Goal: Task Accomplishment & Management: Manage account settings

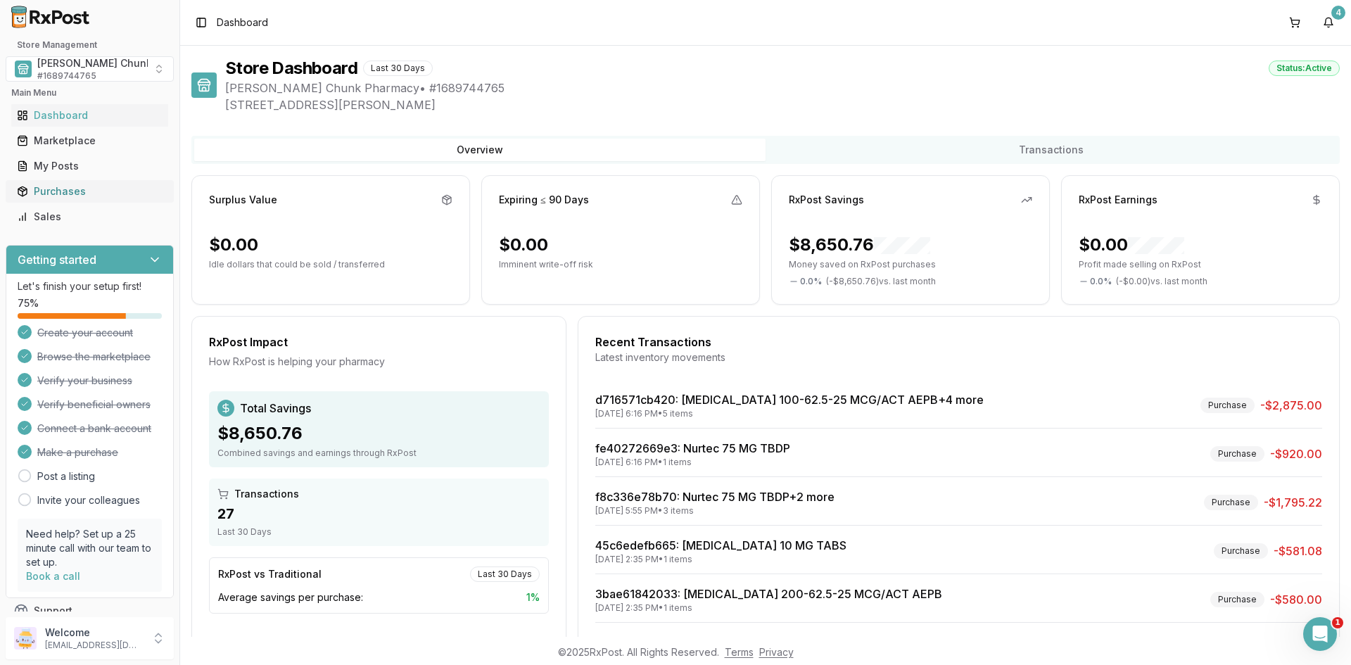
click at [68, 193] on div "Purchases" at bounding box center [90, 191] width 146 height 14
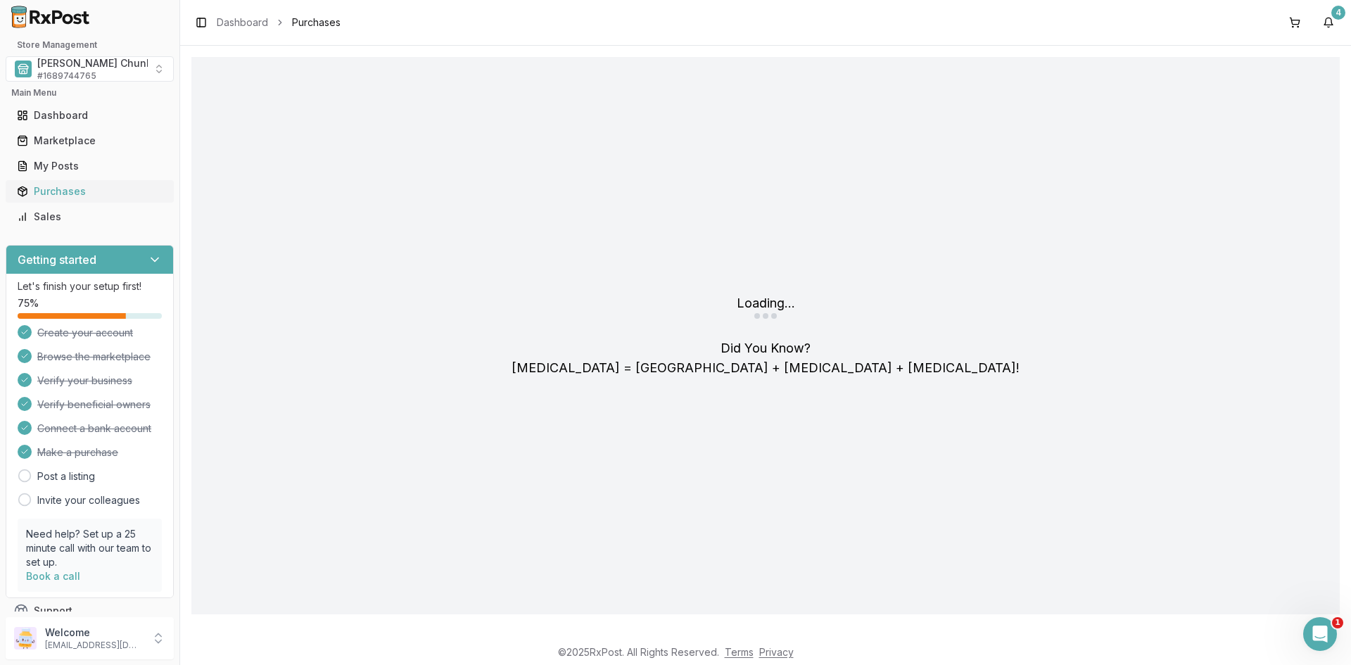
click at [49, 192] on div "Purchases" at bounding box center [90, 191] width 146 height 14
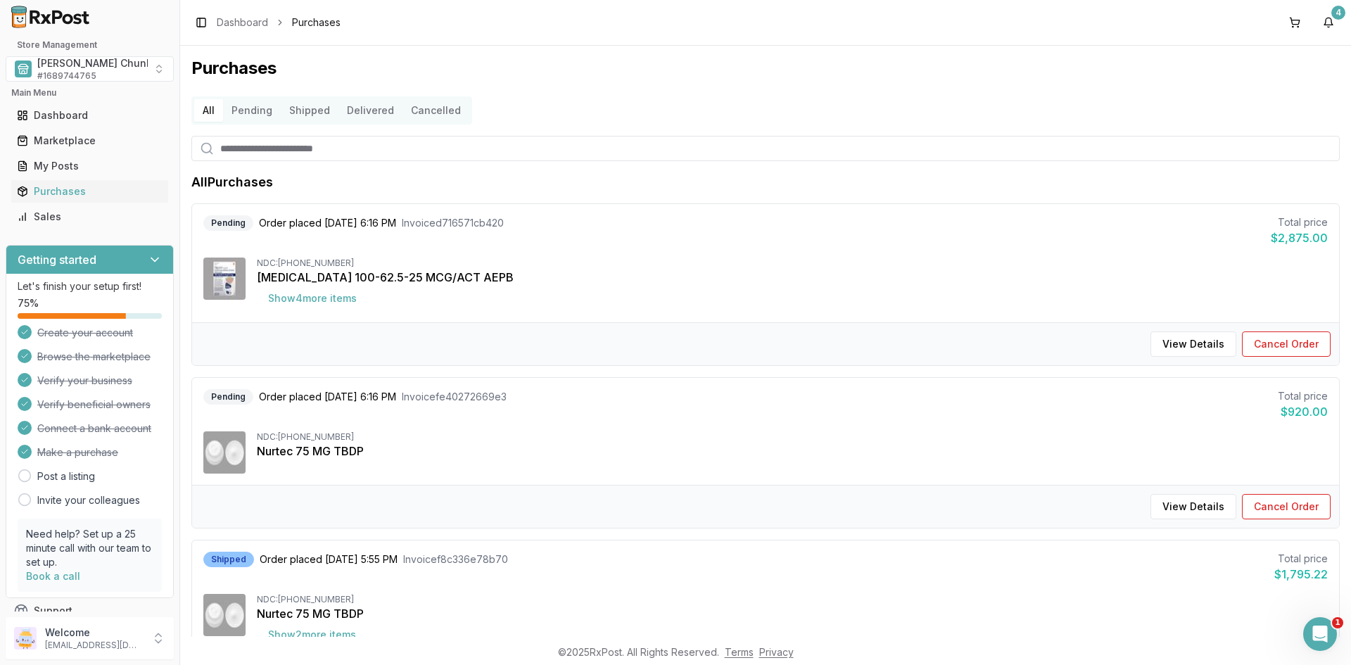
click at [357, 106] on button "Delivered" at bounding box center [371, 110] width 64 height 23
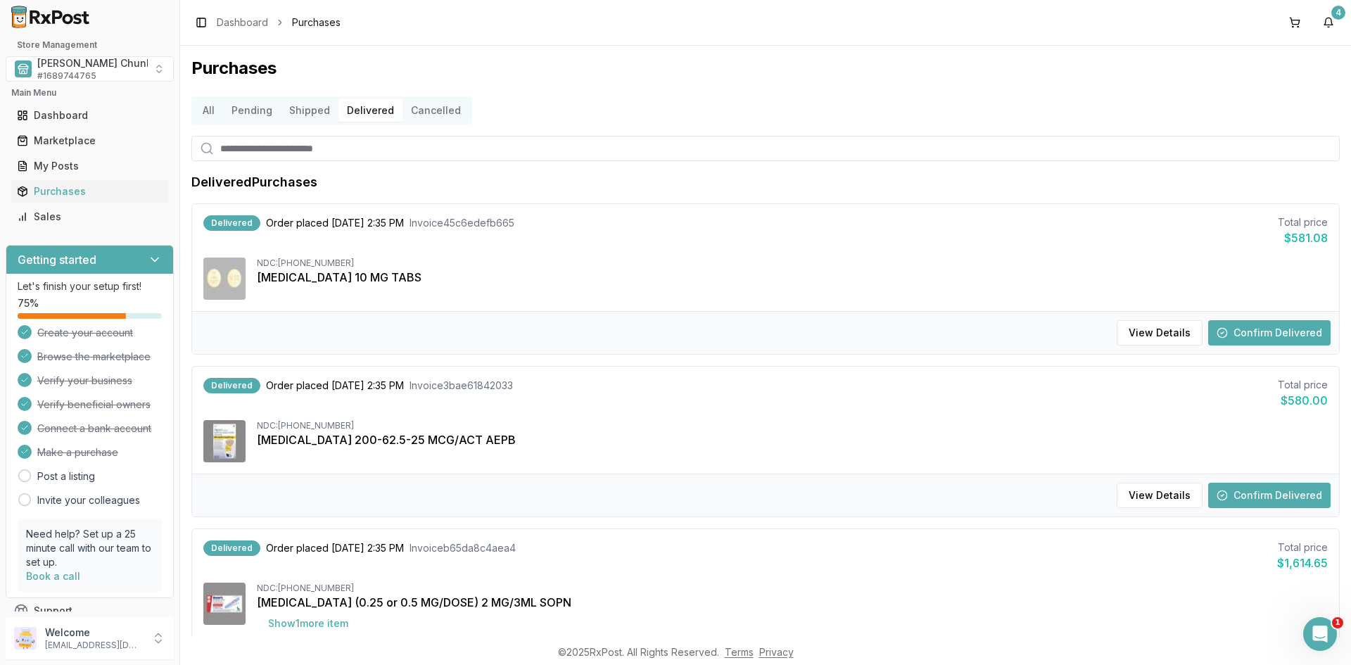
click at [1242, 336] on button "Confirm Delivered" at bounding box center [1269, 332] width 122 height 25
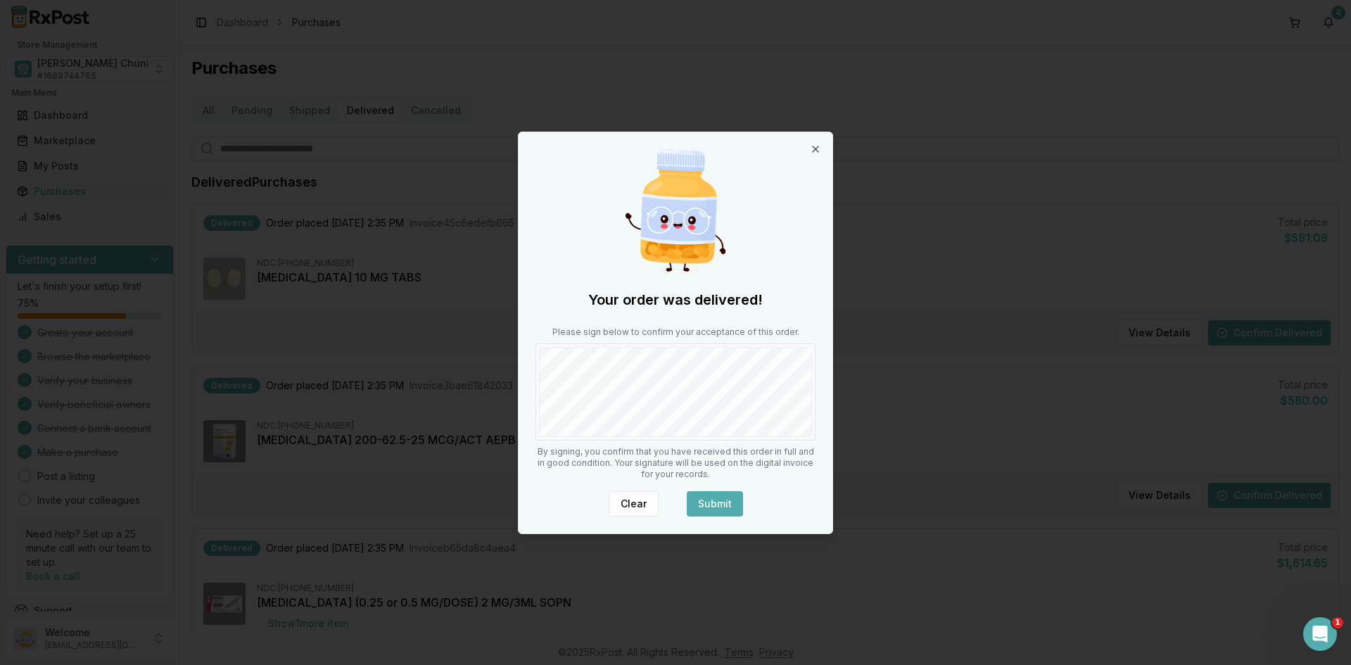
click at [695, 498] on button "Submit" at bounding box center [715, 503] width 56 height 25
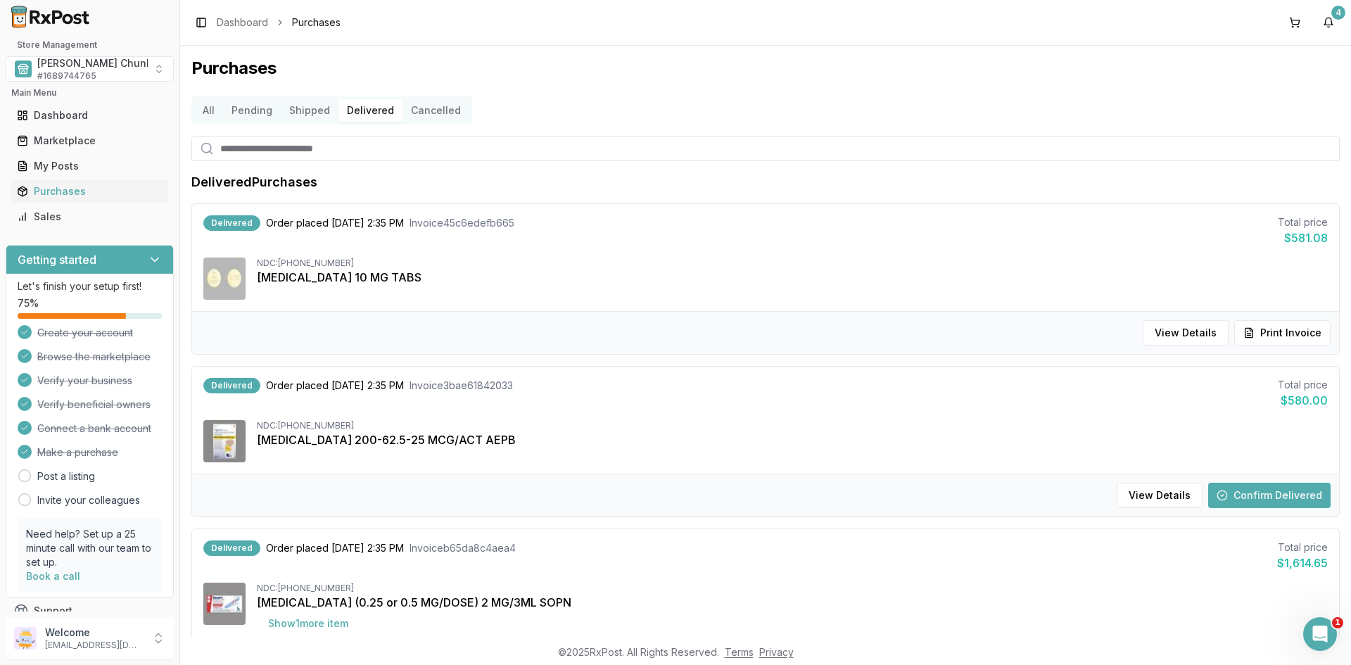
click at [1239, 500] on button "Confirm Delivered" at bounding box center [1269, 495] width 122 height 25
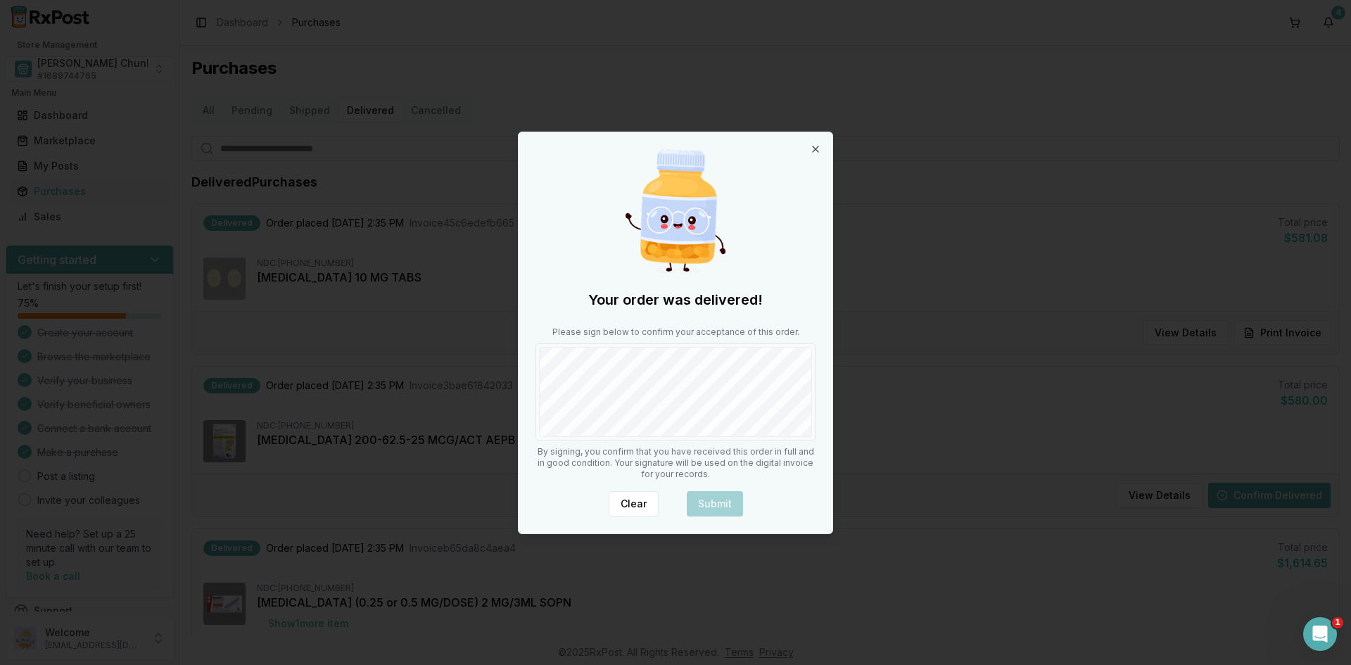
click at [607, 460] on div "Your order was delivered! Please sign below to confirm your acceptance of this …" at bounding box center [676, 332] width 314 height 401
click at [704, 498] on button "Submit" at bounding box center [715, 503] width 56 height 25
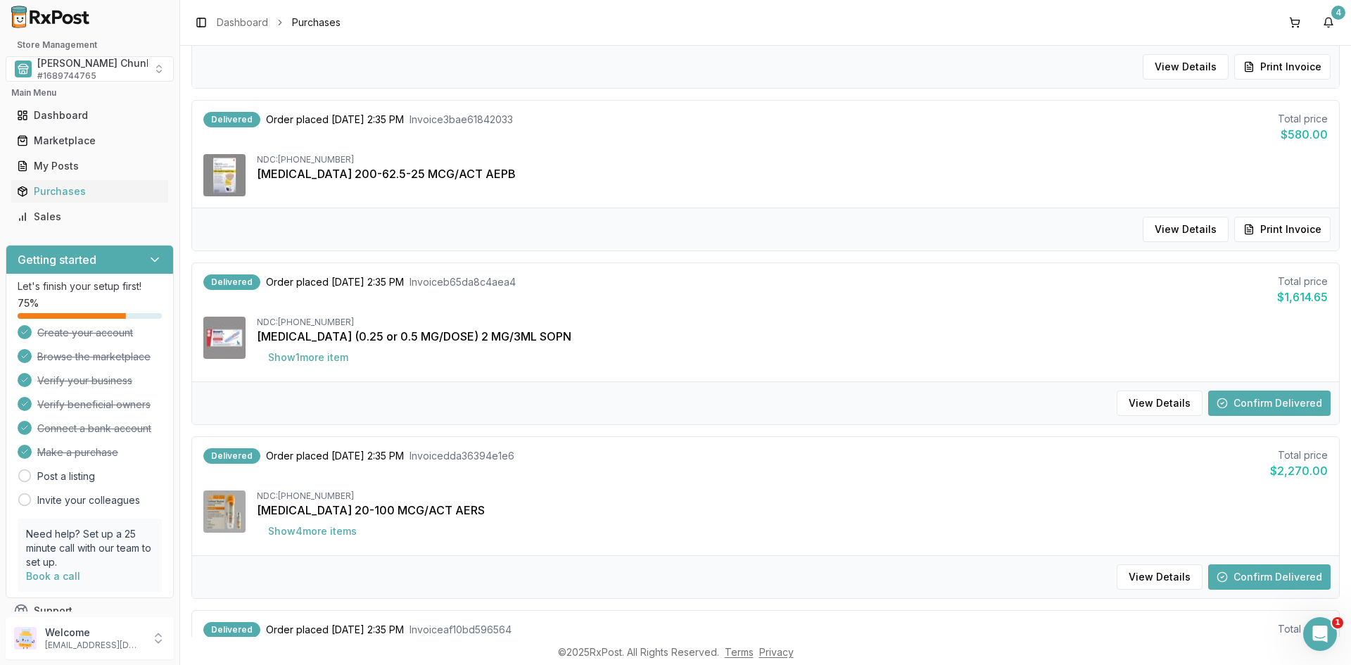
scroll to position [282, 0]
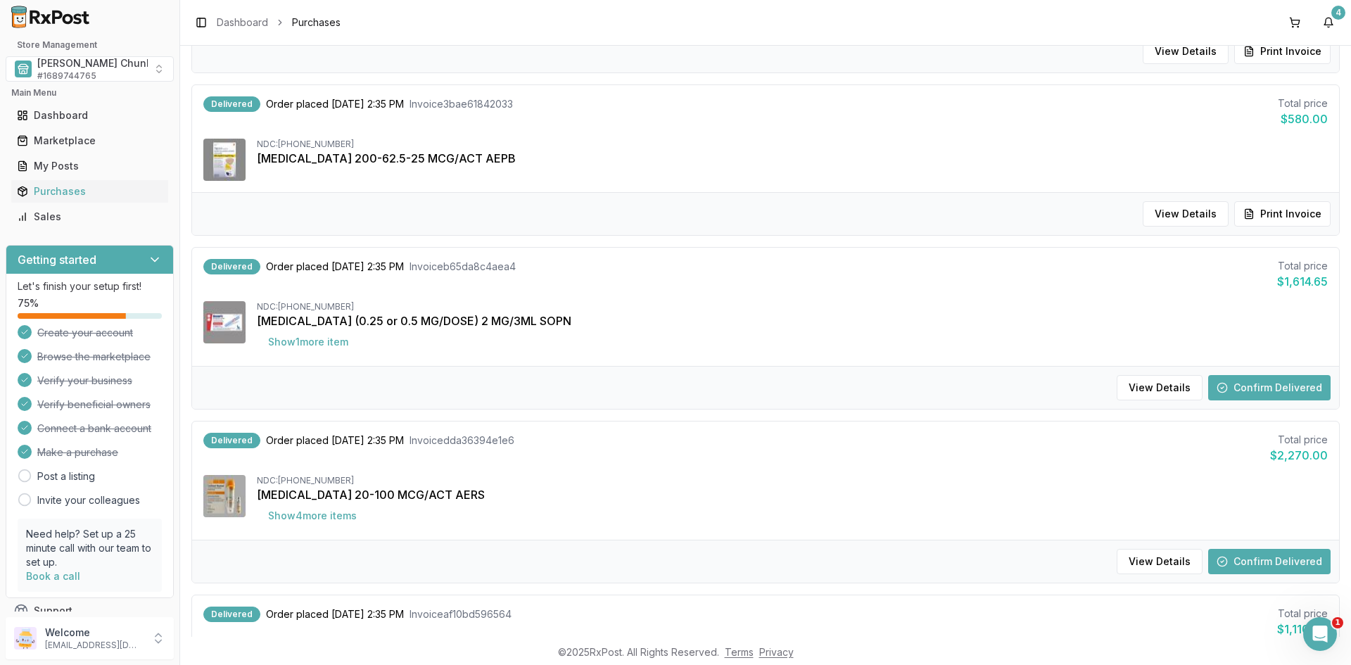
click at [1227, 381] on button "Confirm Delivered" at bounding box center [1269, 387] width 122 height 25
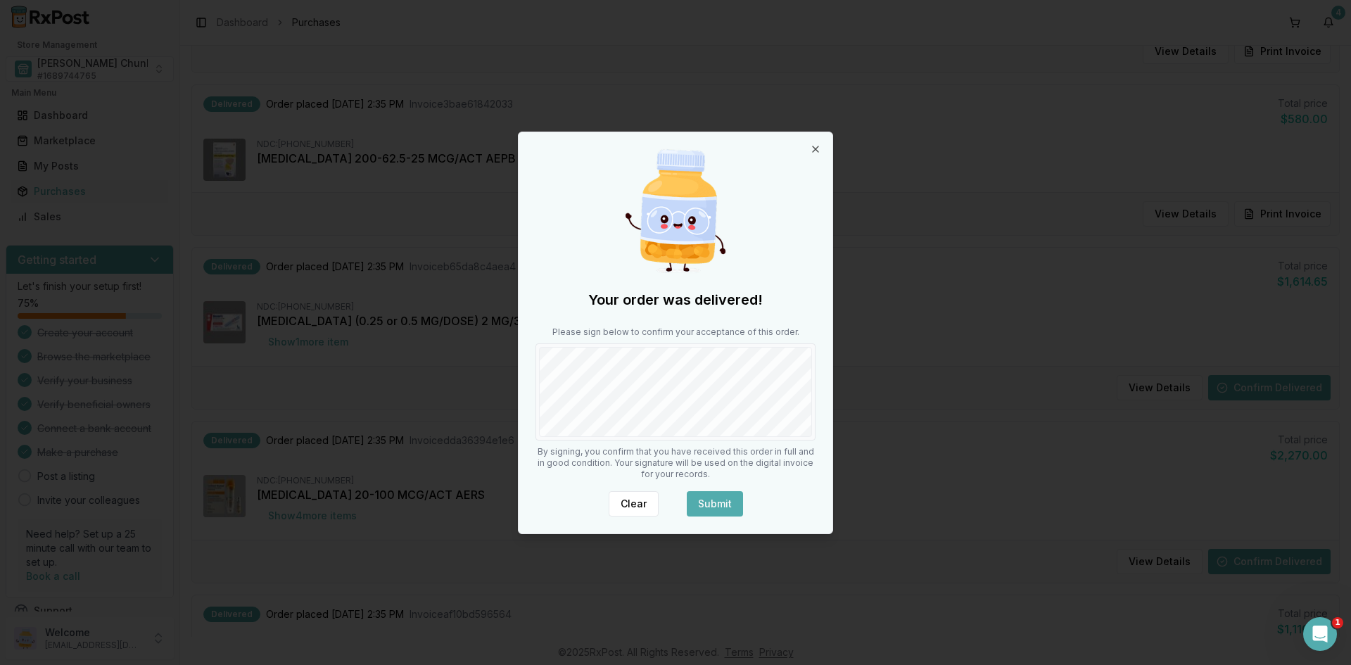
click at [704, 499] on button "Submit" at bounding box center [715, 503] width 56 height 25
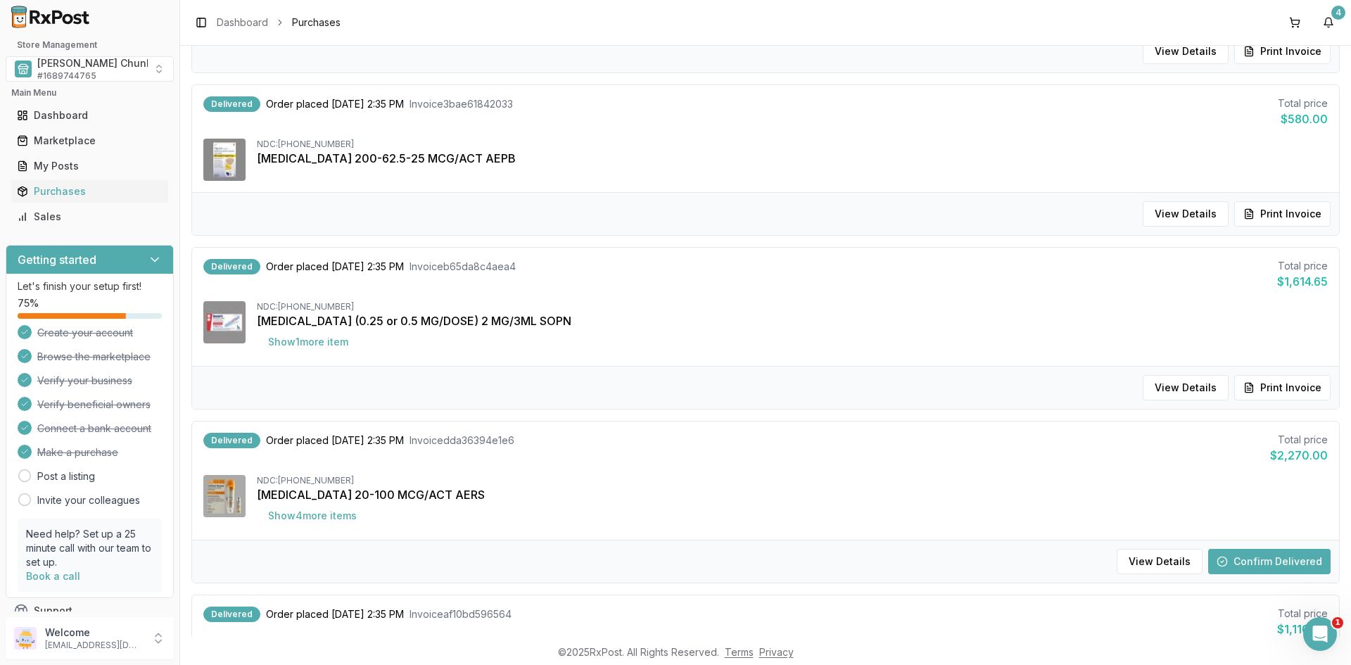
click at [1255, 565] on button "Confirm Delivered" at bounding box center [1269, 561] width 122 height 25
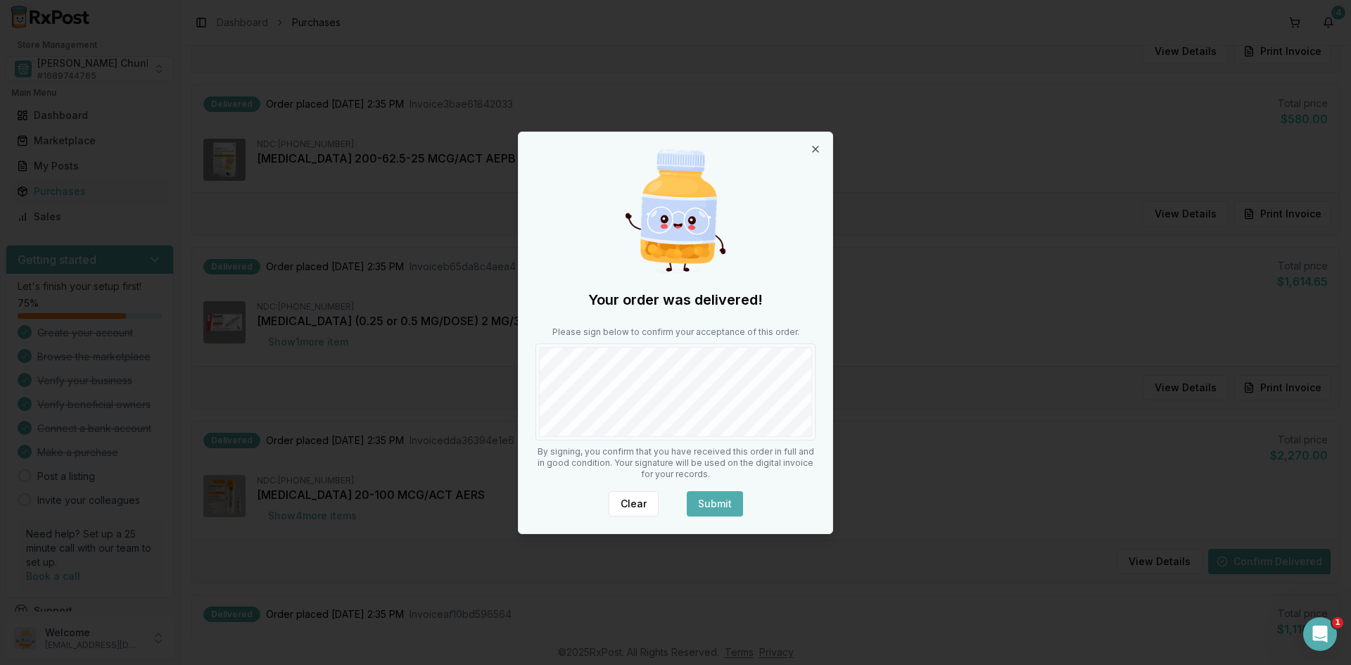
click at [713, 500] on button "Submit" at bounding box center [715, 503] width 56 height 25
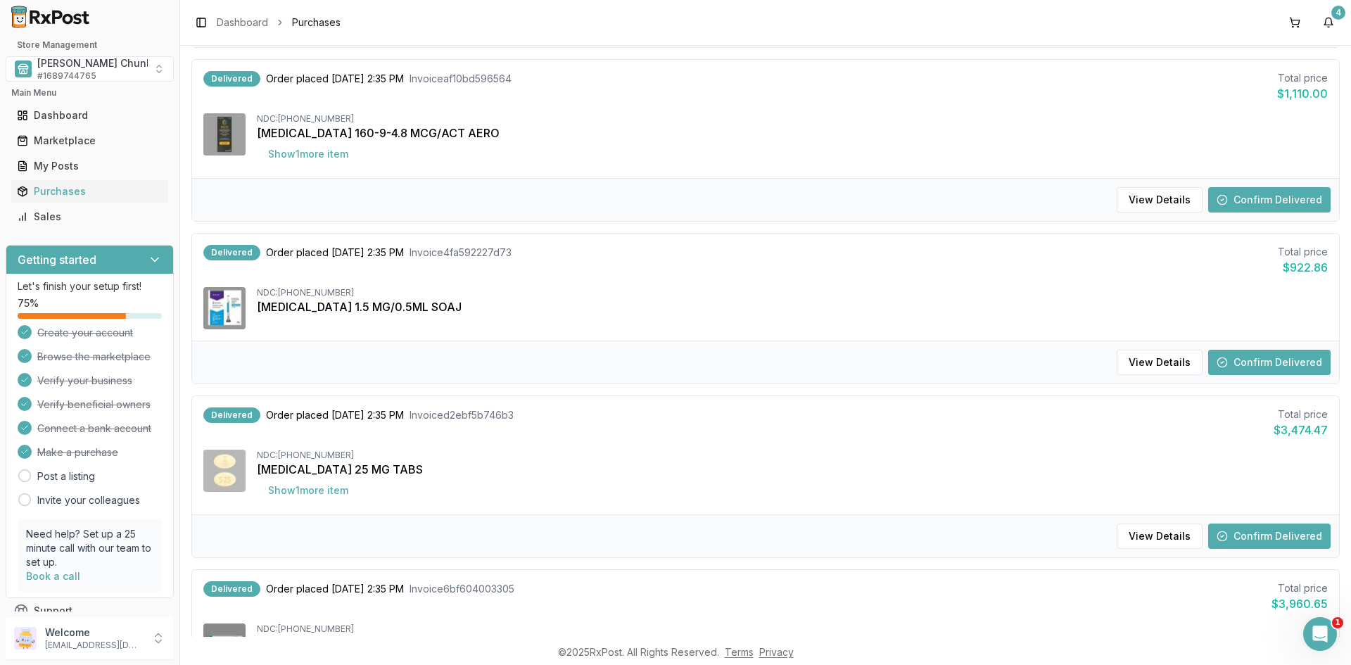
scroll to position [845, 0]
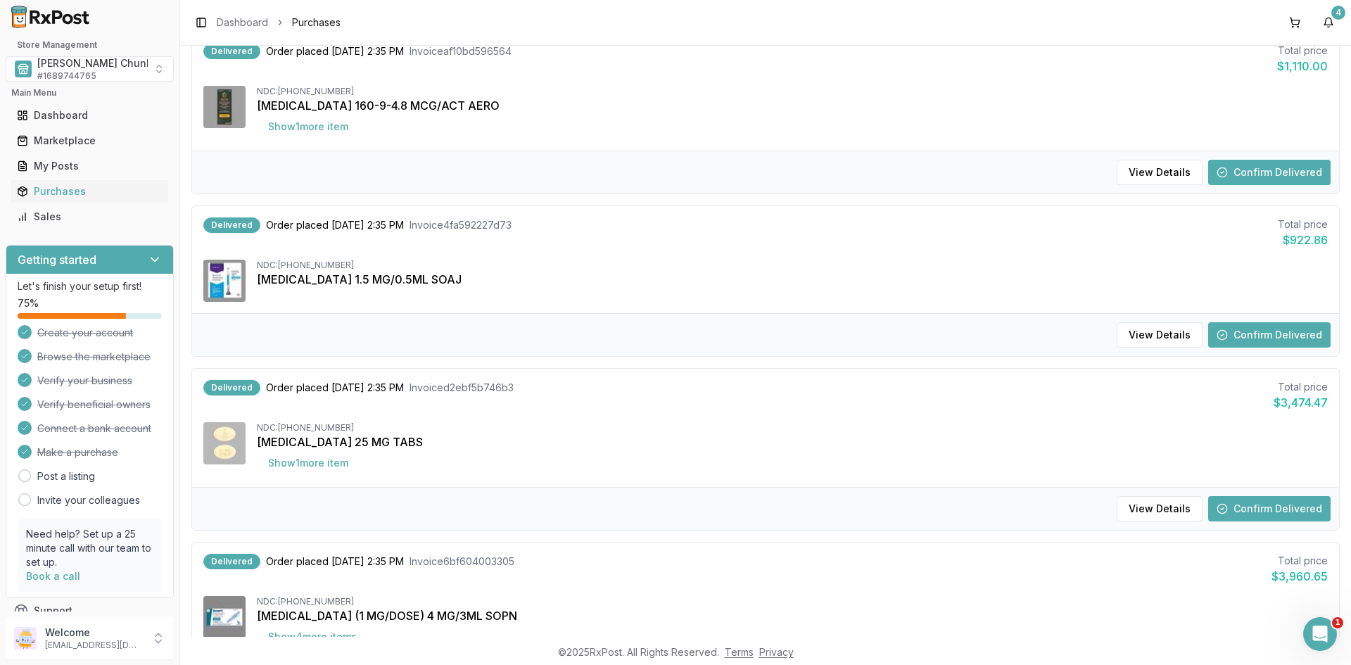
click at [1234, 169] on button "Confirm Delivered" at bounding box center [1269, 172] width 122 height 25
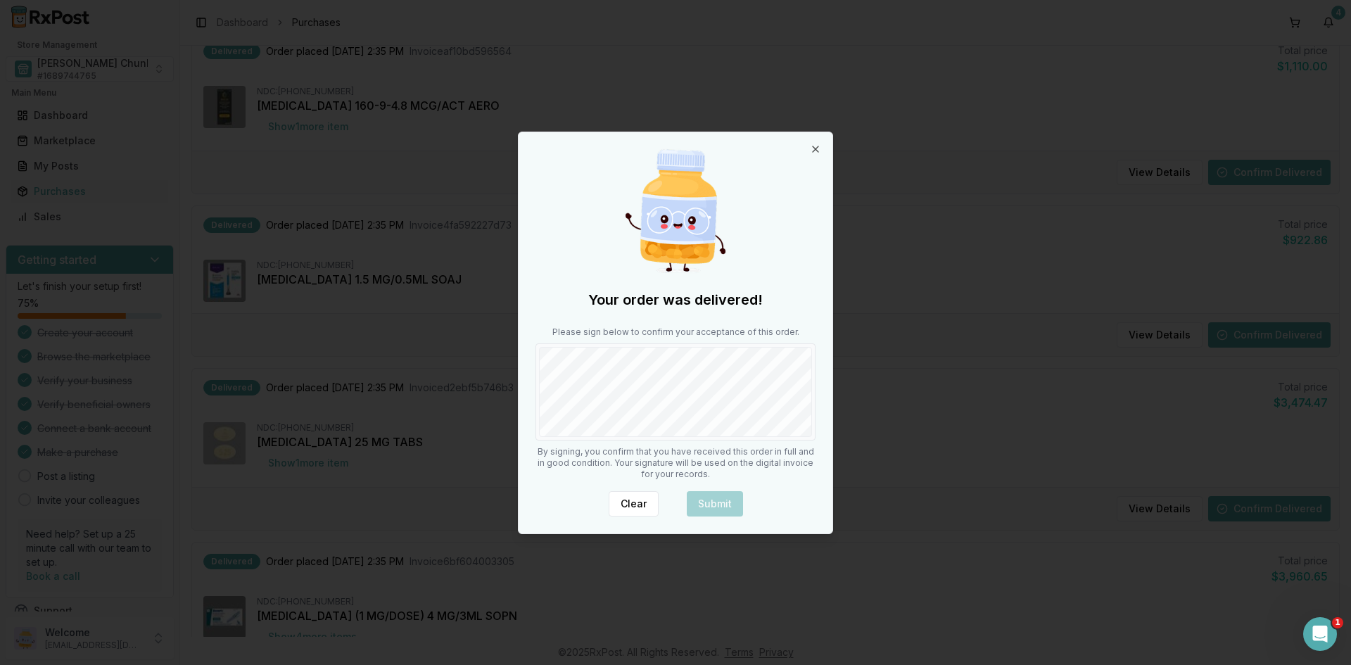
click at [567, 437] on div at bounding box center [676, 391] width 280 height 97
click at [699, 504] on button "Submit" at bounding box center [715, 503] width 56 height 25
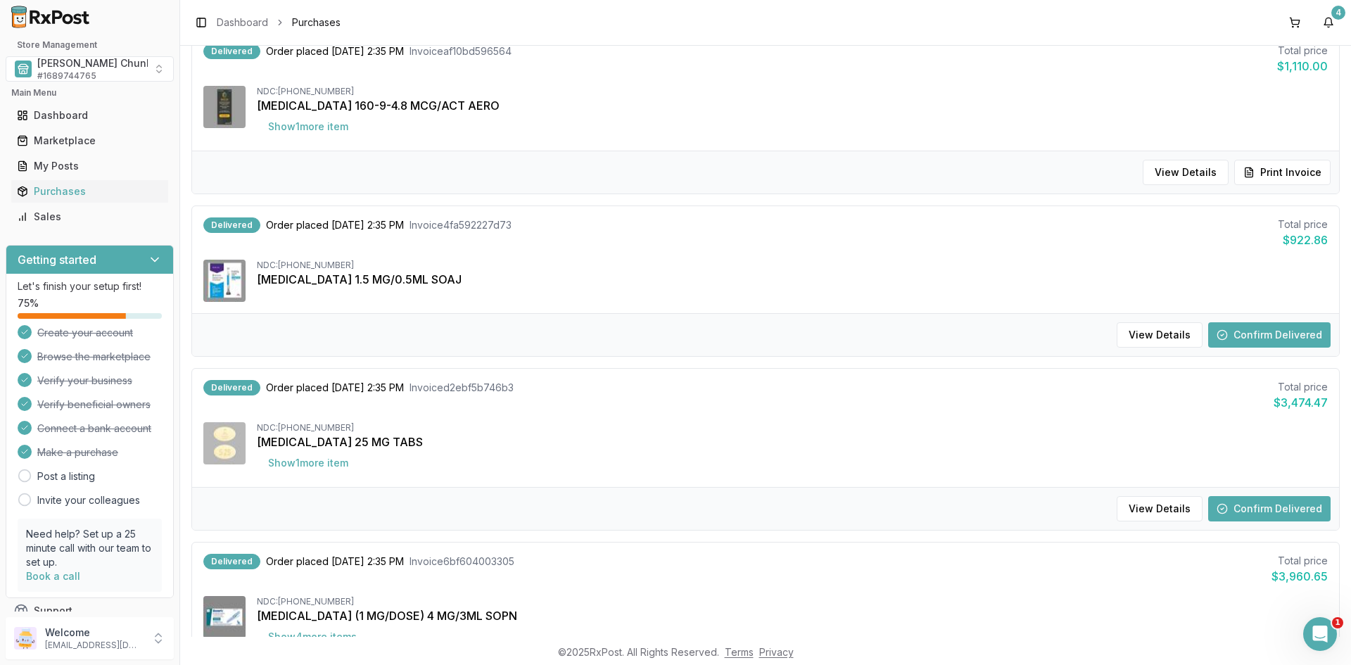
click at [1258, 333] on button "Confirm Delivered" at bounding box center [1269, 334] width 122 height 25
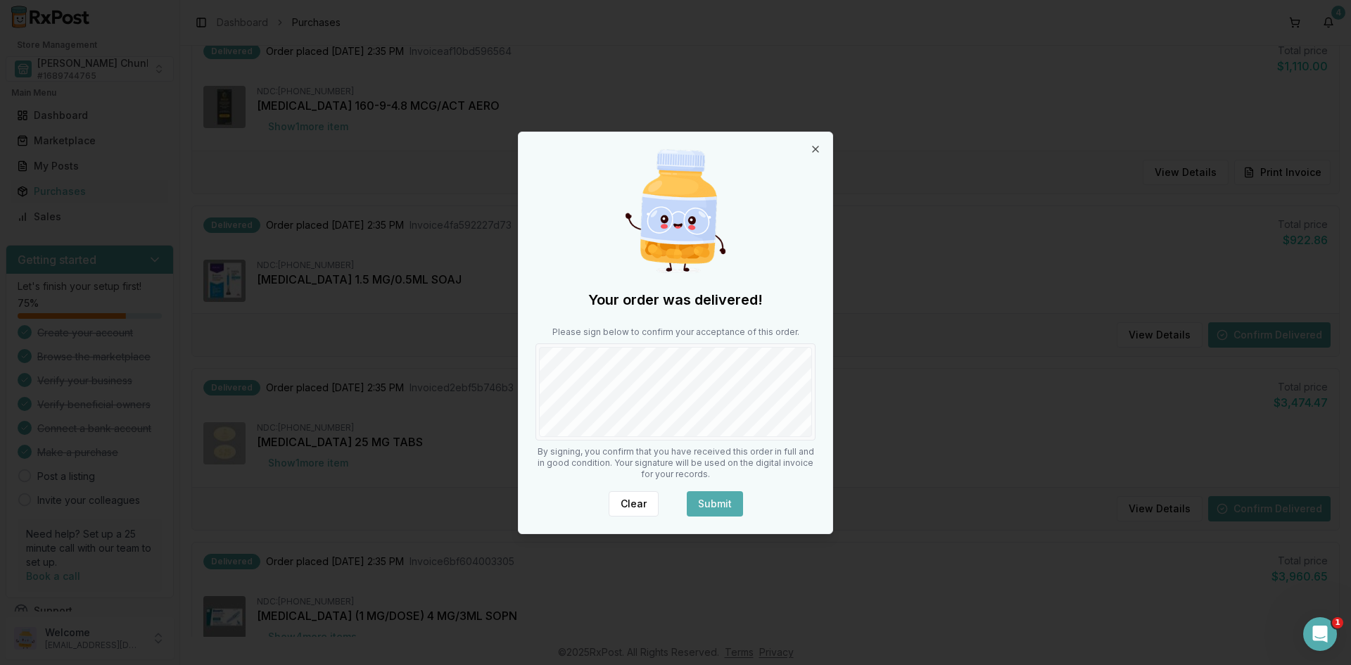
click at [718, 503] on button "Submit" at bounding box center [715, 503] width 56 height 25
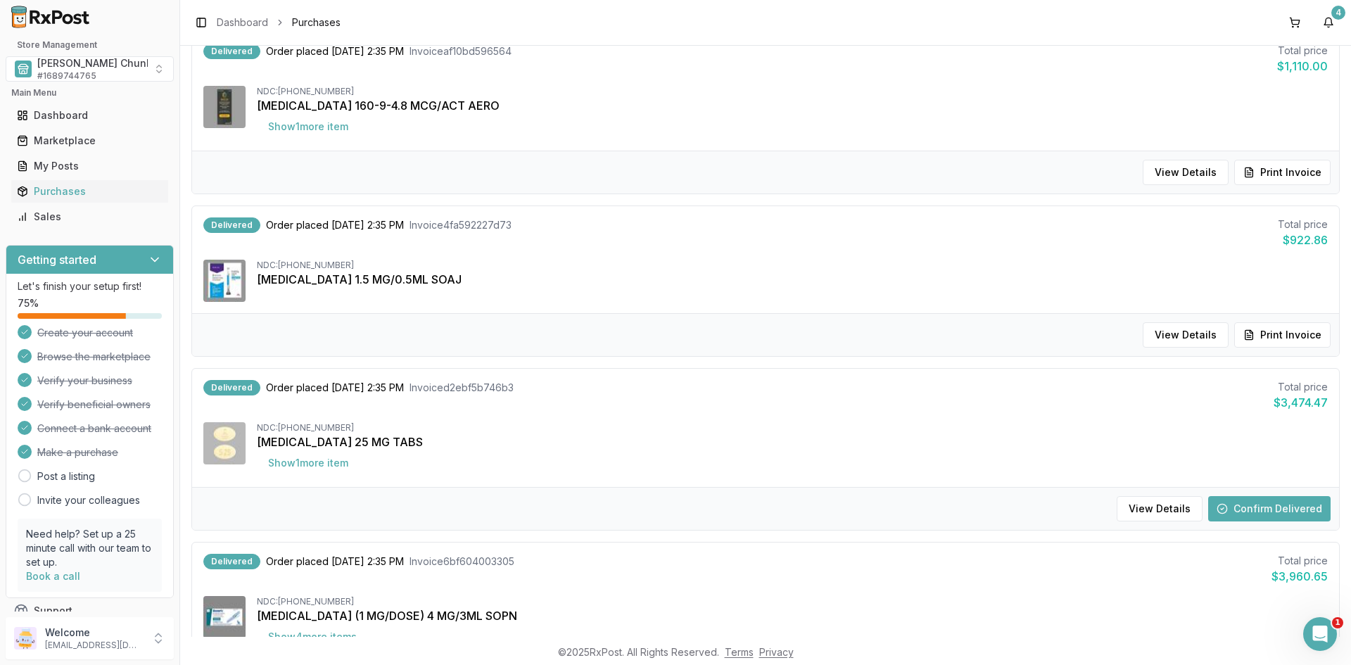
click at [1251, 512] on button "Confirm Delivered" at bounding box center [1269, 508] width 122 height 25
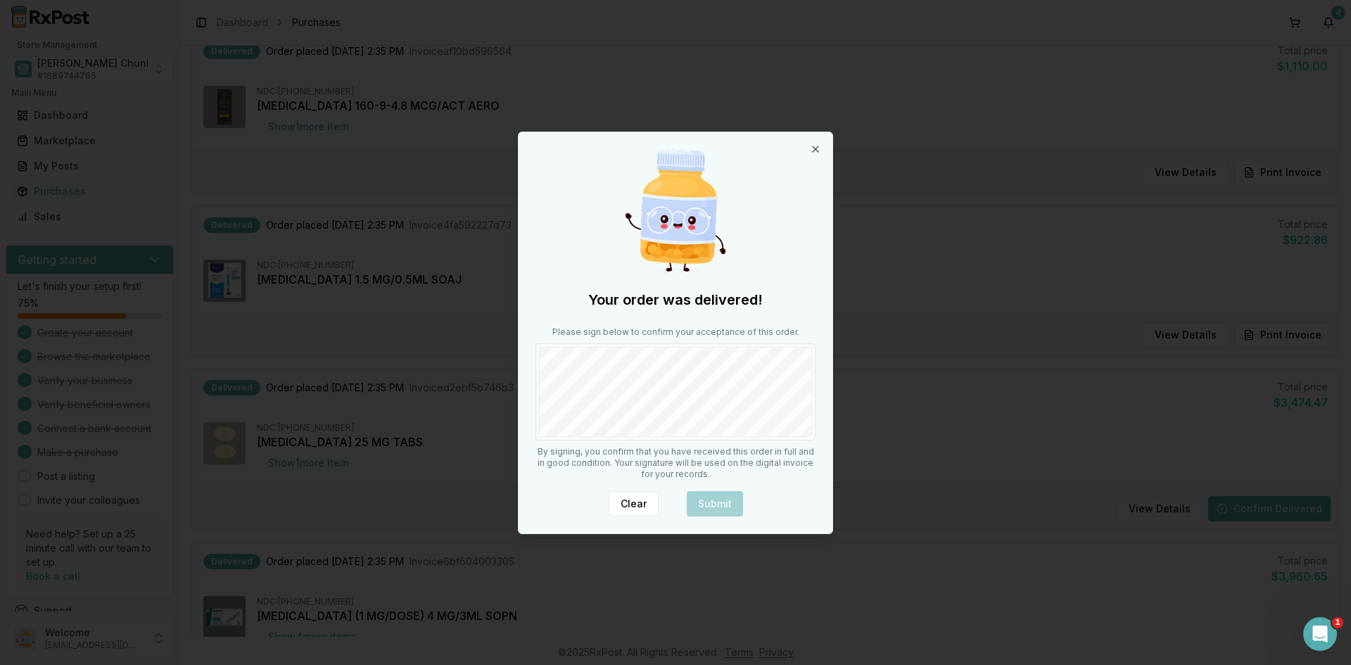
click at [610, 446] on div "Your order was delivered! Please sign below to confirm your acceptance of this …" at bounding box center [676, 332] width 314 height 401
click at [688, 503] on button "Submit" at bounding box center [715, 503] width 56 height 25
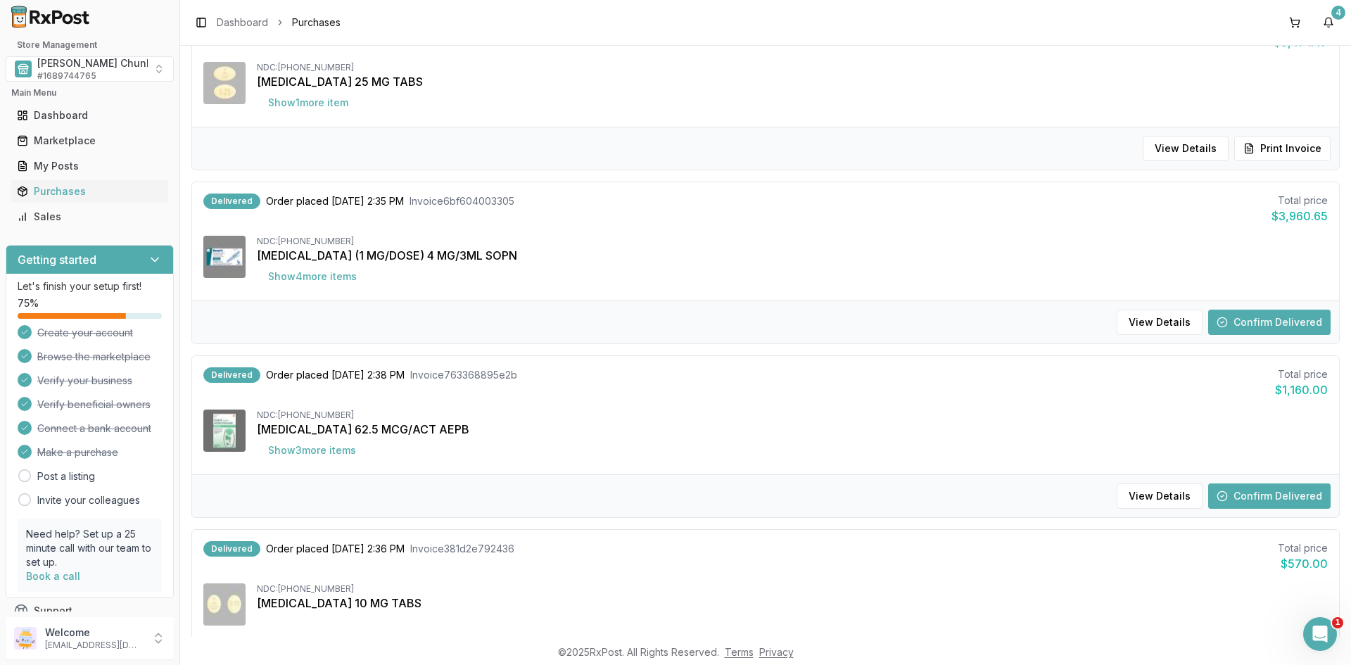
scroll to position [1319, 0]
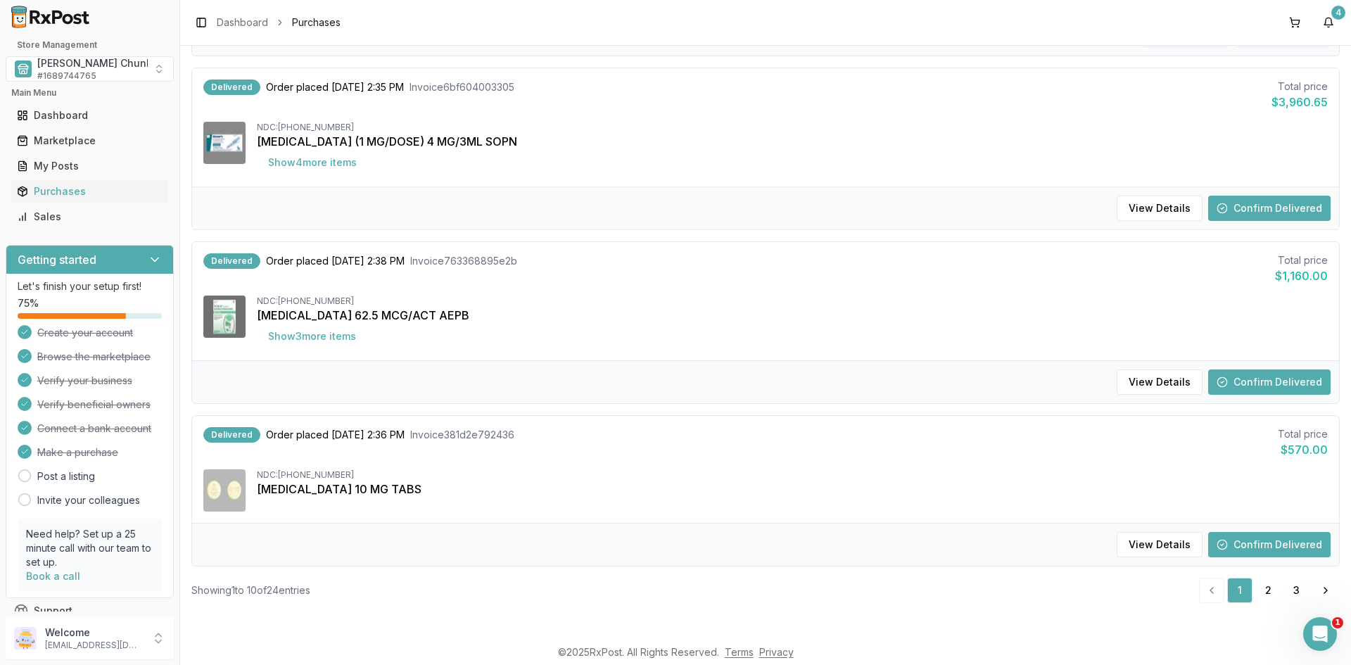
click at [1230, 548] on button "Confirm Delivered" at bounding box center [1269, 544] width 122 height 25
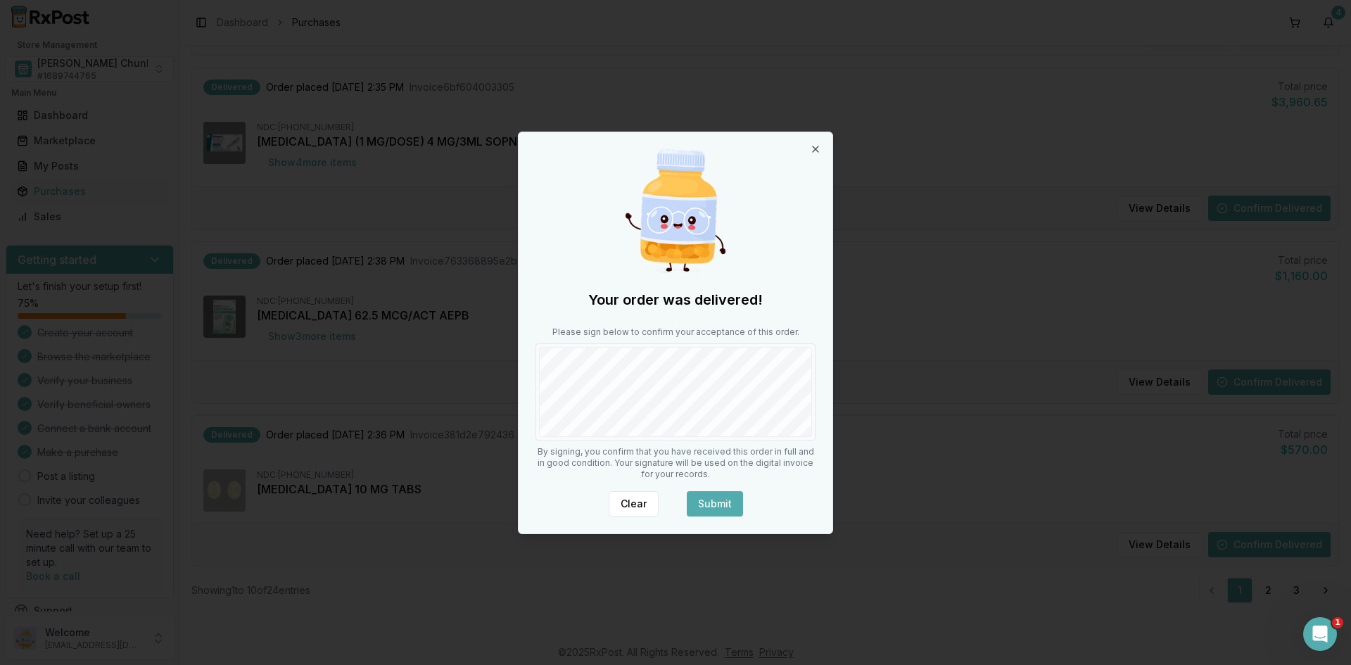
click at [698, 497] on button "Submit" at bounding box center [715, 503] width 56 height 25
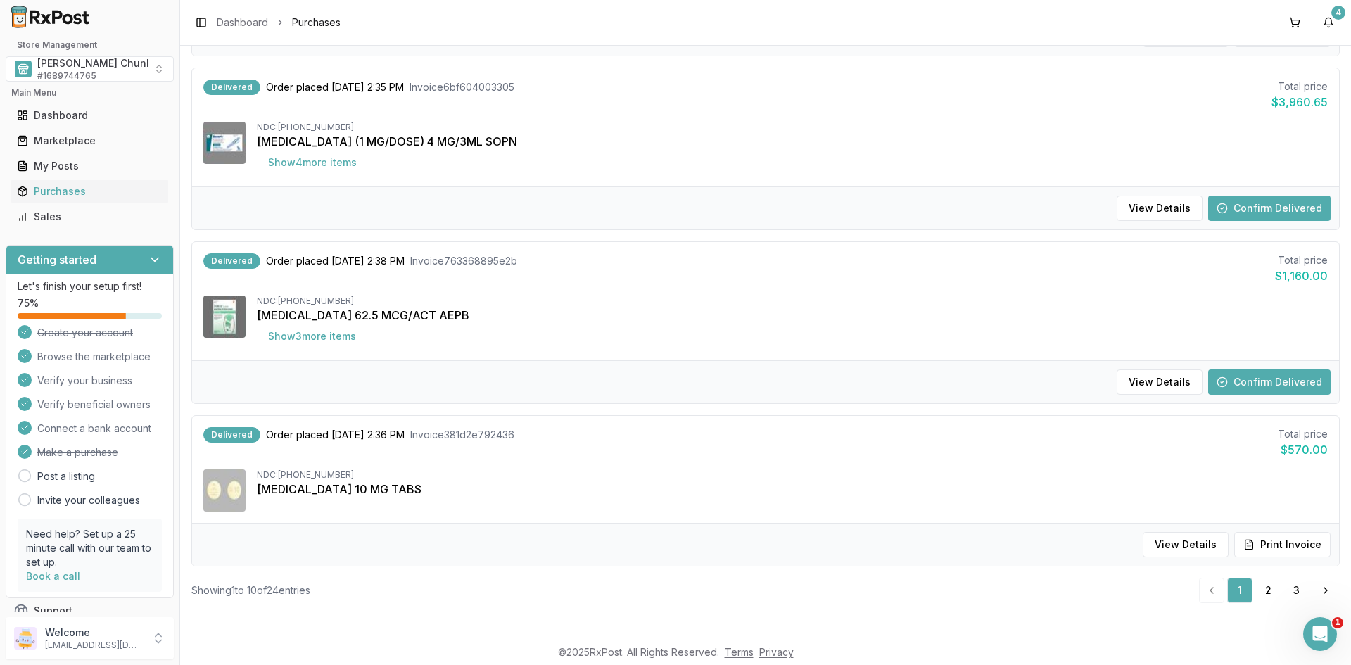
click at [1251, 381] on button "Confirm Delivered" at bounding box center [1269, 382] width 122 height 25
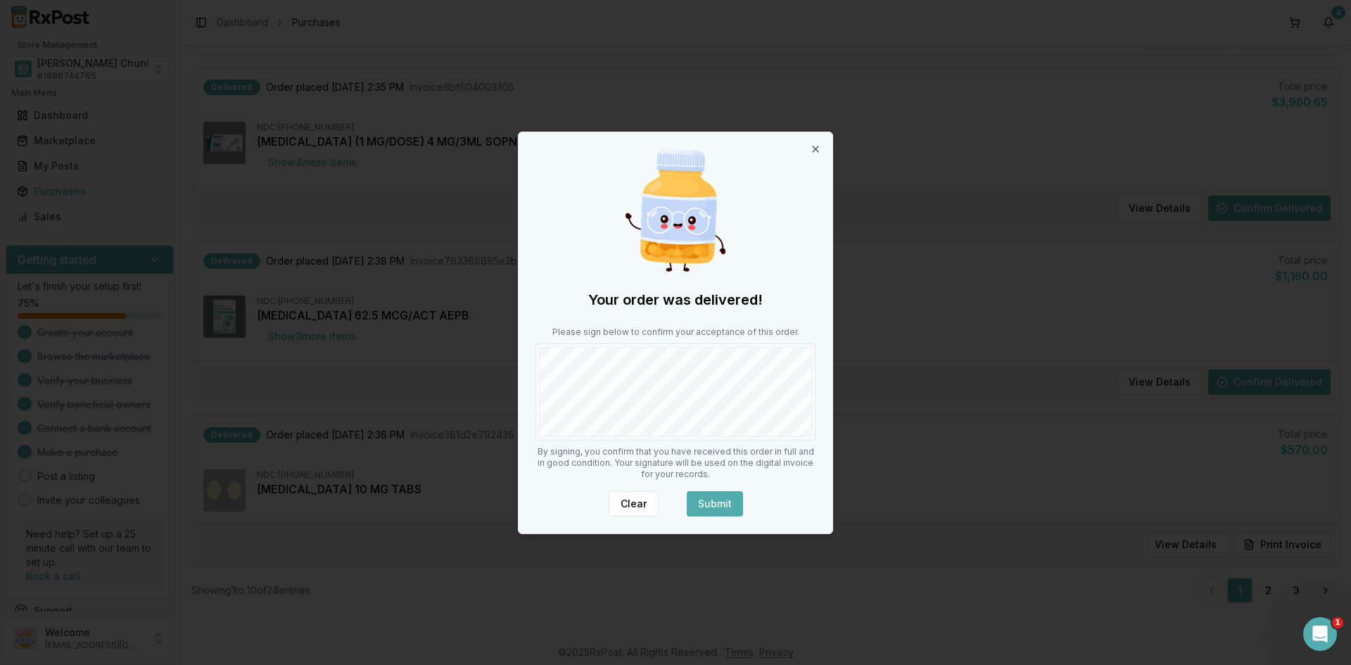
click at [700, 503] on button "Submit" at bounding box center [715, 503] width 56 height 25
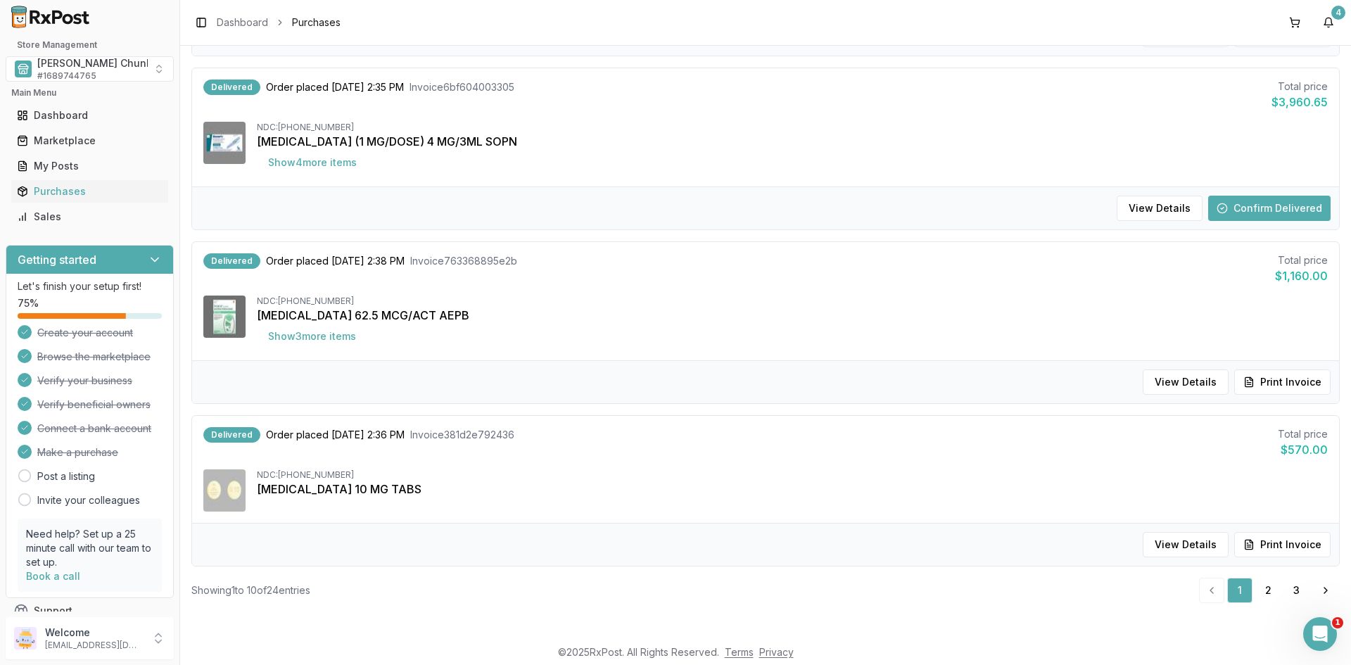
click at [1248, 212] on button "Confirm Delivered" at bounding box center [1269, 208] width 122 height 25
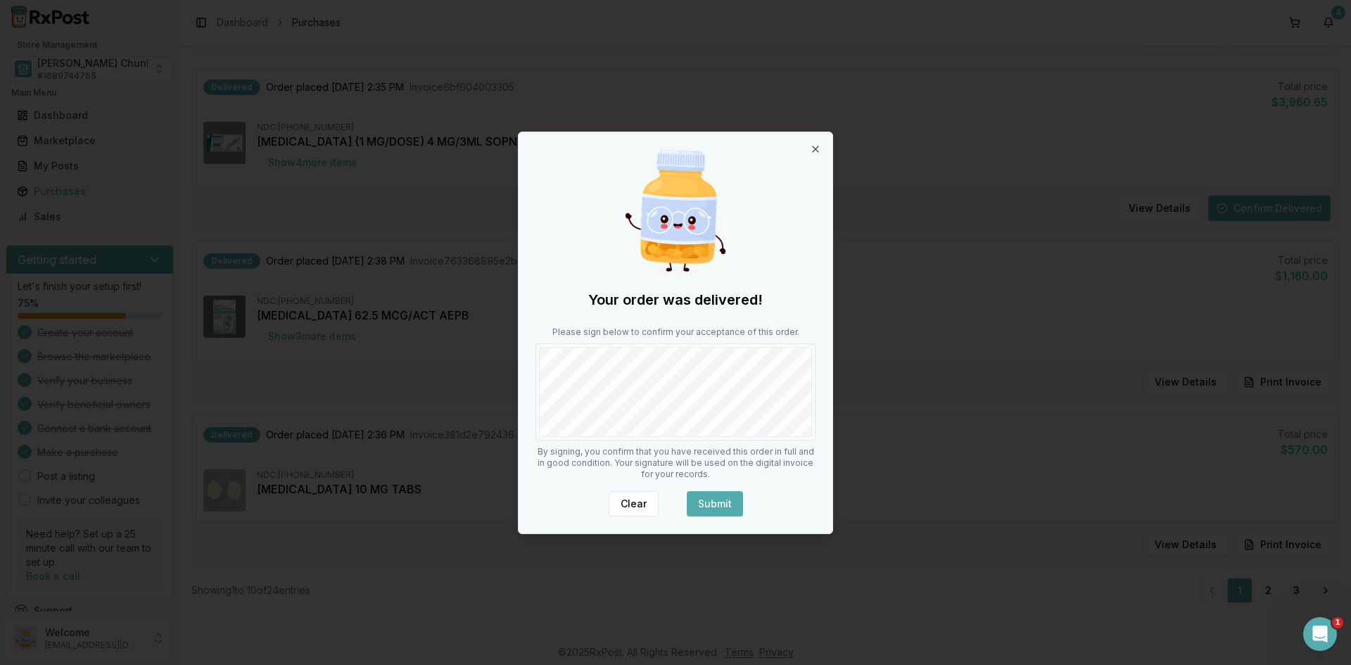
click at [712, 497] on button "Submit" at bounding box center [715, 503] width 56 height 25
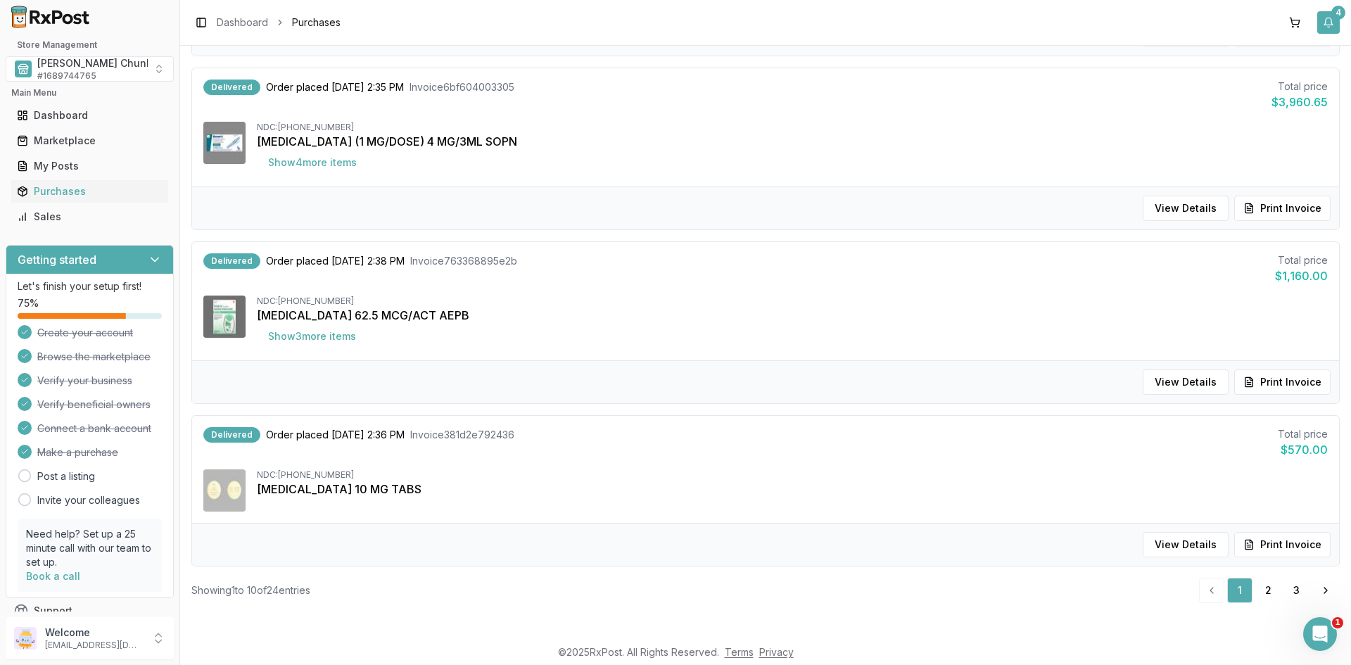
click at [1330, 22] on button "4" at bounding box center [1329, 22] width 23 height 23
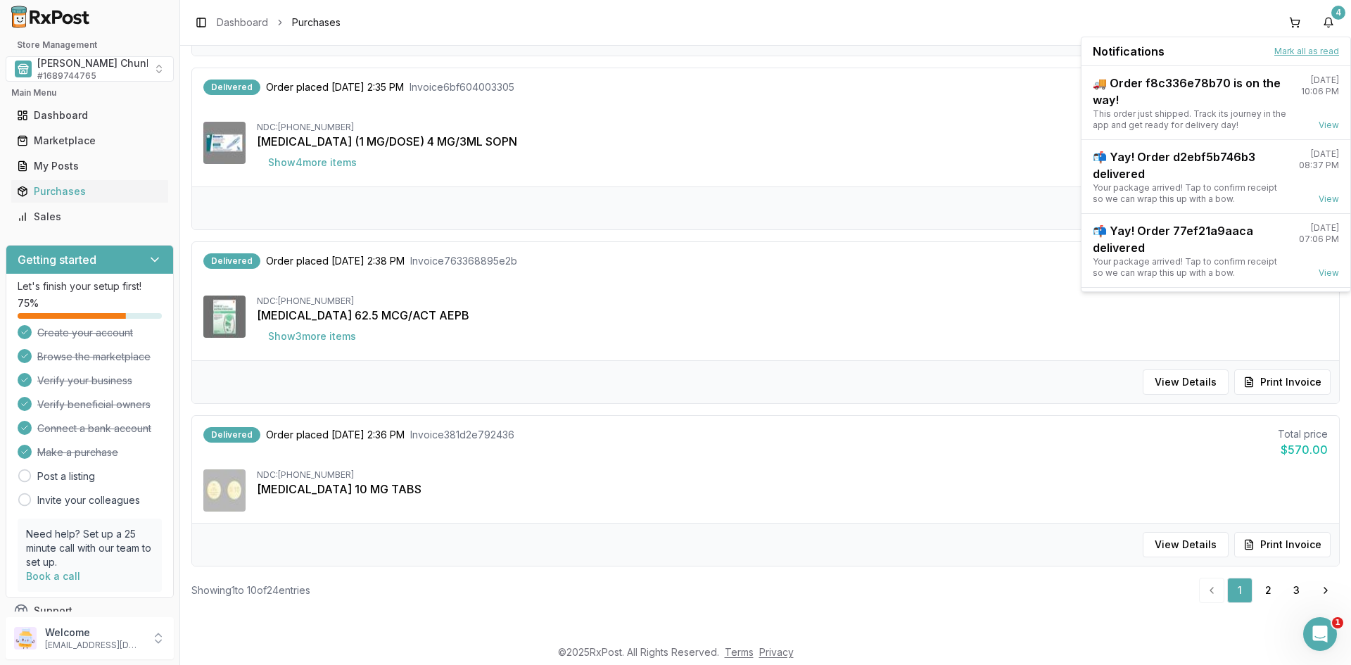
click at [1295, 52] on button "Mark all as read" at bounding box center [1307, 51] width 65 height 11
click at [1320, 48] on button "Mark all as read" at bounding box center [1307, 51] width 65 height 11
click at [824, 162] on div "NDC: 00169-4130-13 Ozempic (1 MG/DOSE) 4 MG/3ML SOPN Show 4 more item s" at bounding box center [792, 148] width 1071 height 53
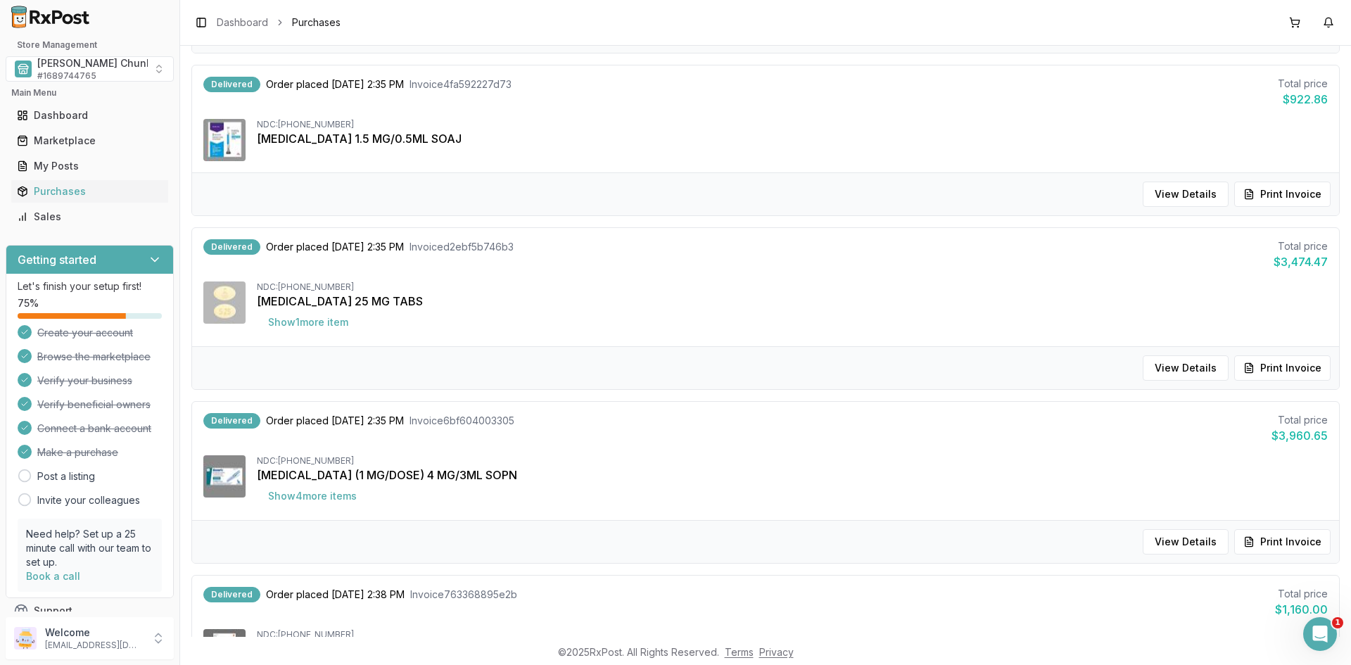
scroll to position [1319, 0]
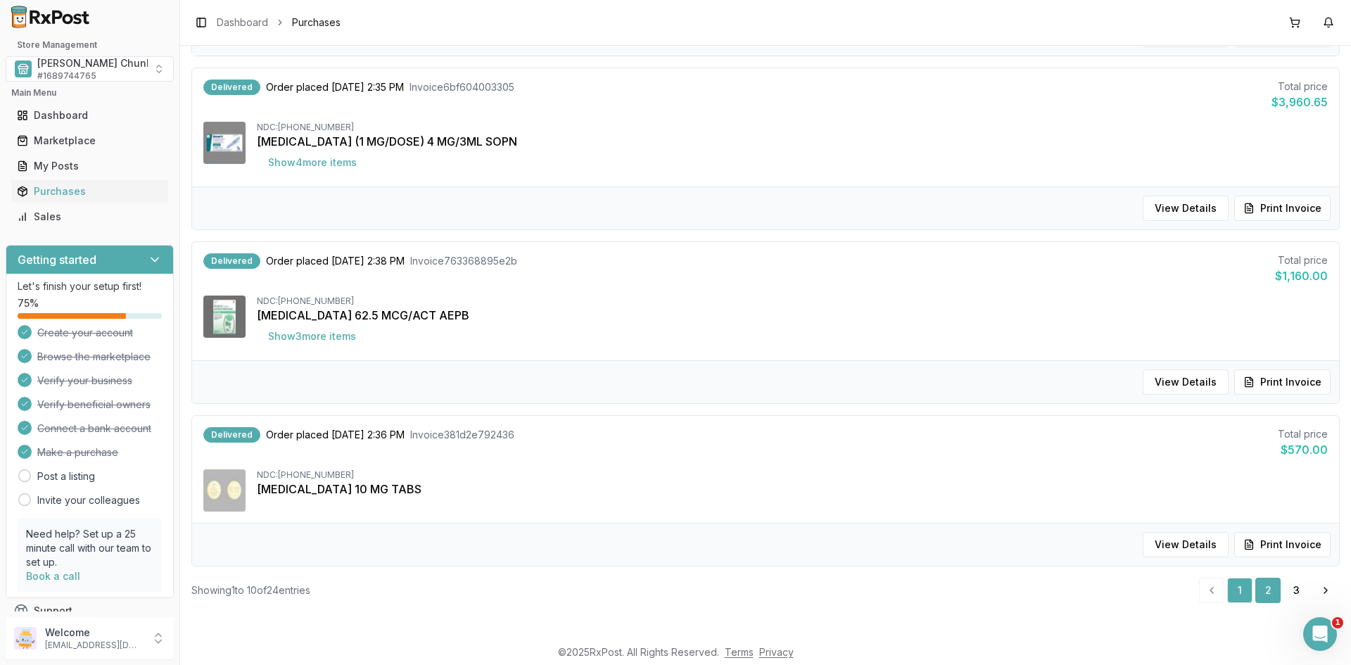
click at [1258, 591] on link "2" at bounding box center [1268, 590] width 25 height 25
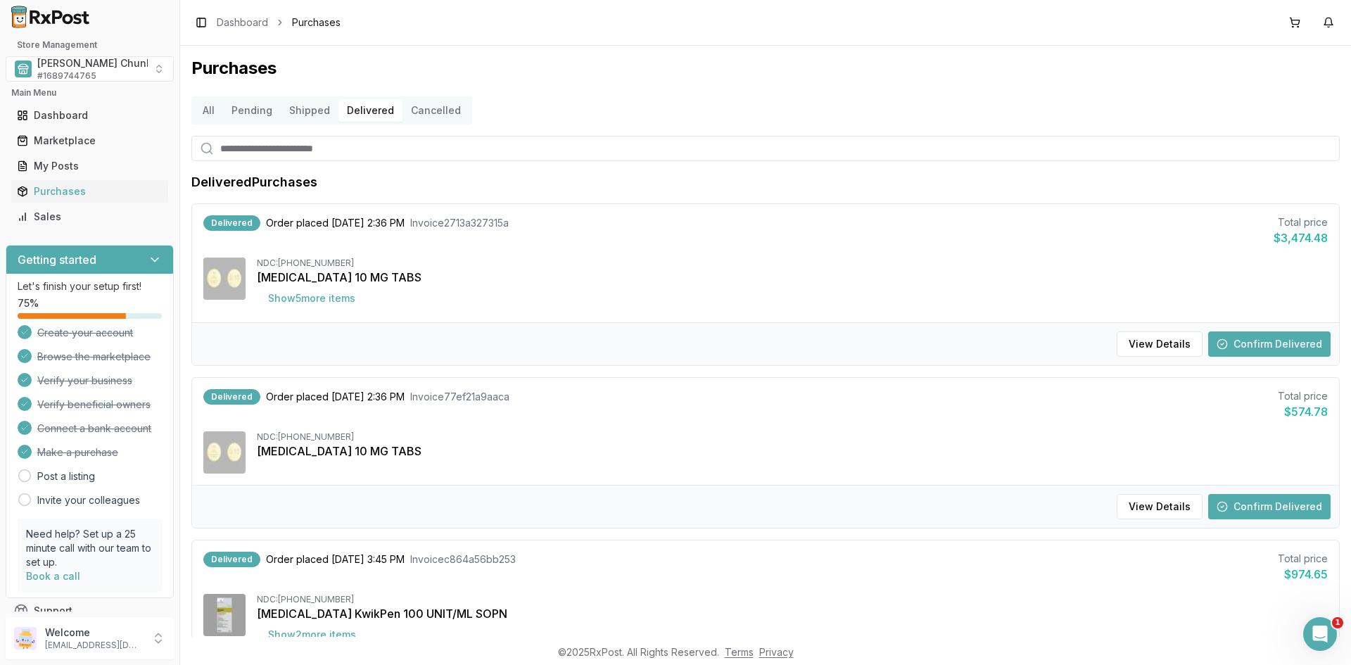
click at [1251, 340] on button "Confirm Delivered" at bounding box center [1269, 344] width 122 height 25
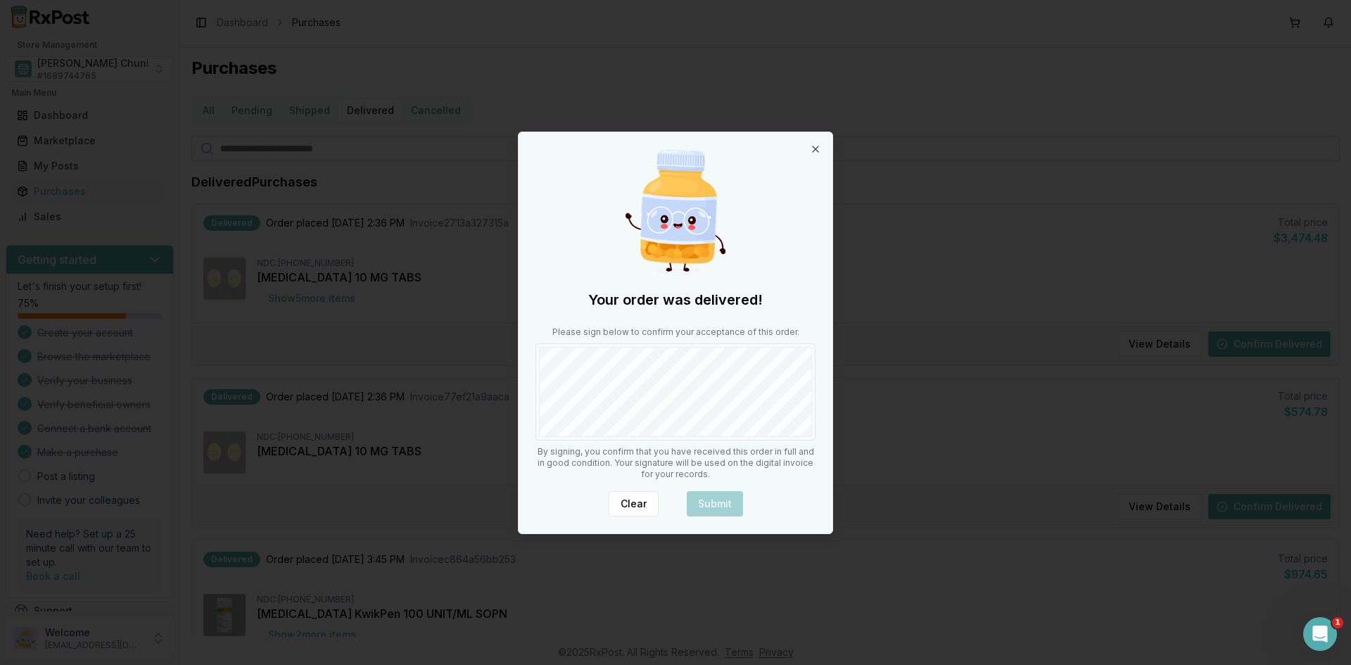
click at [571, 438] on div at bounding box center [676, 391] width 280 height 97
click at [717, 505] on button "Submit" at bounding box center [715, 503] width 56 height 25
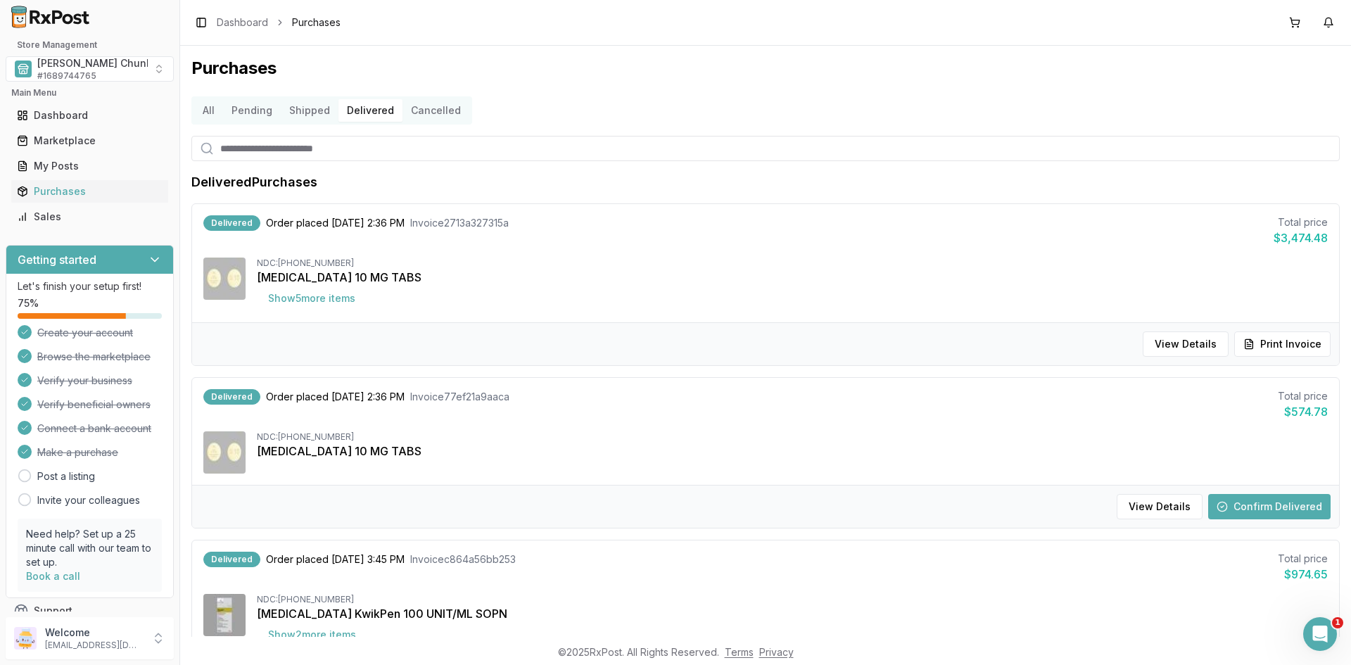
click at [1244, 507] on button "Confirm Delivered" at bounding box center [1269, 506] width 122 height 25
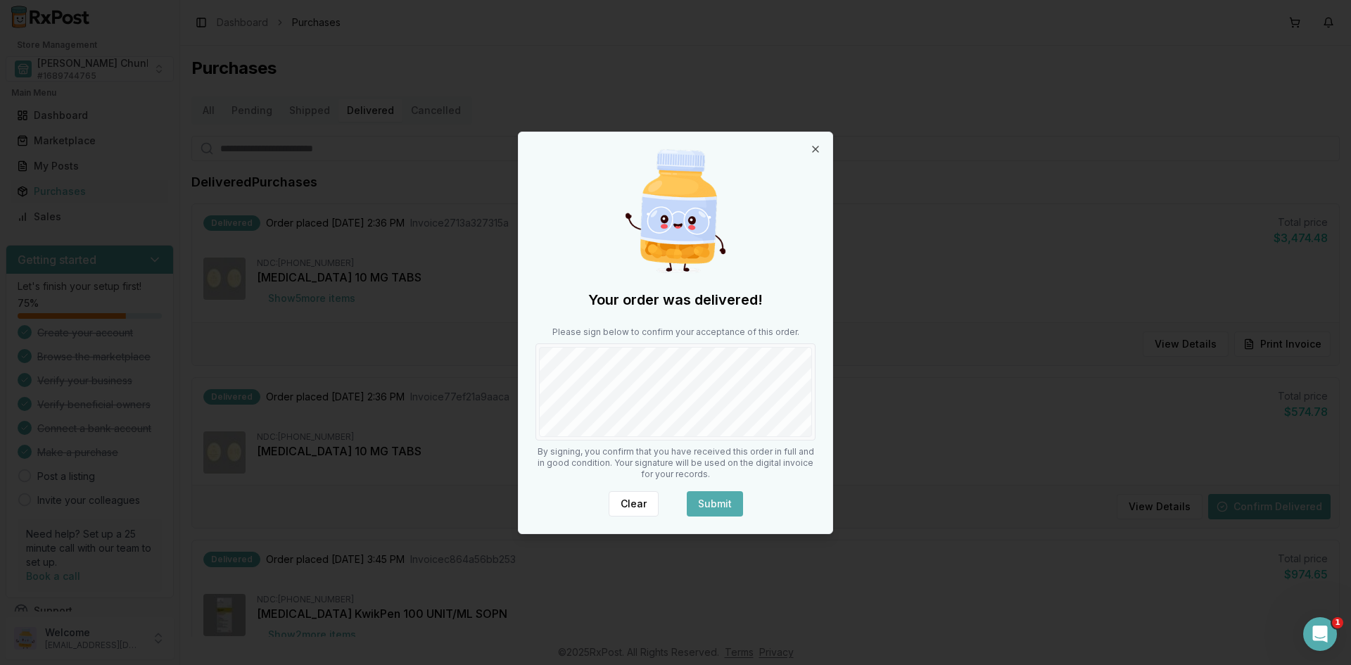
click at [699, 498] on button "Submit" at bounding box center [715, 503] width 56 height 25
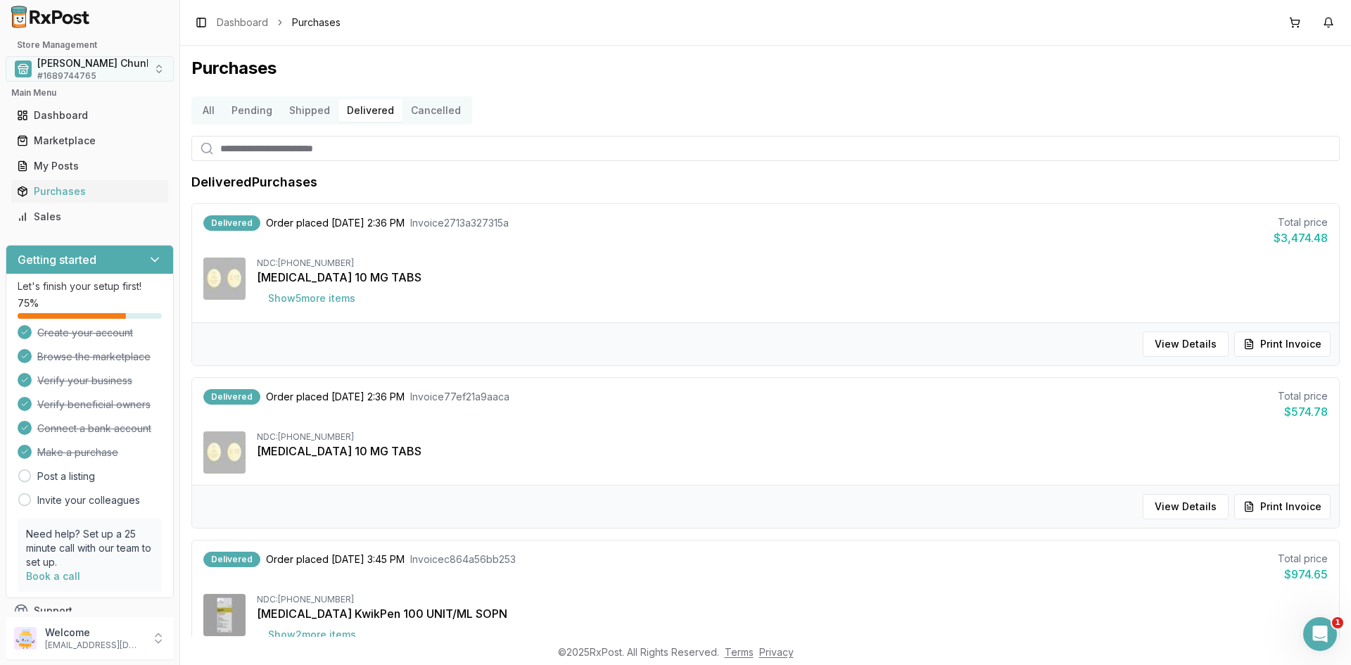
click at [59, 67] on span "Mauch Chunk Pharmacy" at bounding box center [120, 63] width 166 height 14
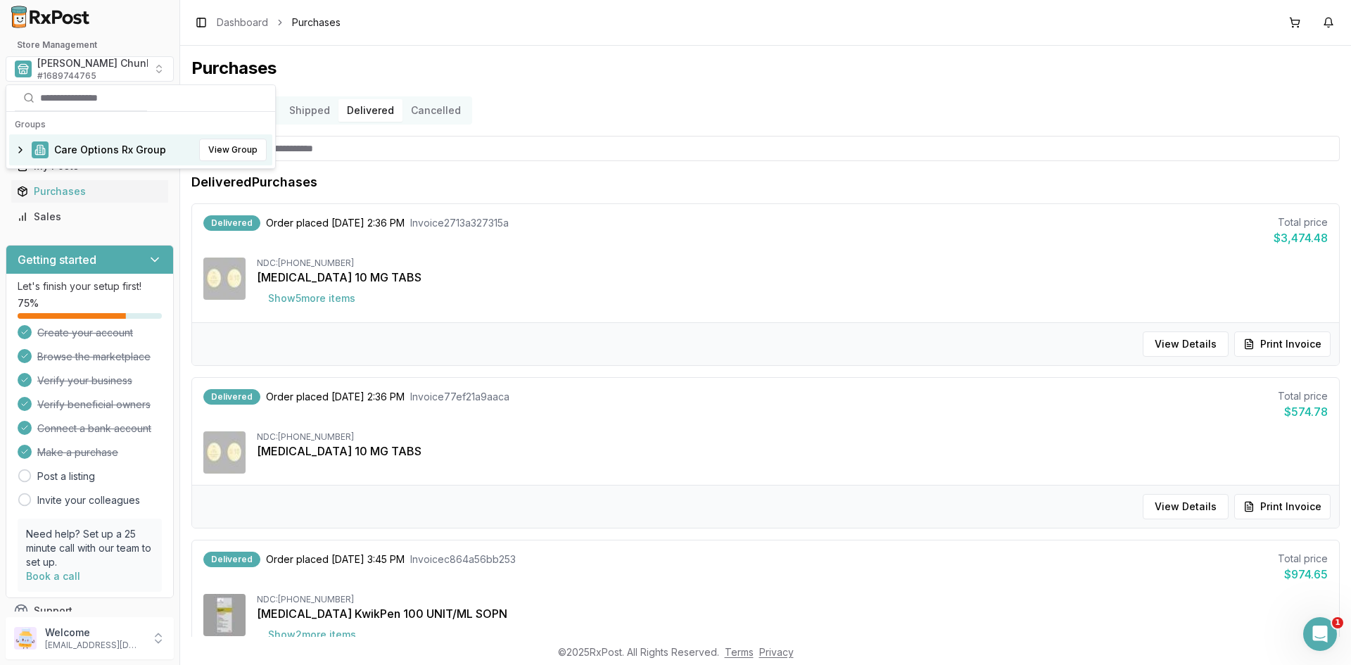
click at [91, 151] on span "Care Options Rx Group" at bounding box center [110, 150] width 112 height 14
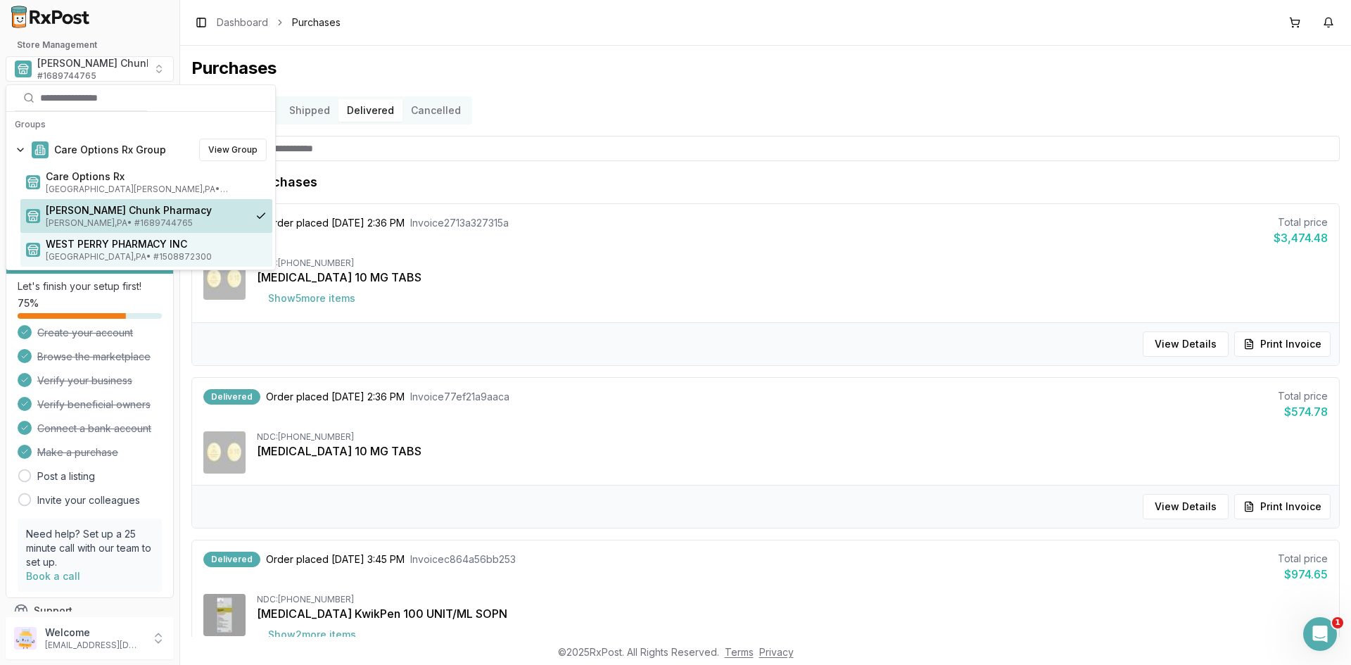
click at [111, 251] on span "Loysville , PA • # 1508872300" at bounding box center [156, 256] width 221 height 11
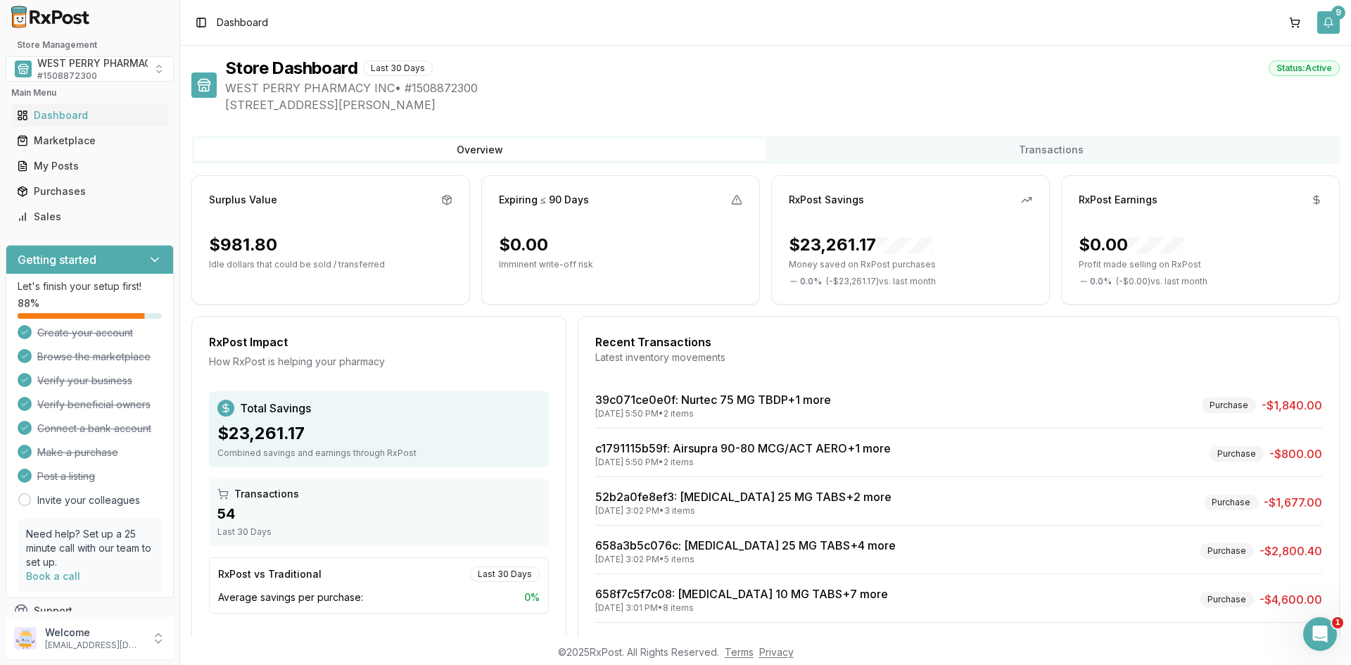
click at [1329, 27] on button "9" at bounding box center [1329, 22] width 23 height 23
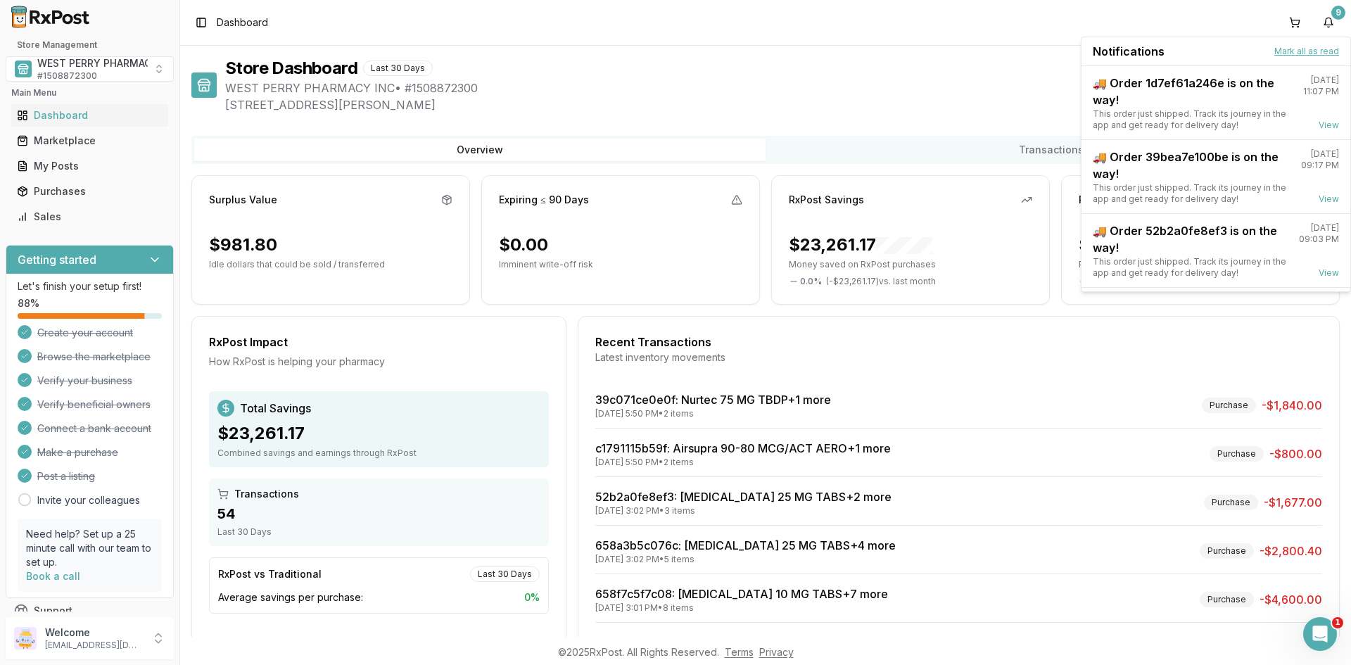
click at [1315, 49] on button "Mark all as read" at bounding box center [1307, 51] width 65 height 11
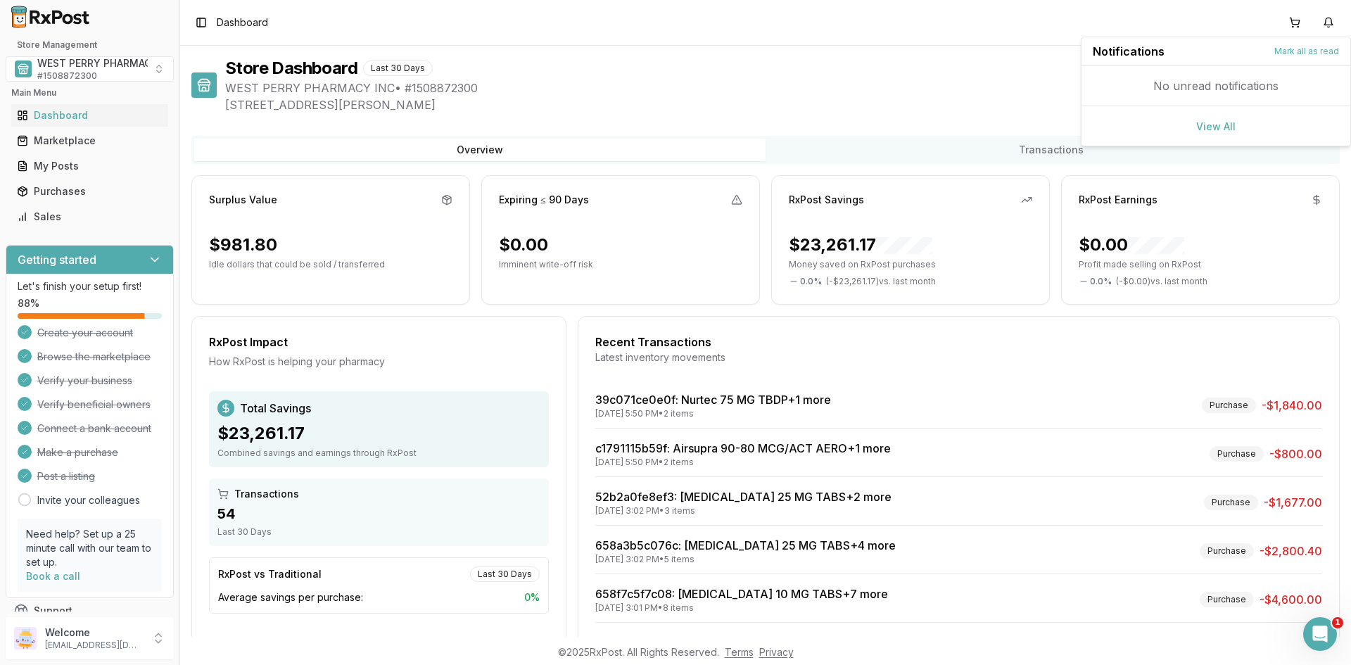
click at [875, 94] on span "WEST PERRY PHARMACY INC • # 1508872300" at bounding box center [782, 88] width 1115 height 17
click at [49, 196] on div "Purchases" at bounding box center [90, 191] width 146 height 14
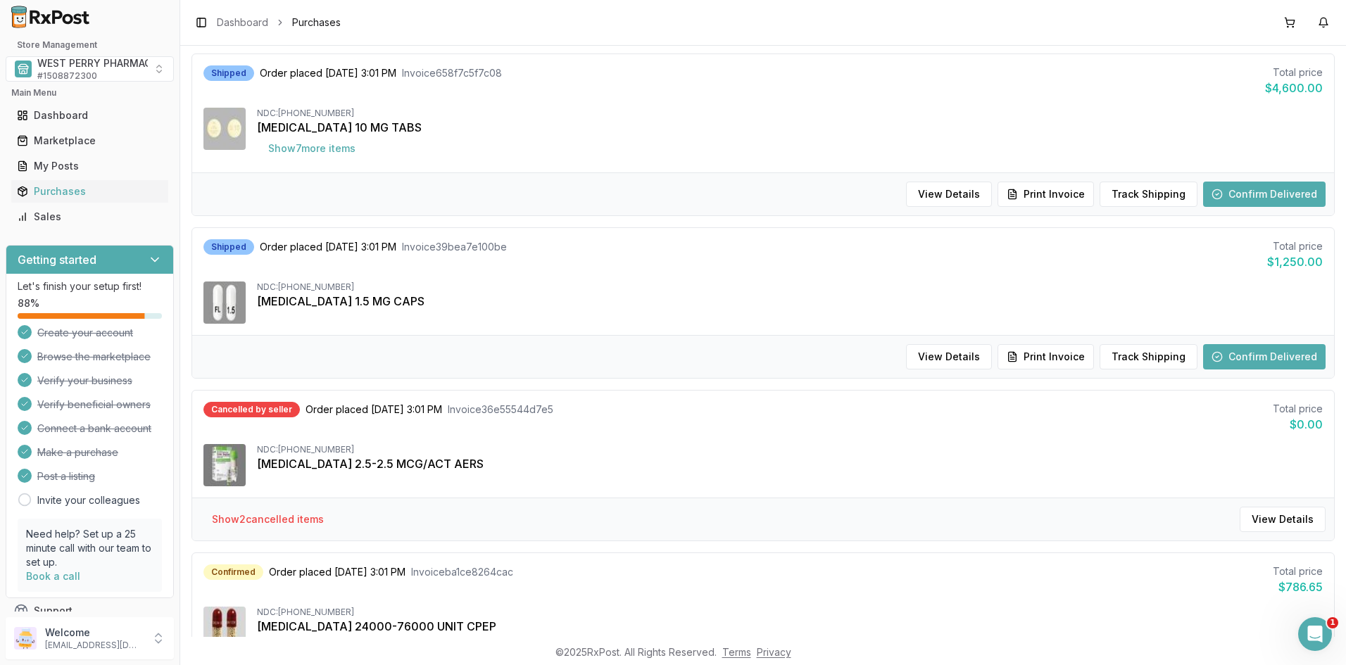
scroll to position [845, 0]
click at [593, 370] on div "View Details Print Invoice Track Shipping Confirm Delivered" at bounding box center [763, 357] width 1142 height 43
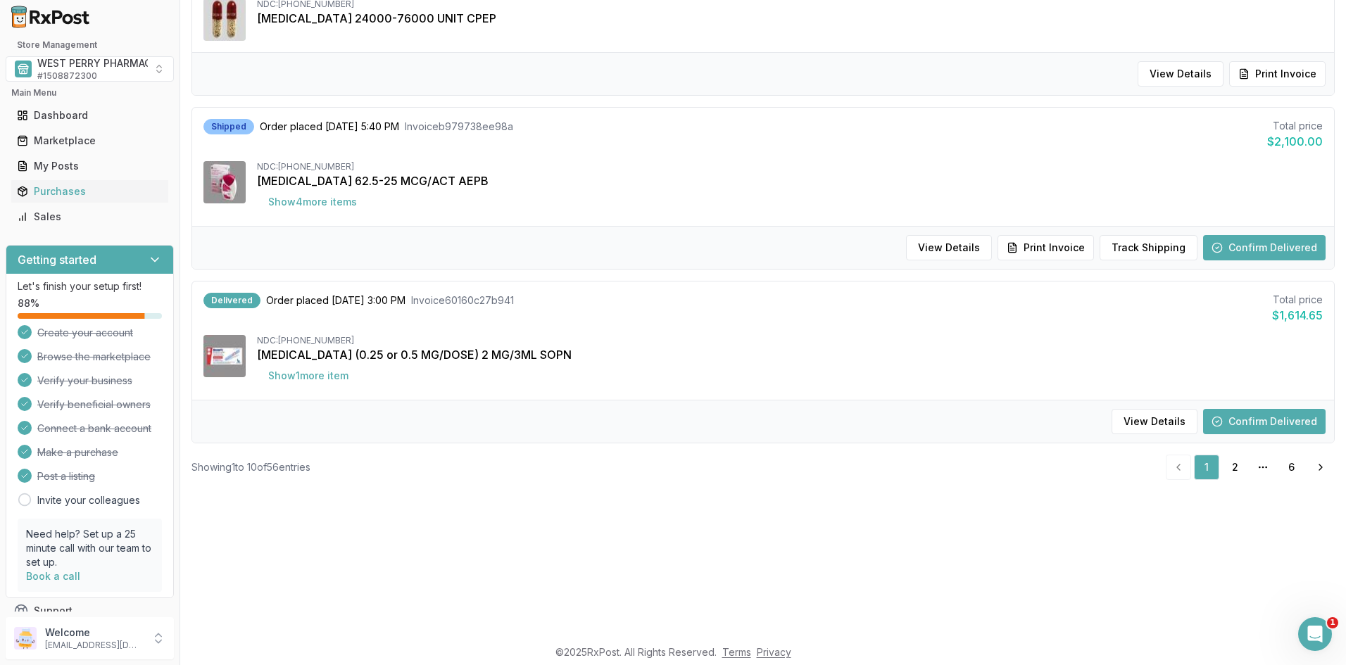
scroll to position [211, 0]
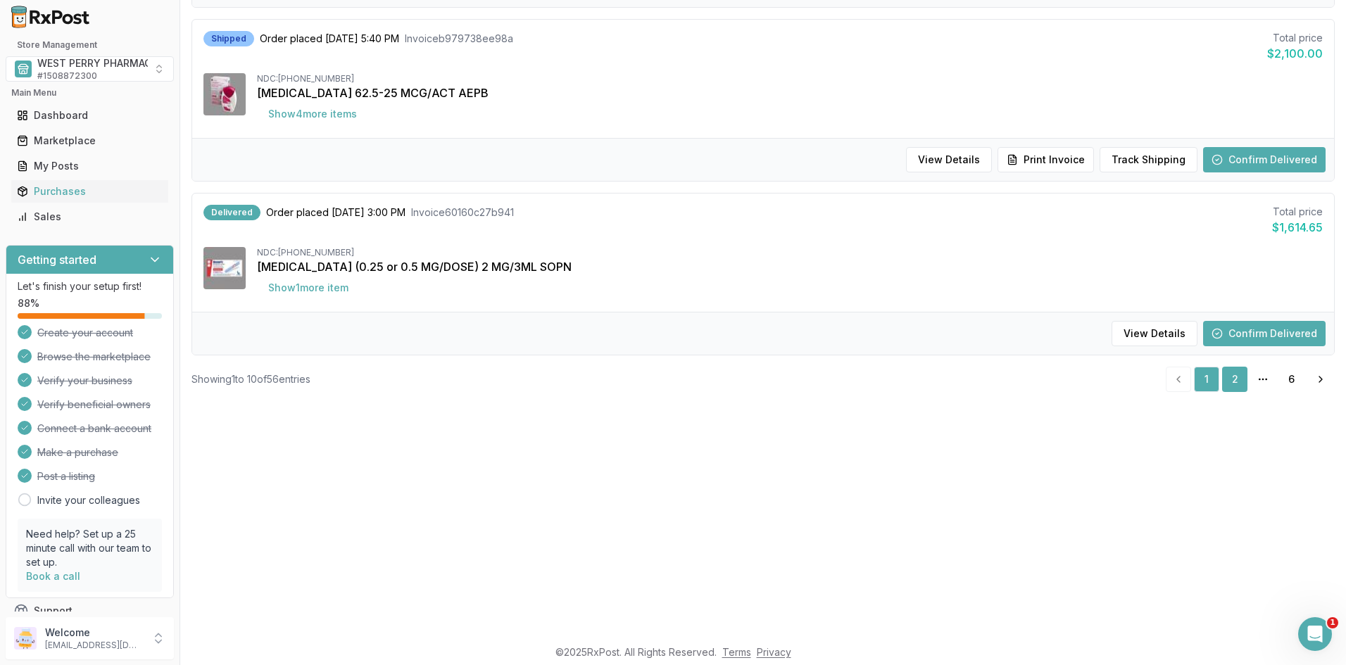
click at [1225, 380] on link "2" at bounding box center [1234, 379] width 25 height 25
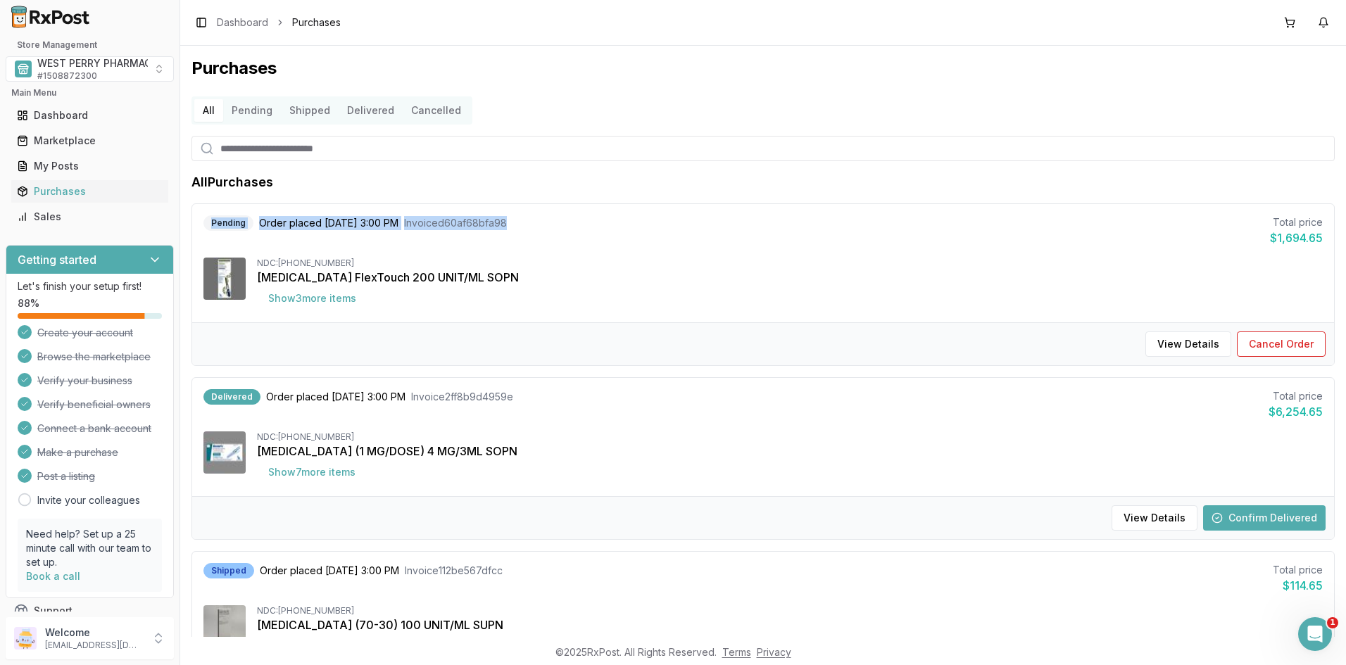
drag, startPoint x: 214, startPoint y: 222, endPoint x: 531, endPoint y: 220, distance: 317.4
click at [531, 220] on div "Pending Order placed 09/16/2025 3:00 PM Invoice d60af68bfa98 Total price $1,694…" at bounding box center [762, 230] width 1119 height 31
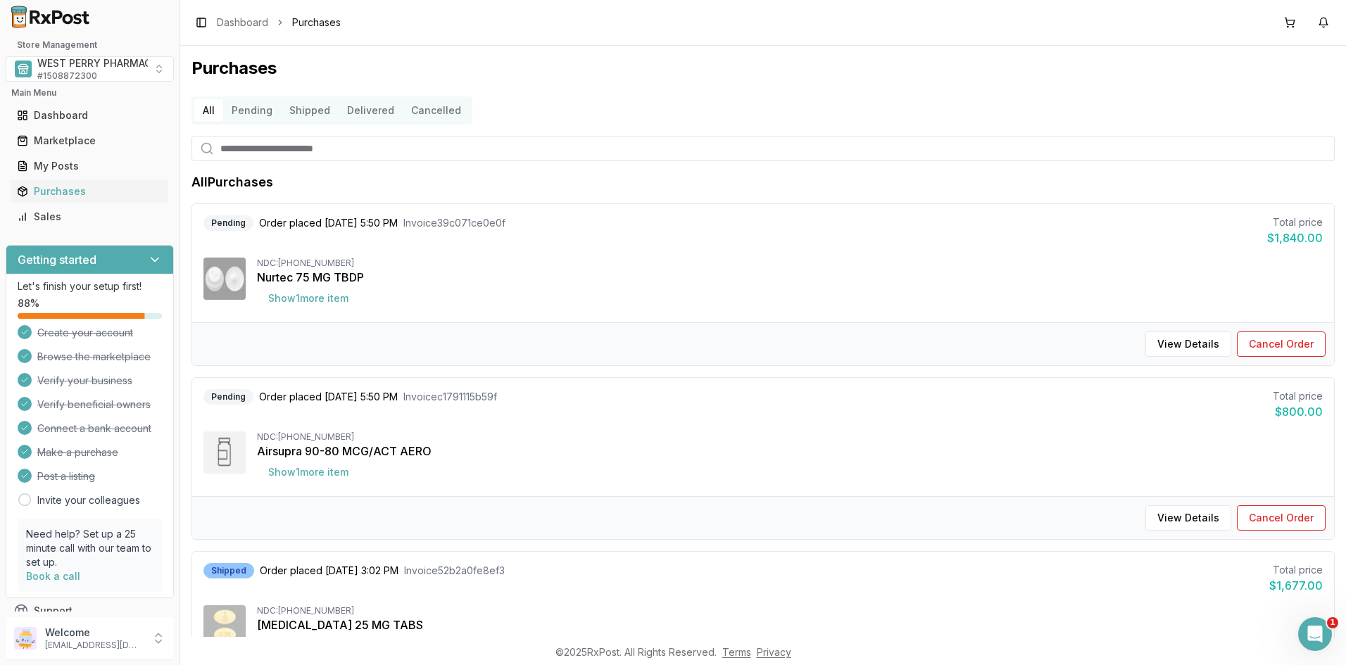
click at [367, 112] on button "Delivered" at bounding box center [371, 110] width 64 height 23
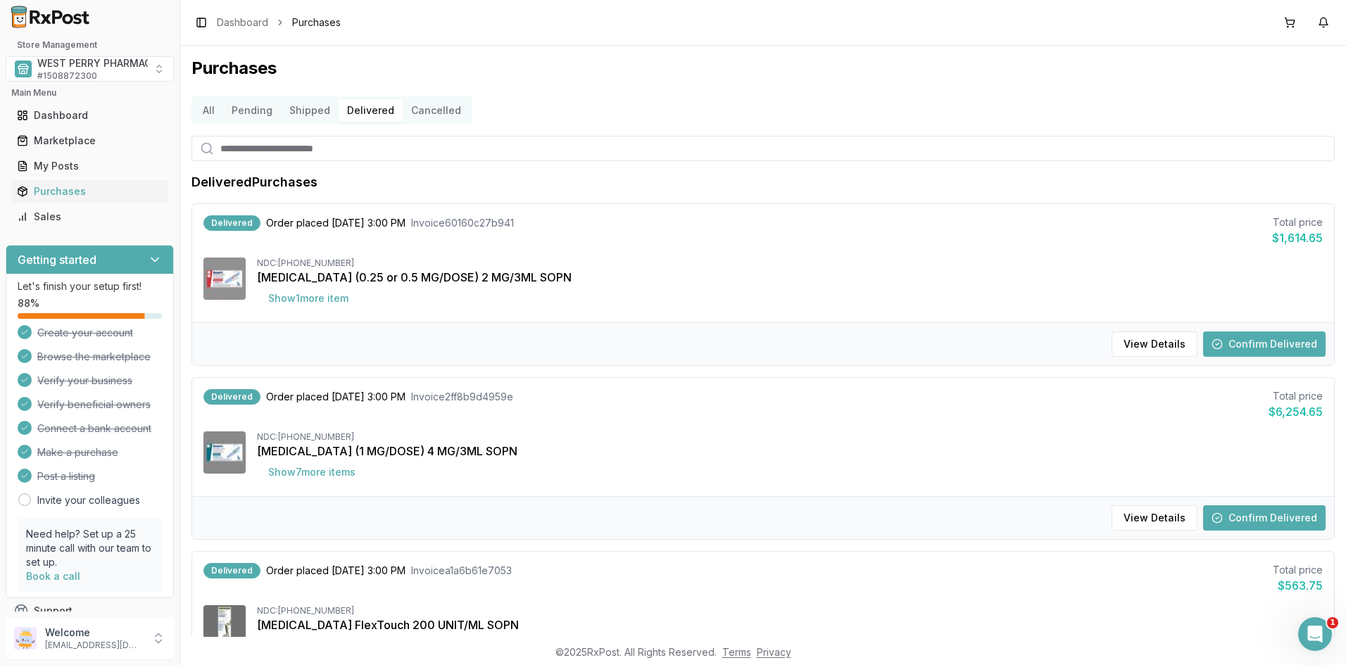
click at [1249, 343] on button "Confirm Delivered" at bounding box center [1264, 344] width 122 height 25
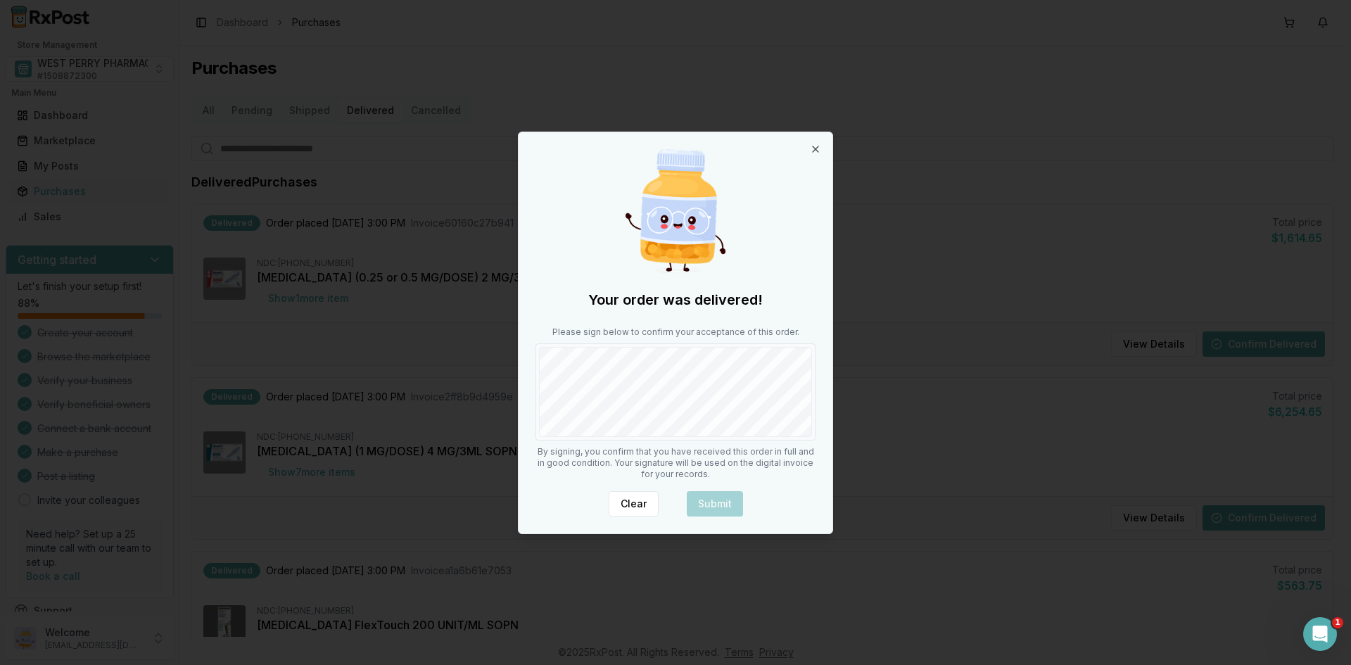
click at [591, 448] on div "Your order was delivered! Please sign below to confirm your acceptance of this …" at bounding box center [676, 332] width 314 height 401
click at [701, 505] on button "Submit" at bounding box center [715, 503] width 56 height 25
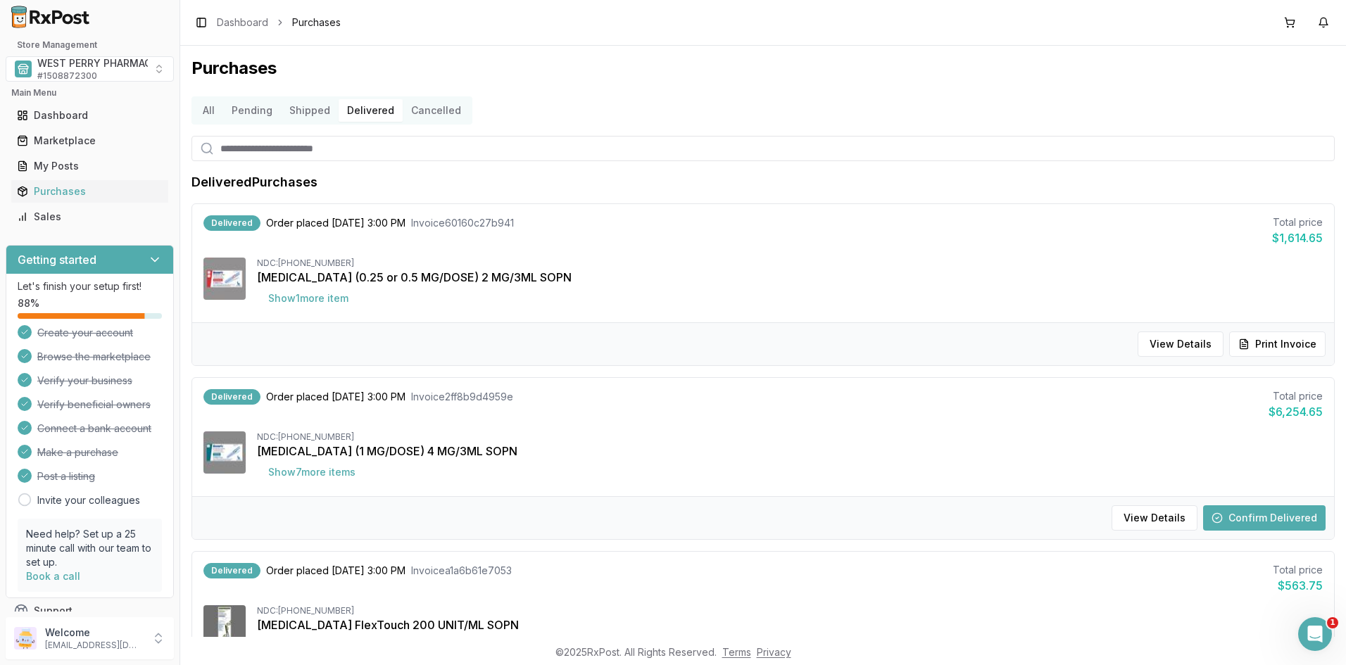
click at [1242, 515] on button "Confirm Delivered" at bounding box center [1264, 517] width 122 height 25
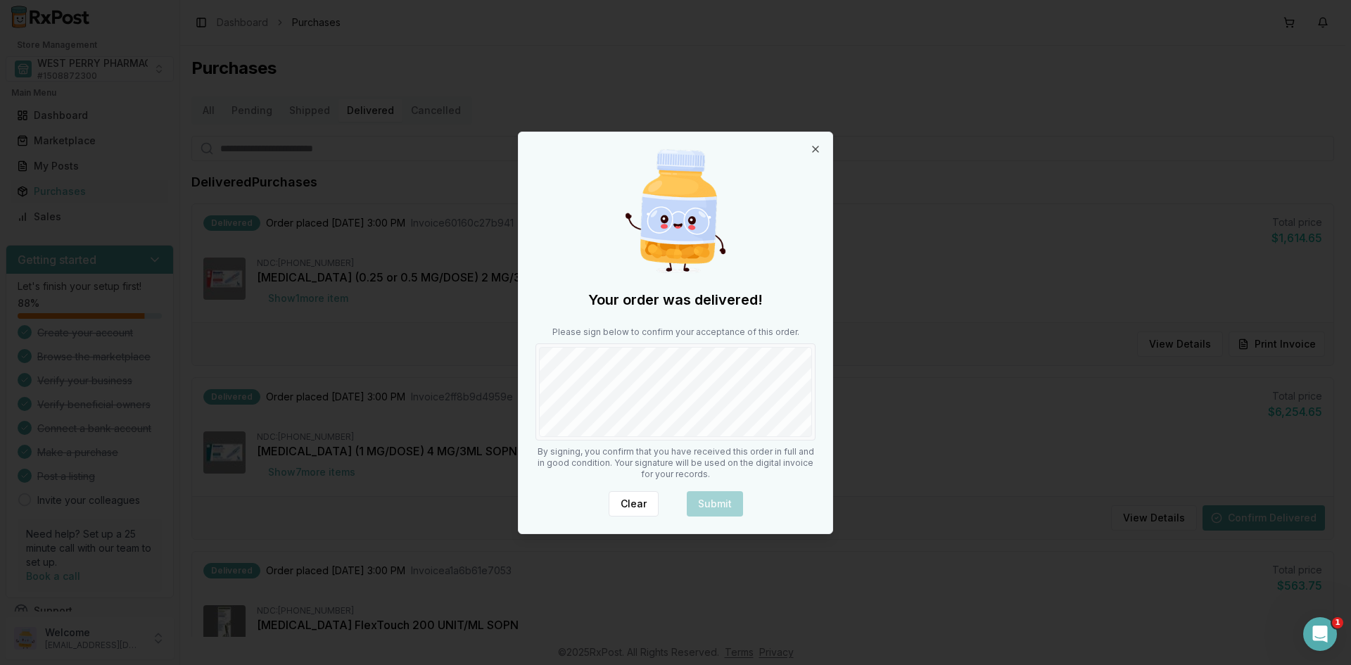
click at [579, 438] on div at bounding box center [676, 391] width 280 height 97
click at [705, 502] on button "Submit" at bounding box center [715, 503] width 56 height 25
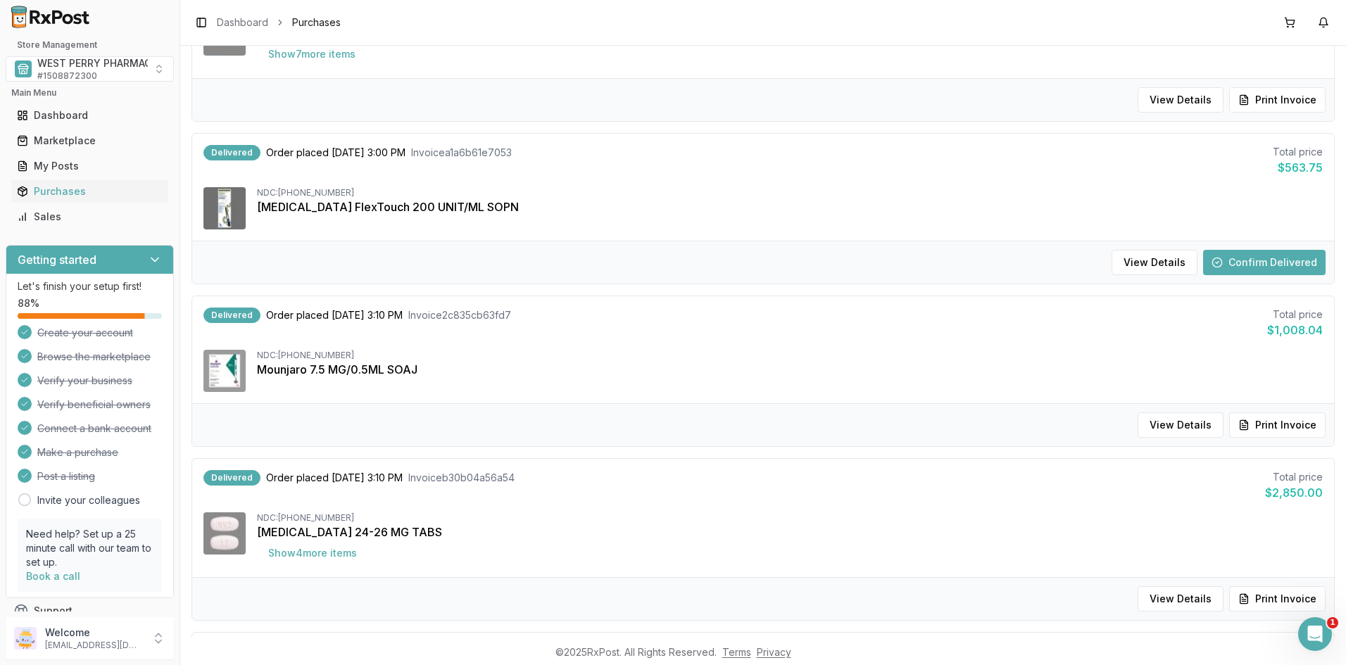
scroll to position [422, 0]
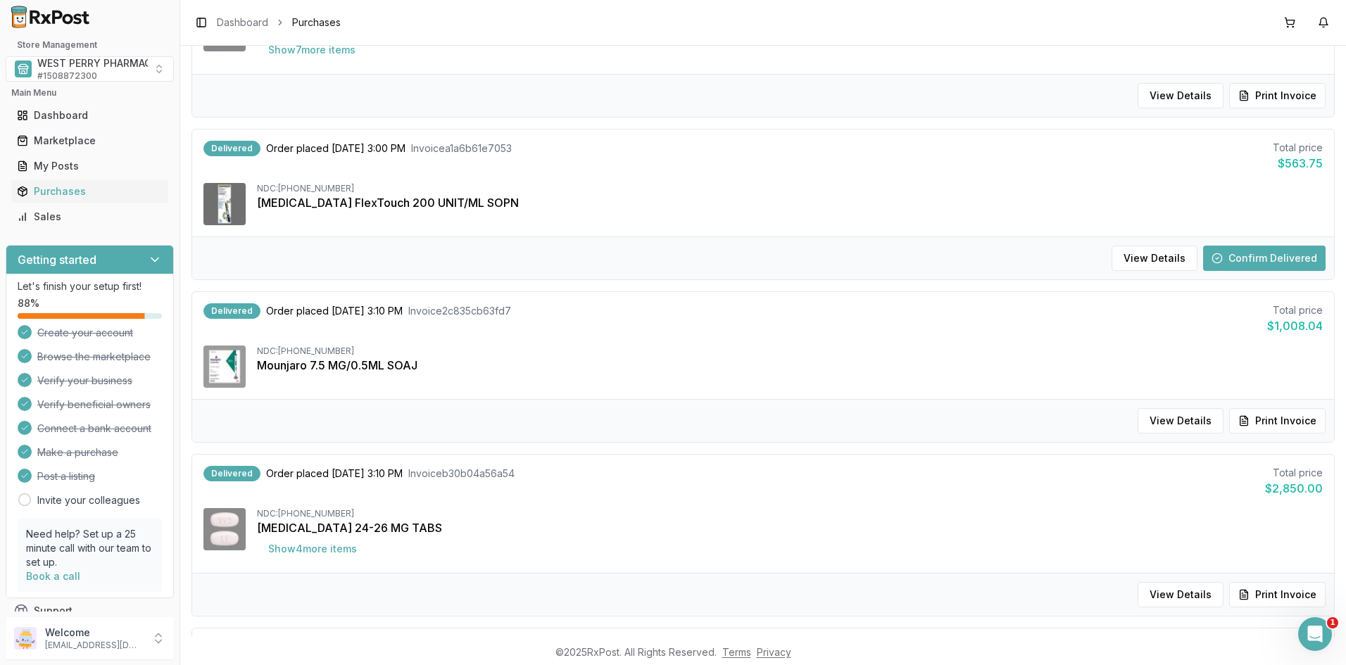
click at [1239, 259] on button "Confirm Delivered" at bounding box center [1264, 258] width 122 height 25
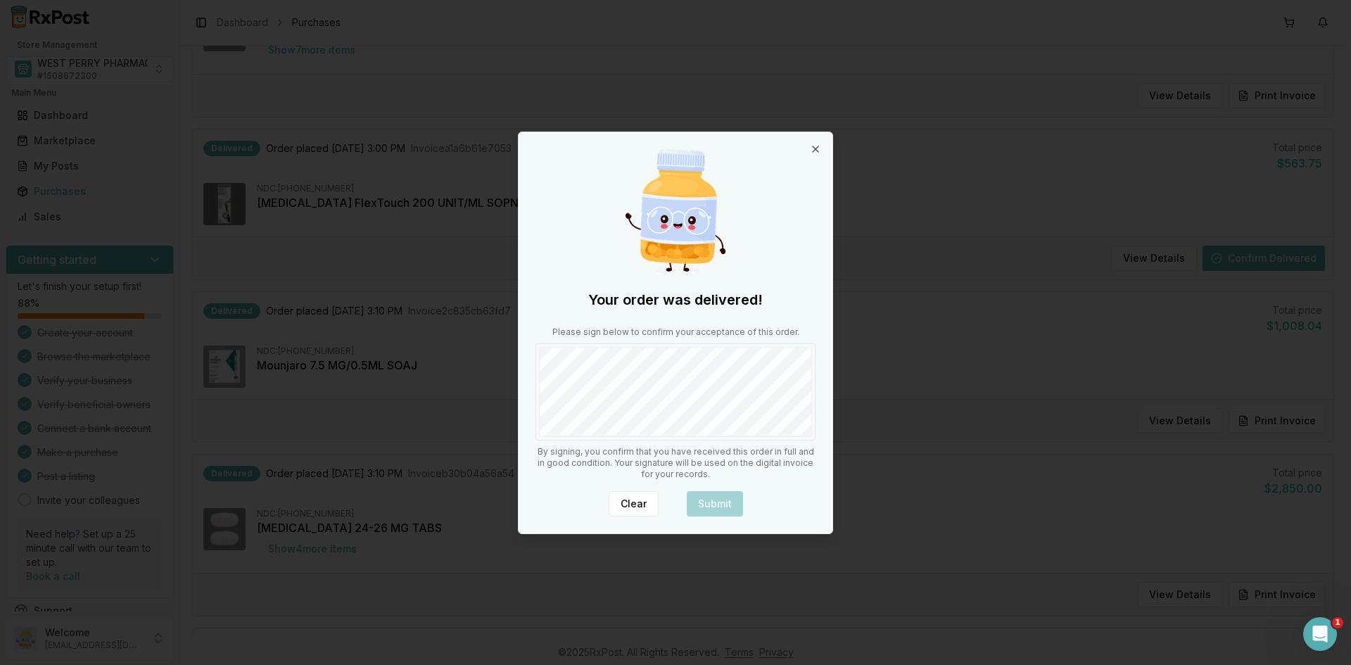
click at [562, 440] on div at bounding box center [676, 391] width 280 height 97
click at [701, 500] on button "Submit" at bounding box center [715, 503] width 56 height 25
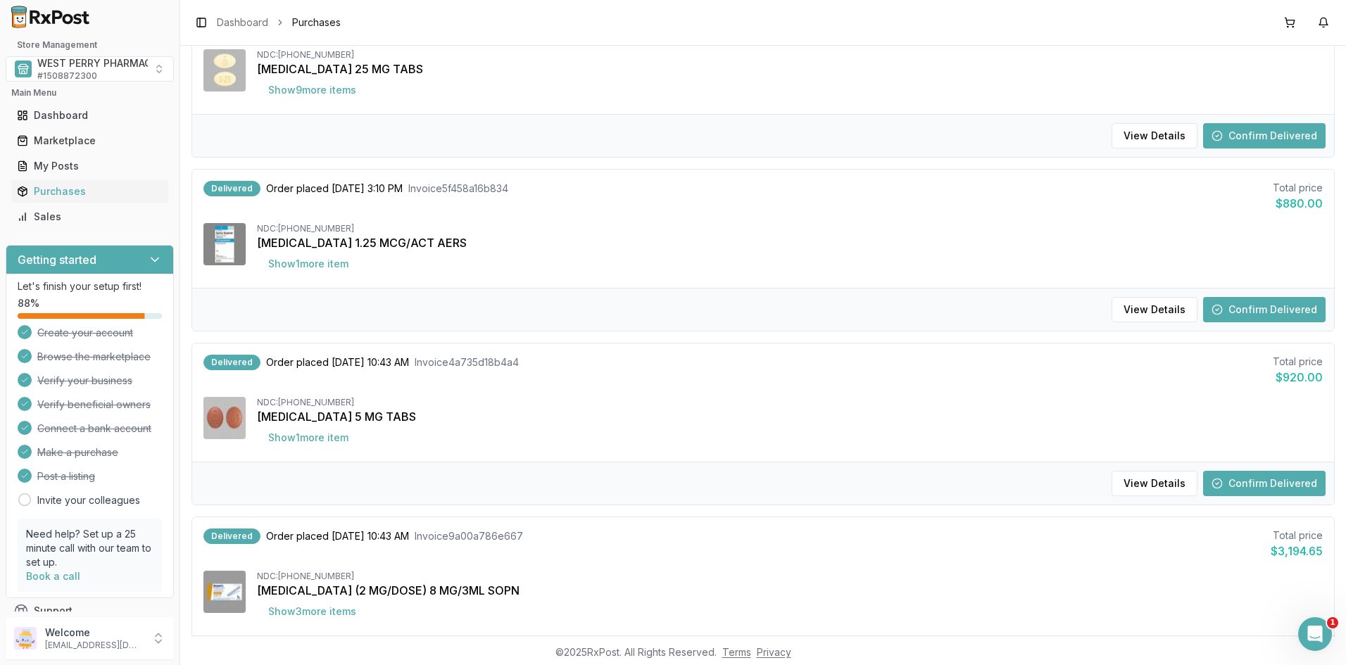
scroll to position [1056, 0]
click at [1220, 310] on button "Confirm Delivered" at bounding box center [1264, 308] width 122 height 25
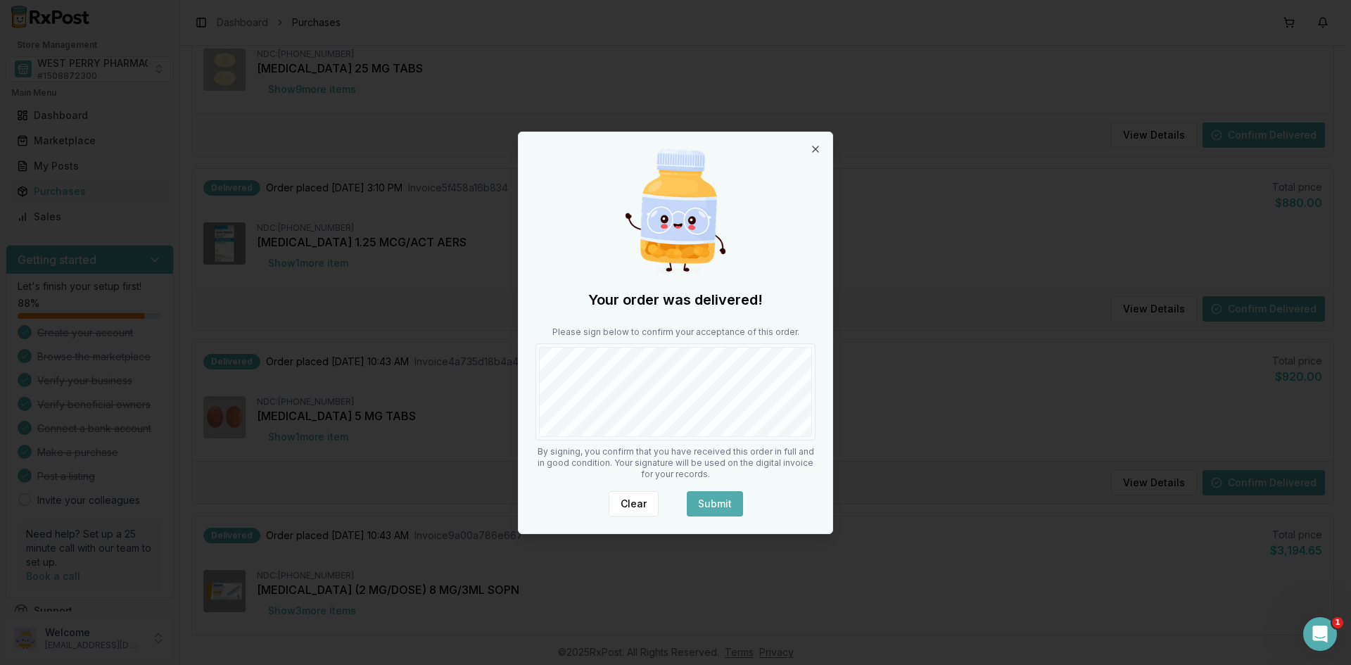
click at [697, 495] on button "Submit" at bounding box center [715, 503] width 56 height 25
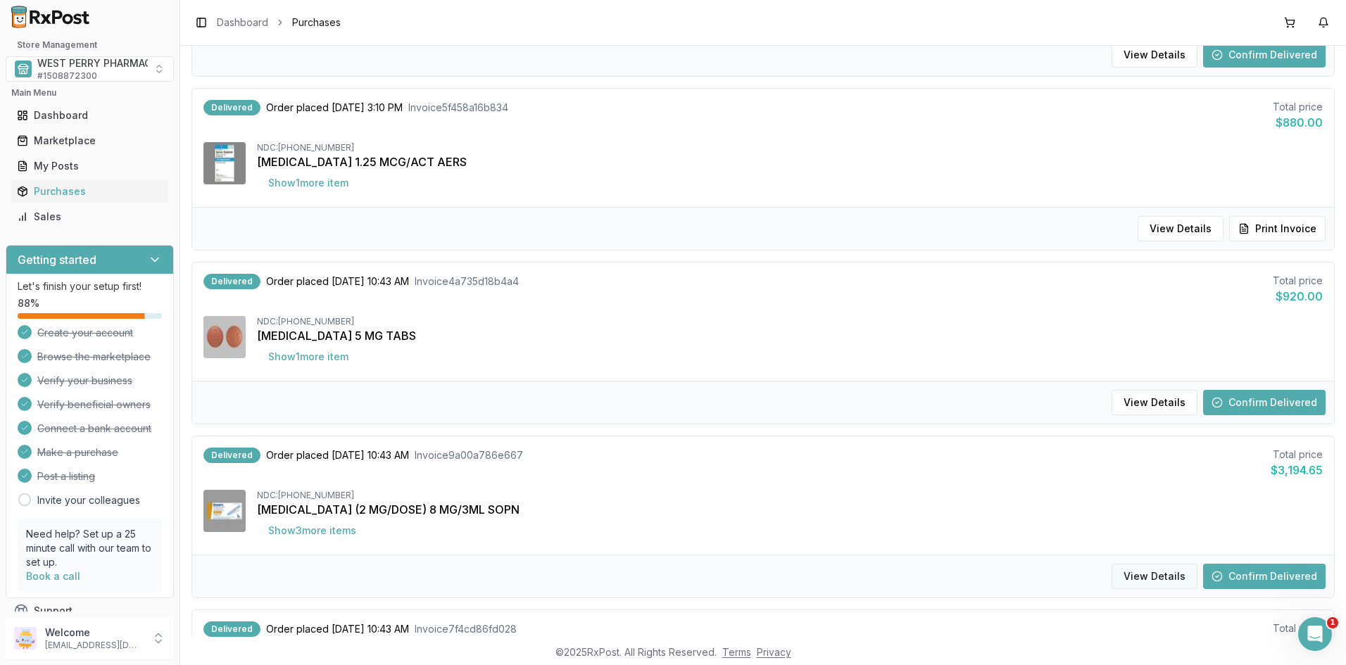
scroll to position [1330, 0]
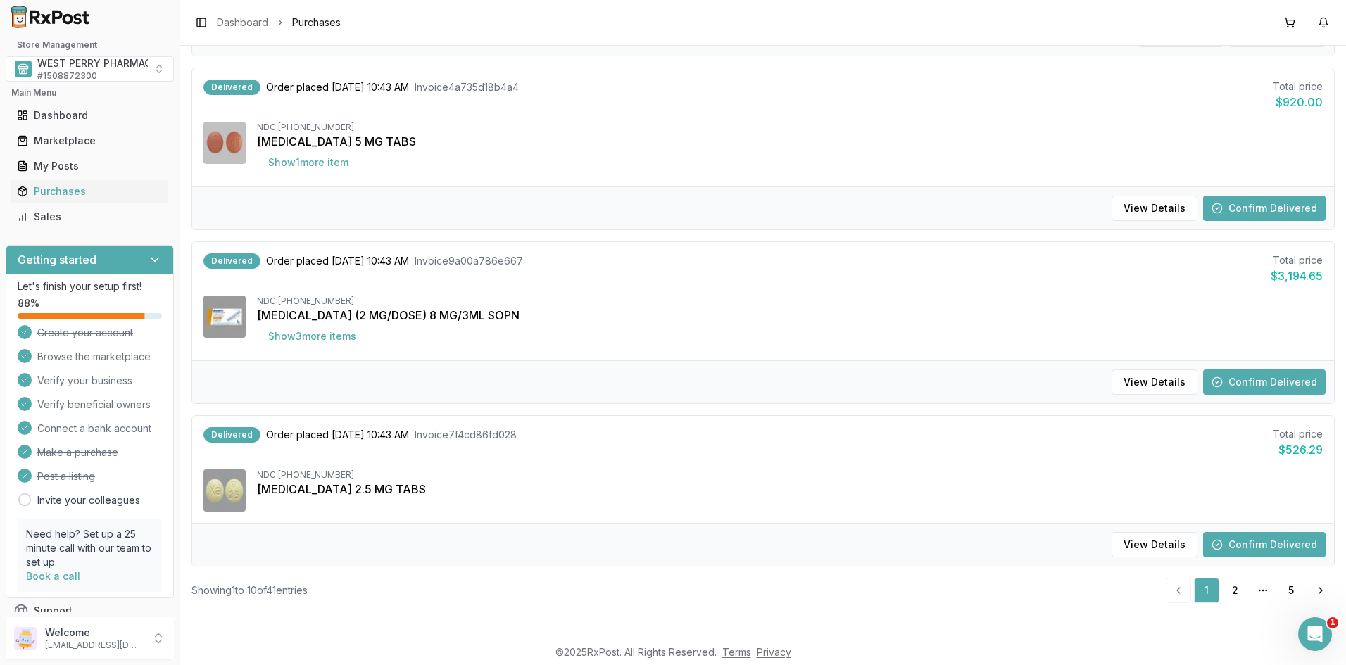
click at [1242, 210] on button "Confirm Delivered" at bounding box center [1264, 208] width 122 height 25
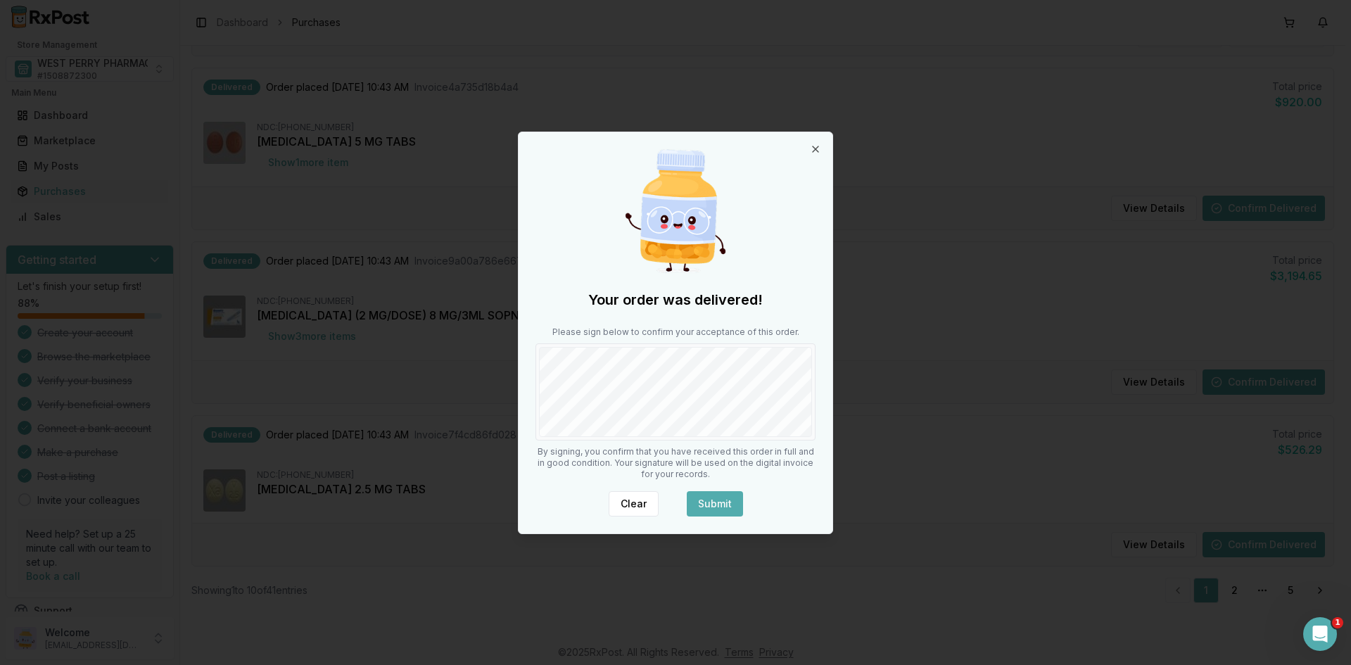
click at [702, 500] on button "Submit" at bounding box center [715, 503] width 56 height 25
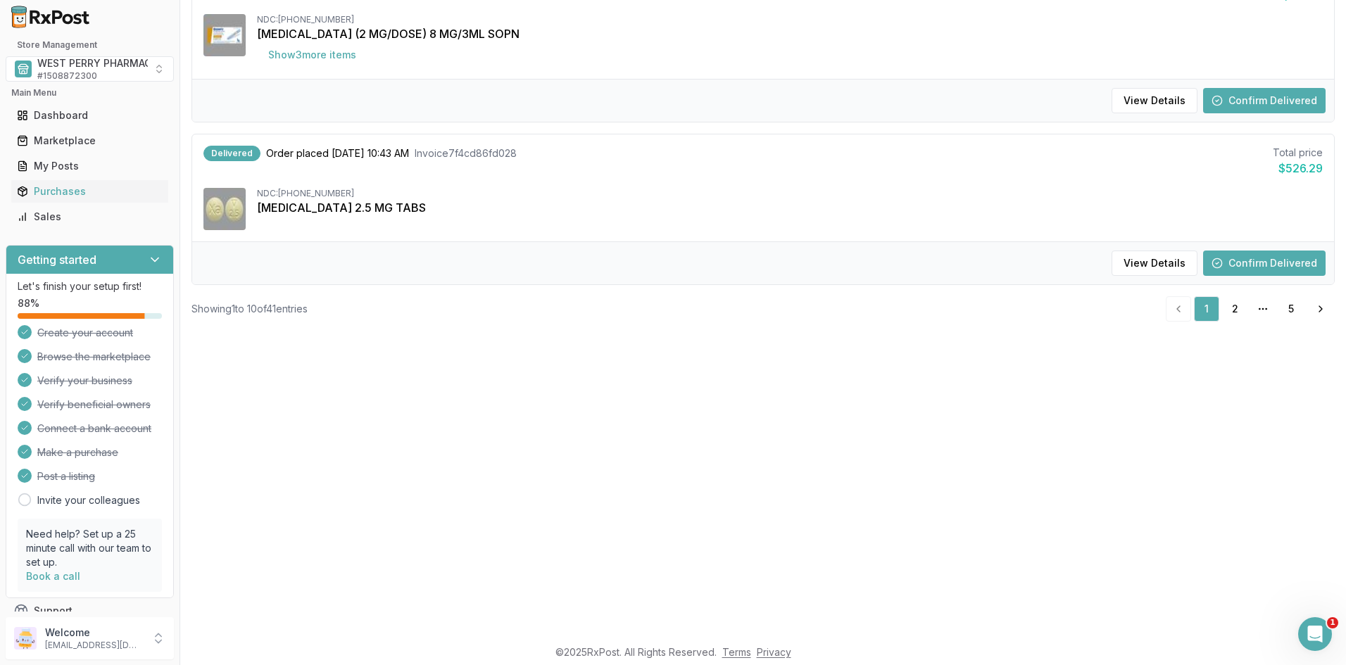
scroll to position [1189, 0]
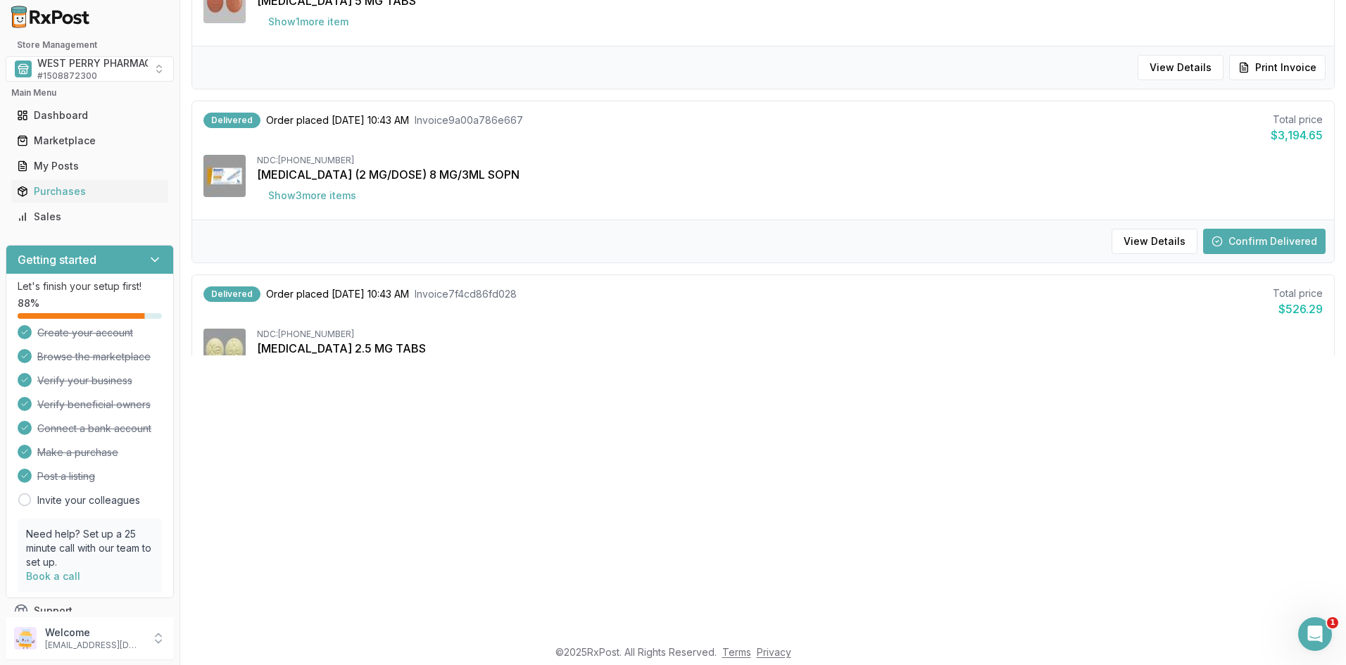
click at [1231, 243] on button "Confirm Delivered" at bounding box center [1264, 241] width 122 height 25
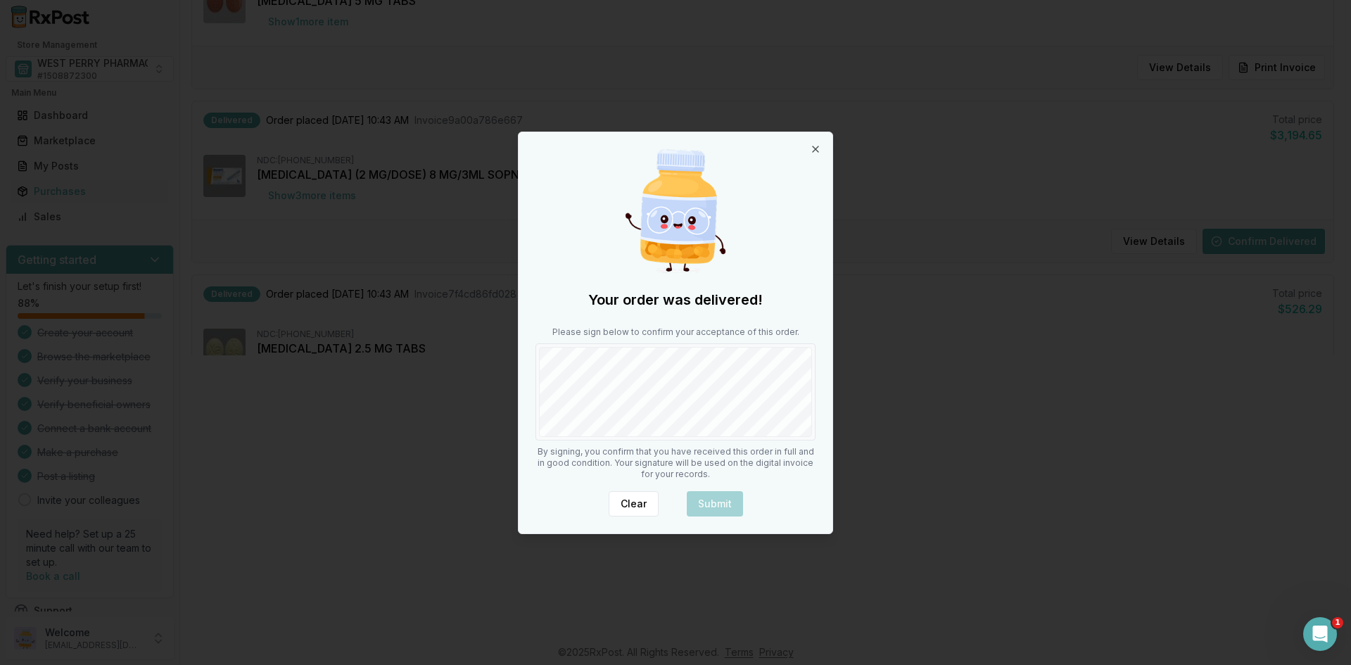
click at [622, 446] on div "Your order was delivered! Please sign below to confirm your acceptance of this …" at bounding box center [676, 332] width 314 height 401
click at [717, 505] on button "Submit" at bounding box center [715, 503] width 56 height 25
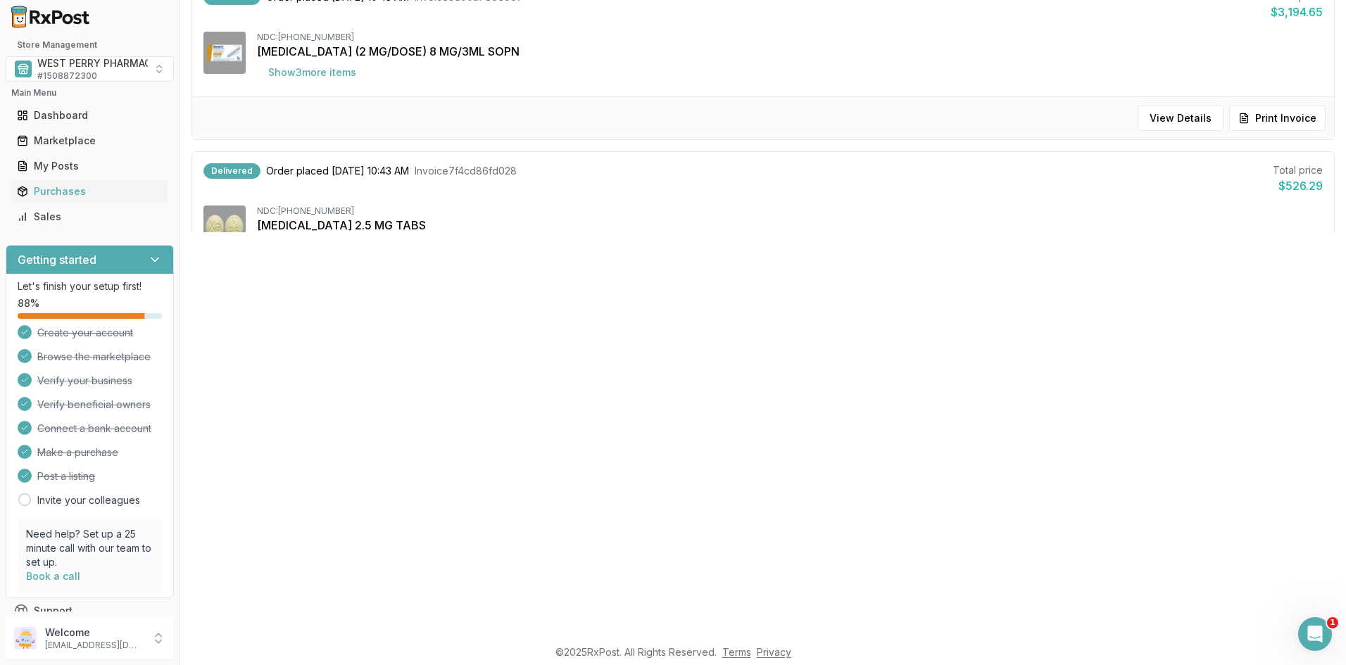
scroll to position [211, 0]
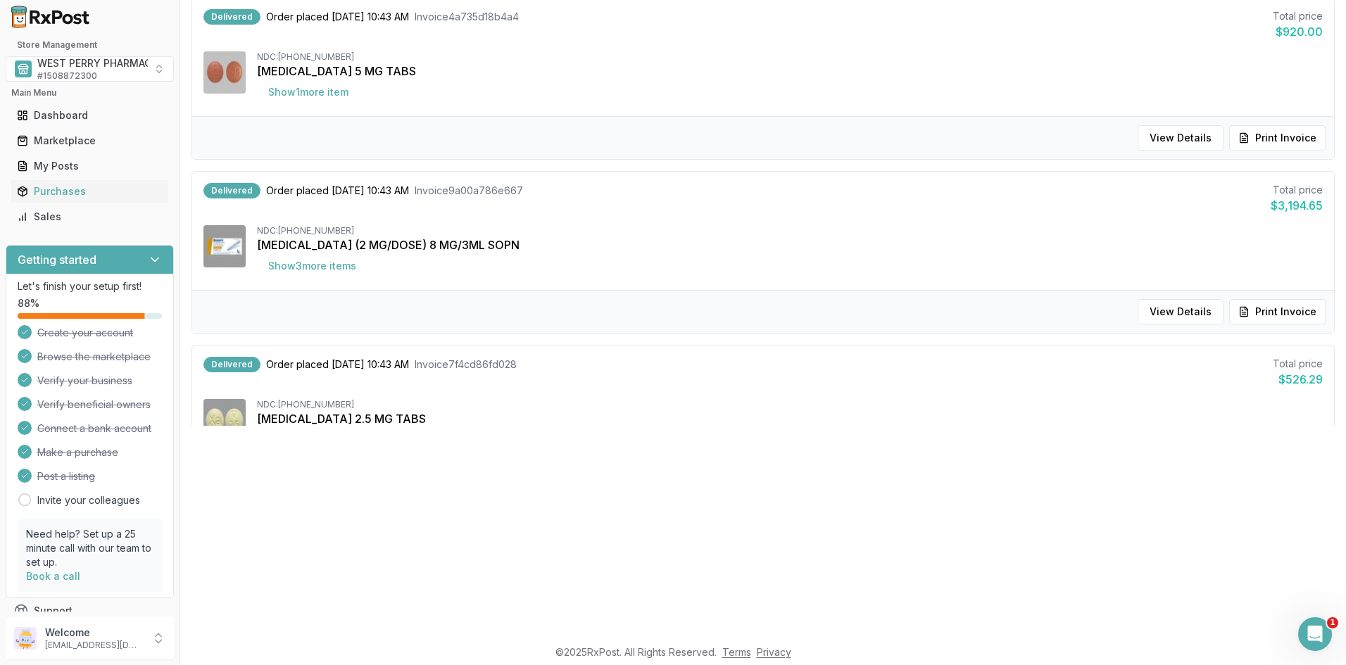
click at [843, 431] on div "Purchases All Pending Shipped Delivered Cancelled Delivered Purchases Delivered…" at bounding box center [763, 144] width 1166 height 619
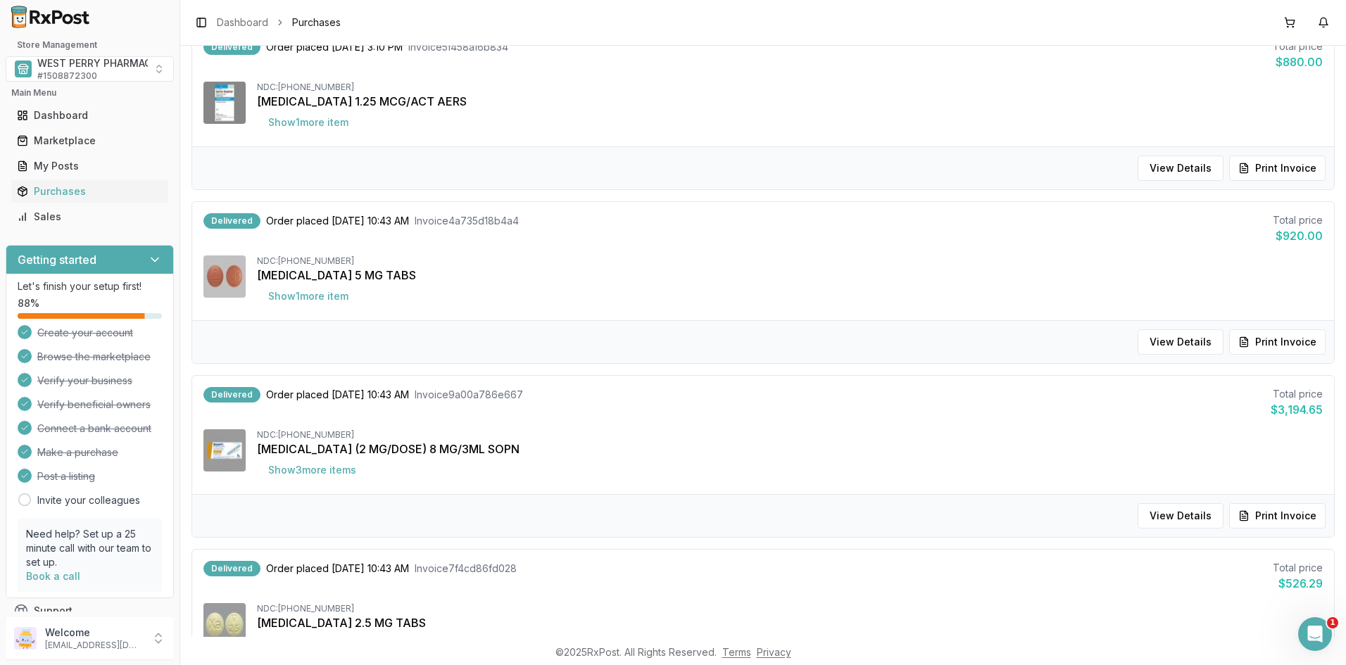
scroll to position [1330, 0]
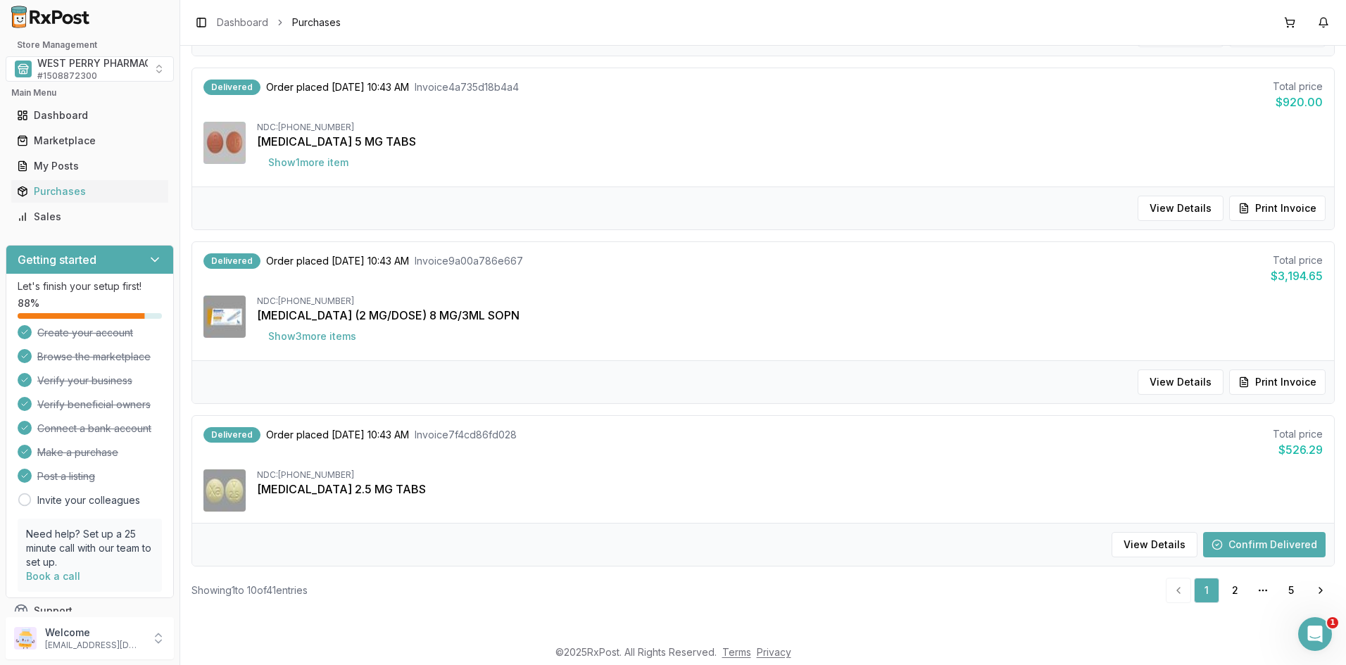
click at [1250, 545] on button "Confirm Delivered" at bounding box center [1264, 544] width 122 height 25
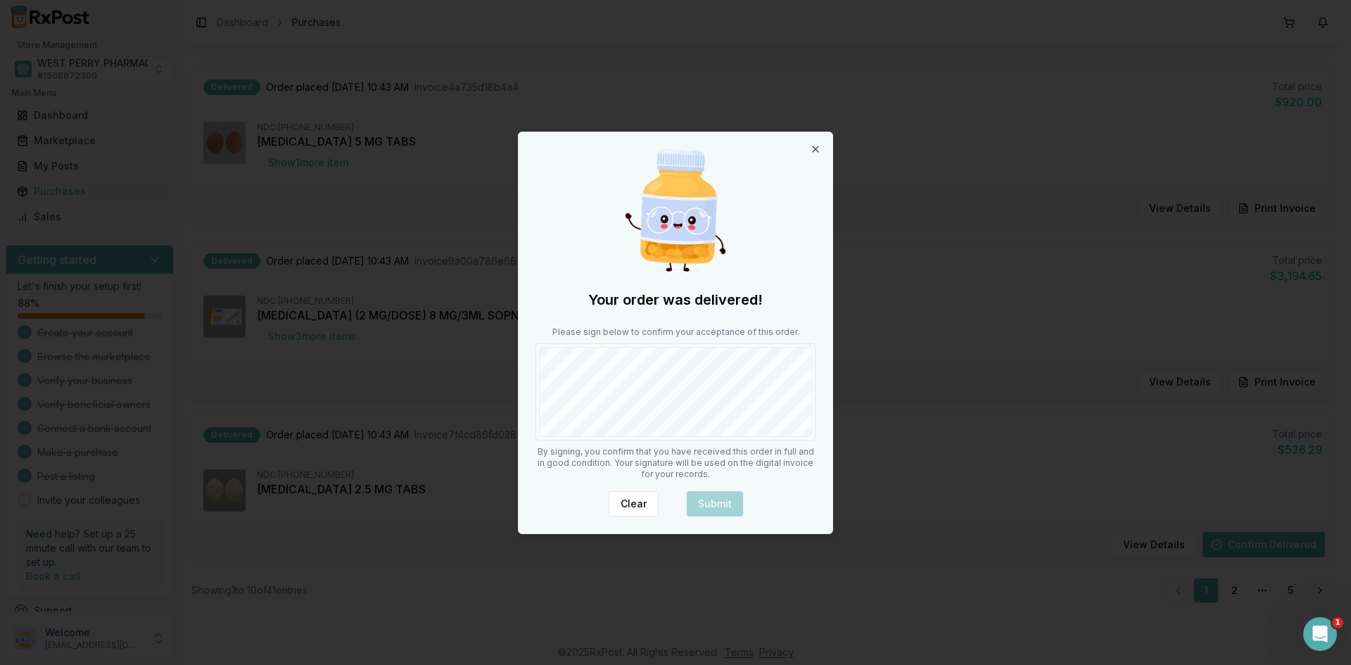
click at [674, 440] on div at bounding box center [676, 391] width 280 height 97
click at [731, 503] on button "Submit" at bounding box center [715, 503] width 56 height 25
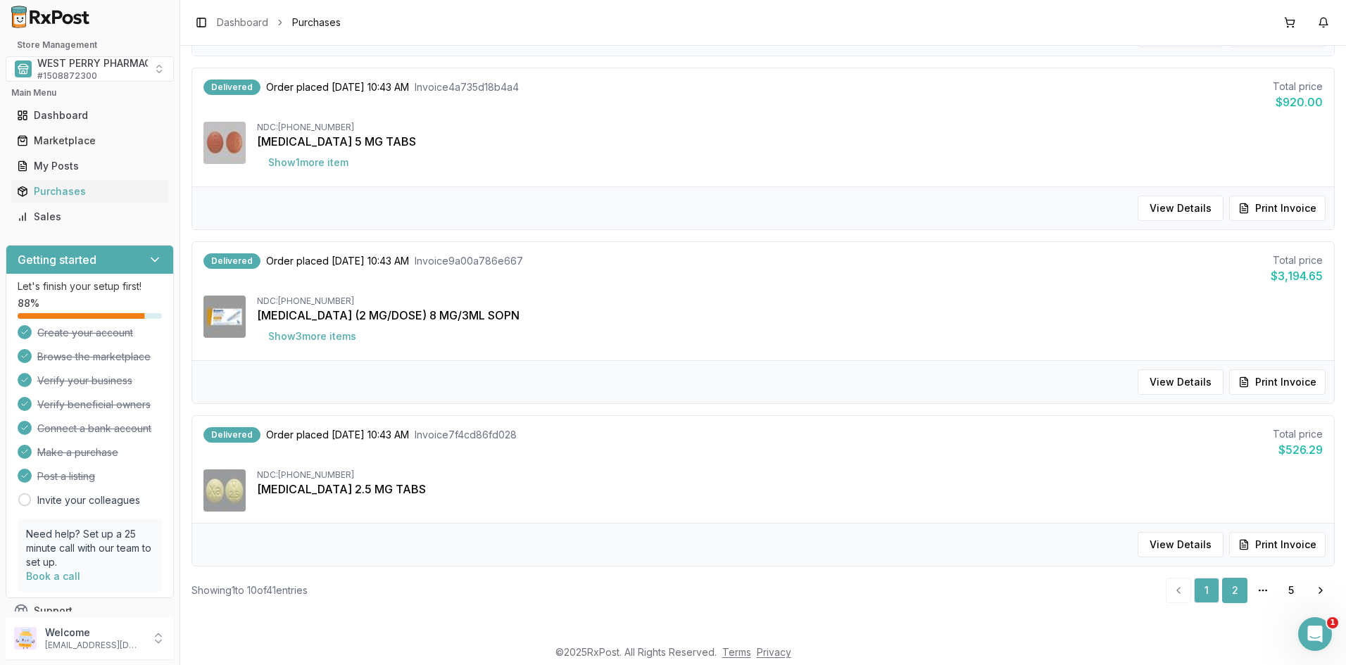
click at [1222, 595] on link "2" at bounding box center [1234, 590] width 25 height 25
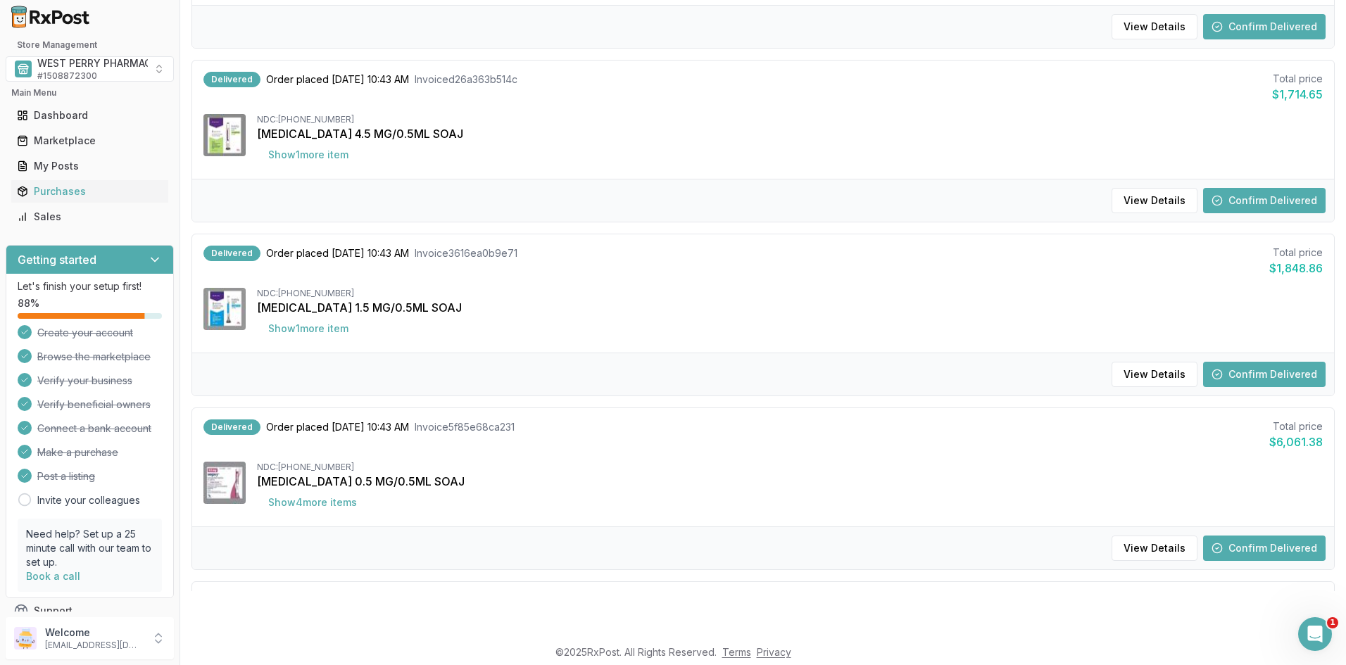
scroll to position [438, 0]
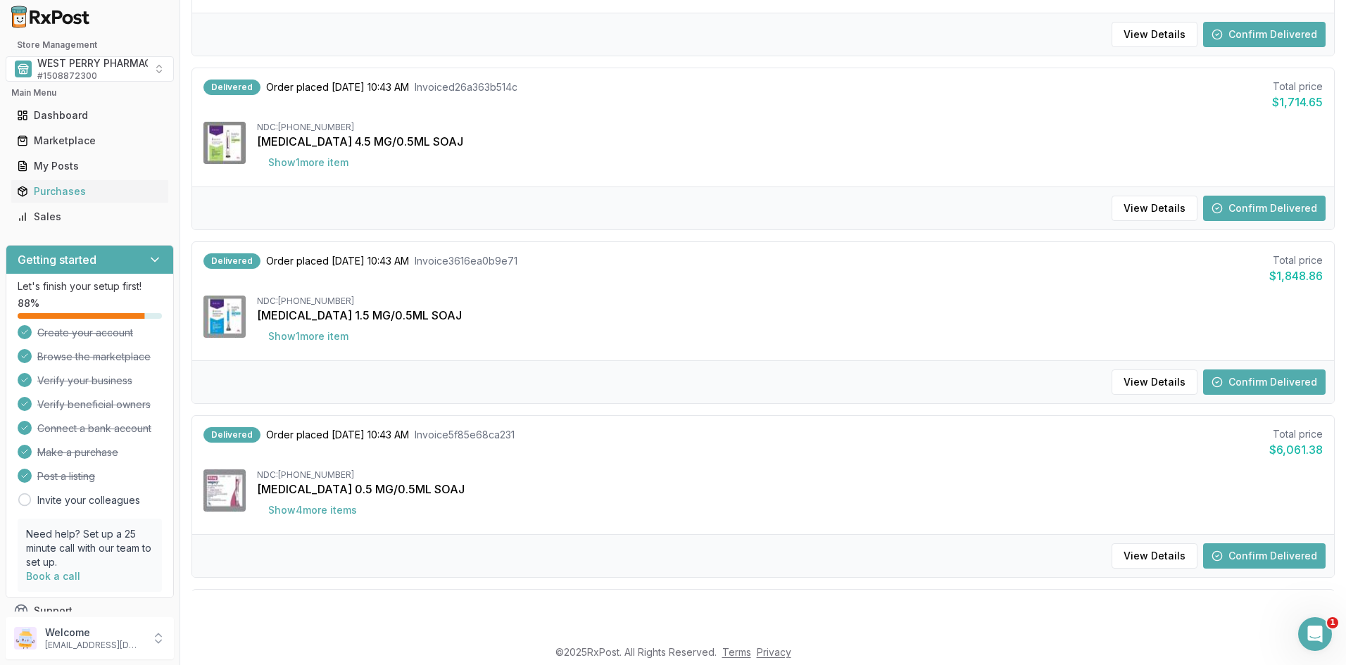
click at [1233, 551] on button "Confirm Delivered" at bounding box center [1264, 555] width 122 height 25
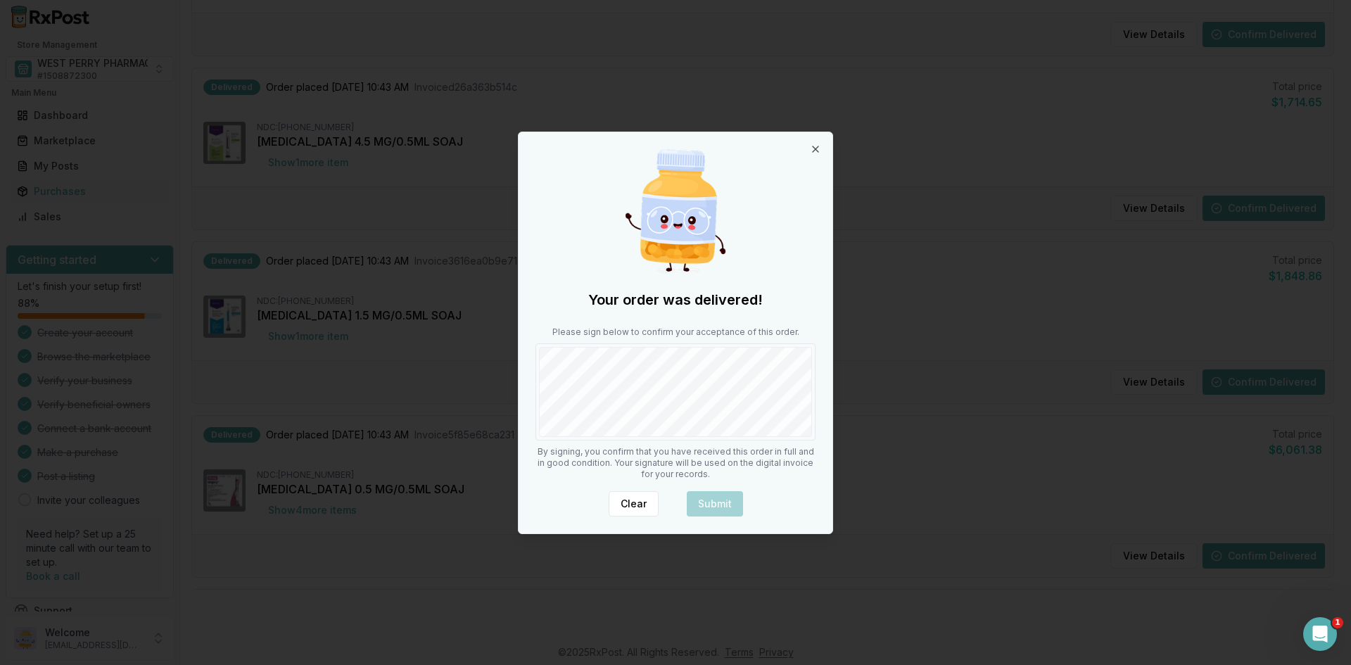
click at [593, 462] on div "Your order was delivered! Please sign below to confirm your acceptance of this …" at bounding box center [676, 332] width 314 height 401
drag, startPoint x: 702, startPoint y: 500, endPoint x: 707, endPoint y: 493, distance: 8.6
click at [703, 500] on button "Submit" at bounding box center [715, 503] width 56 height 25
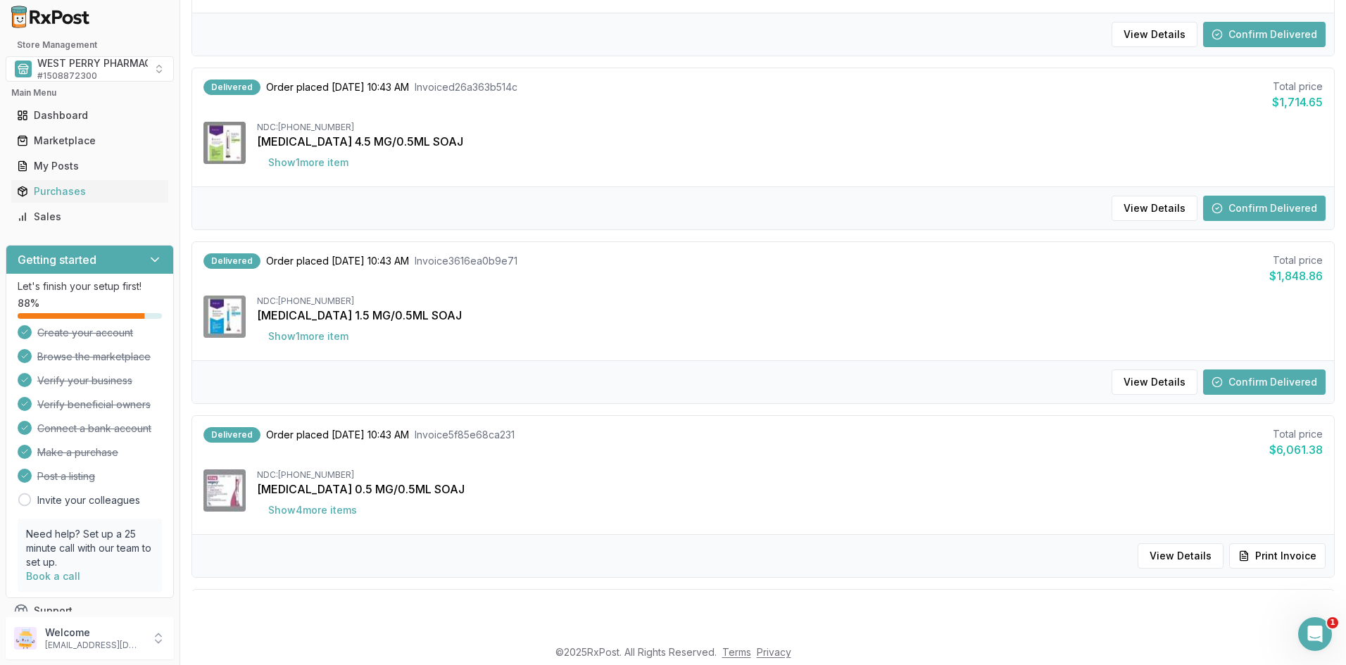
click at [1245, 386] on button "Confirm Delivered" at bounding box center [1264, 382] width 122 height 25
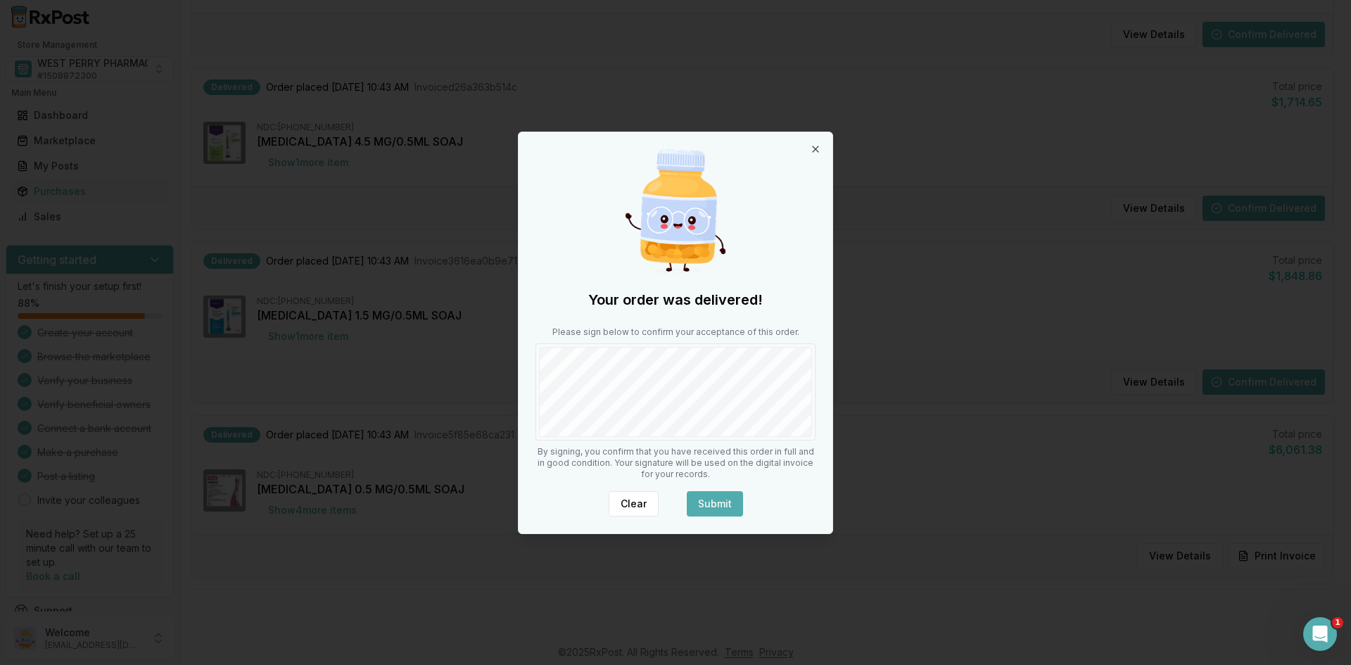
click at [703, 497] on button "Submit" at bounding box center [715, 503] width 56 height 25
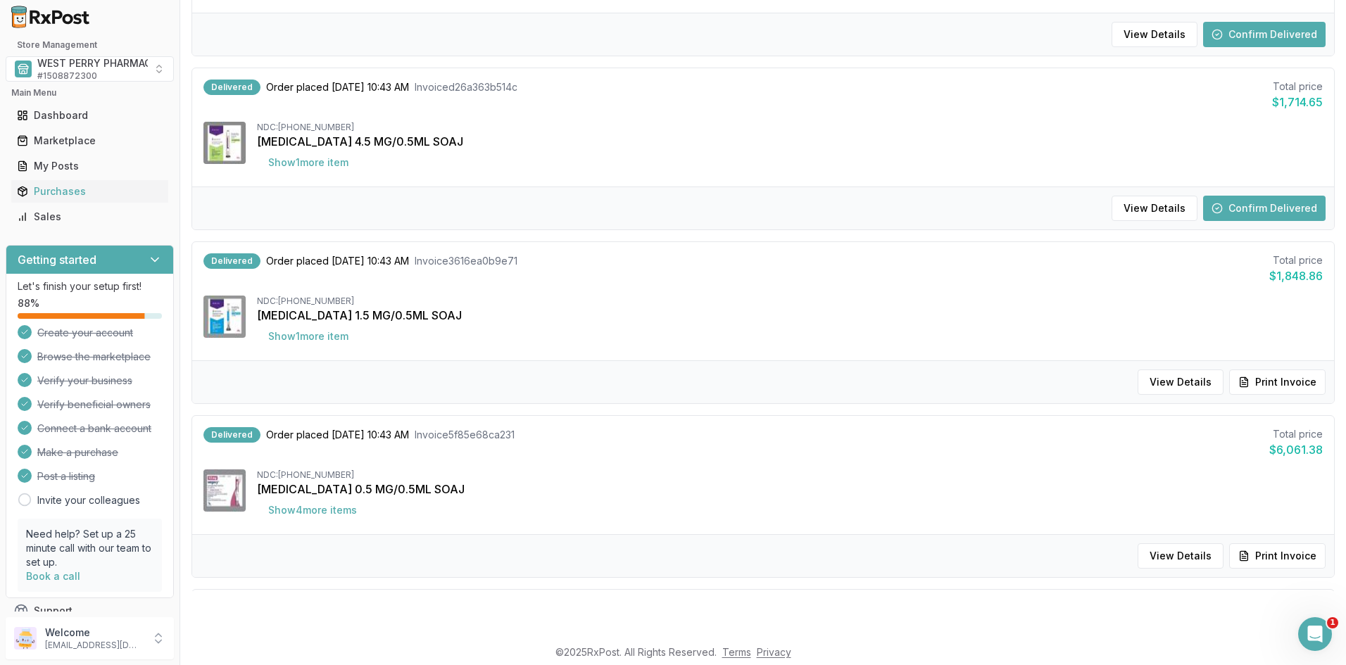
click at [1257, 209] on button "Confirm Delivered" at bounding box center [1264, 208] width 122 height 25
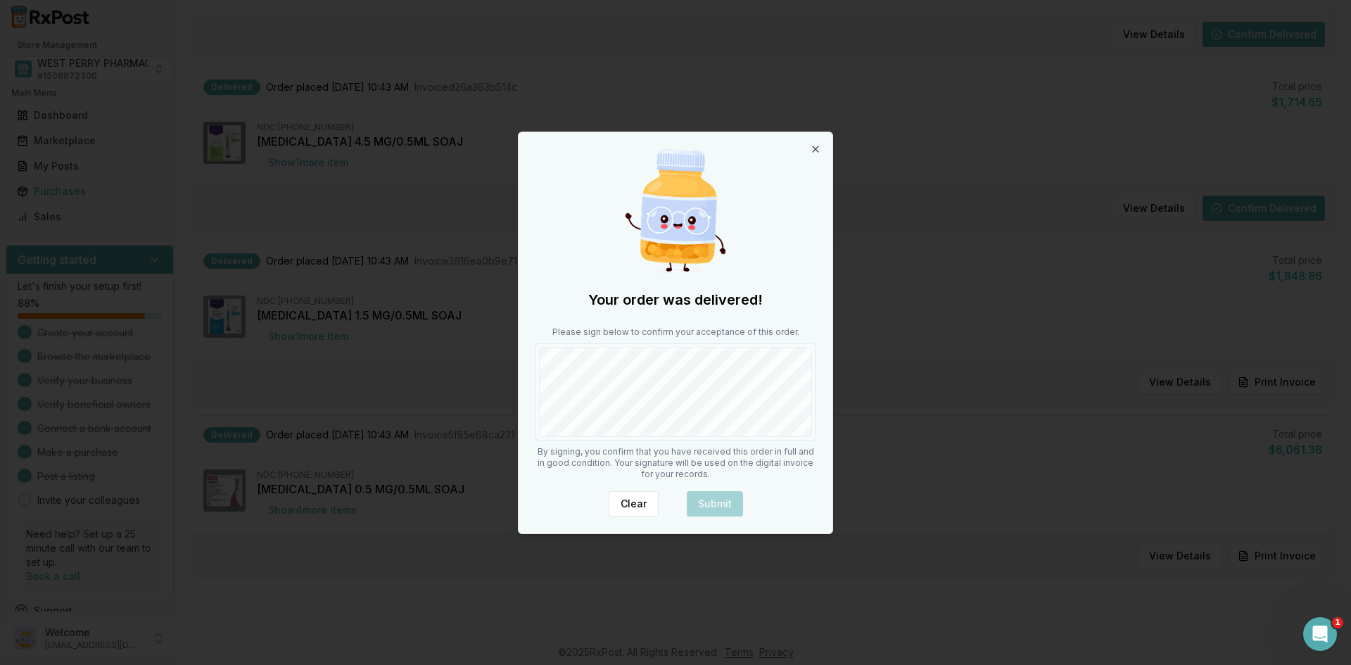
click at [580, 441] on div "Your order was delivered! Please sign below to confirm your acceptance of this …" at bounding box center [676, 332] width 314 height 401
click at [708, 500] on button "Submit" at bounding box center [715, 503] width 56 height 25
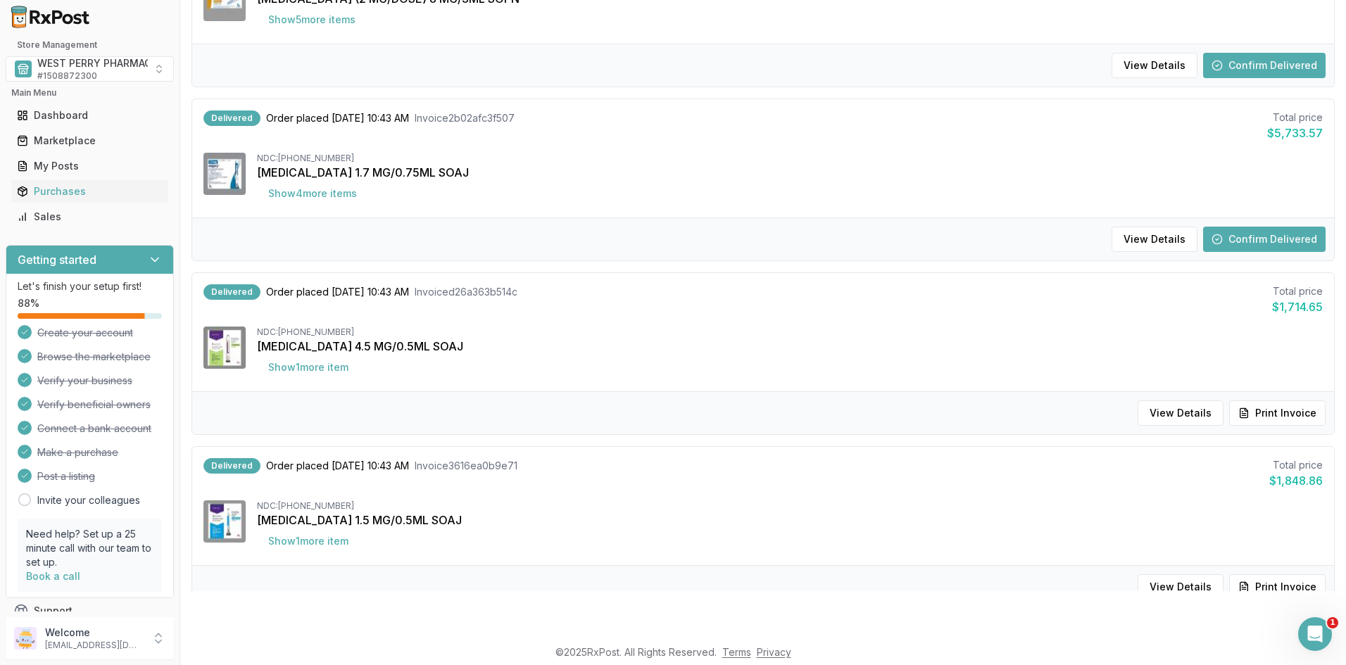
scroll to position [156, 0]
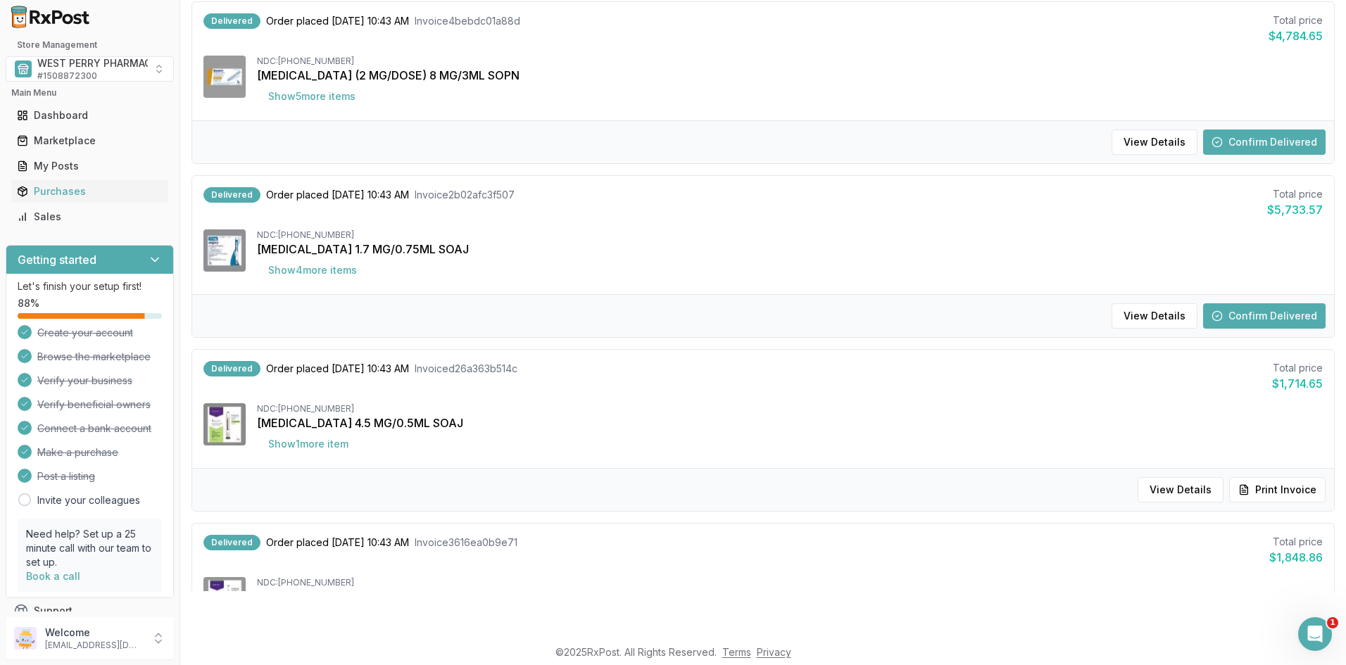
click at [1227, 310] on button "Confirm Delivered" at bounding box center [1264, 315] width 122 height 25
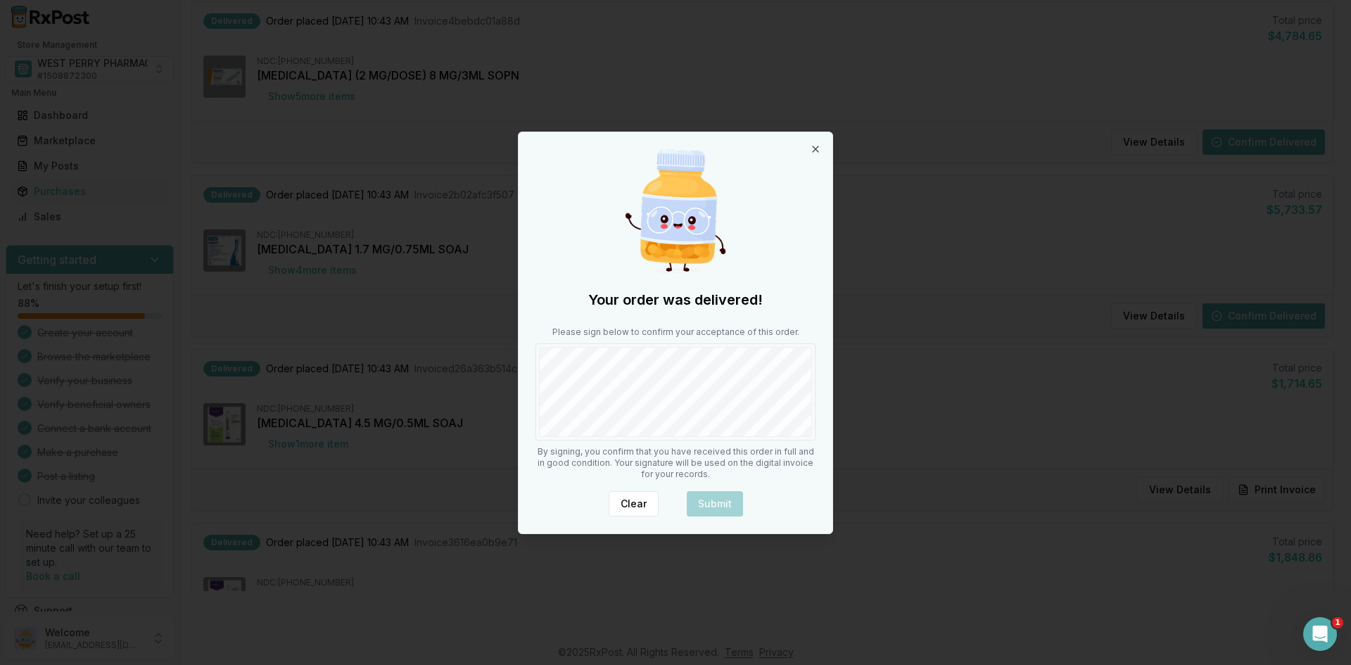
click at [621, 437] on div at bounding box center [676, 391] width 280 height 97
click at [716, 497] on button "Submit" at bounding box center [715, 503] width 56 height 25
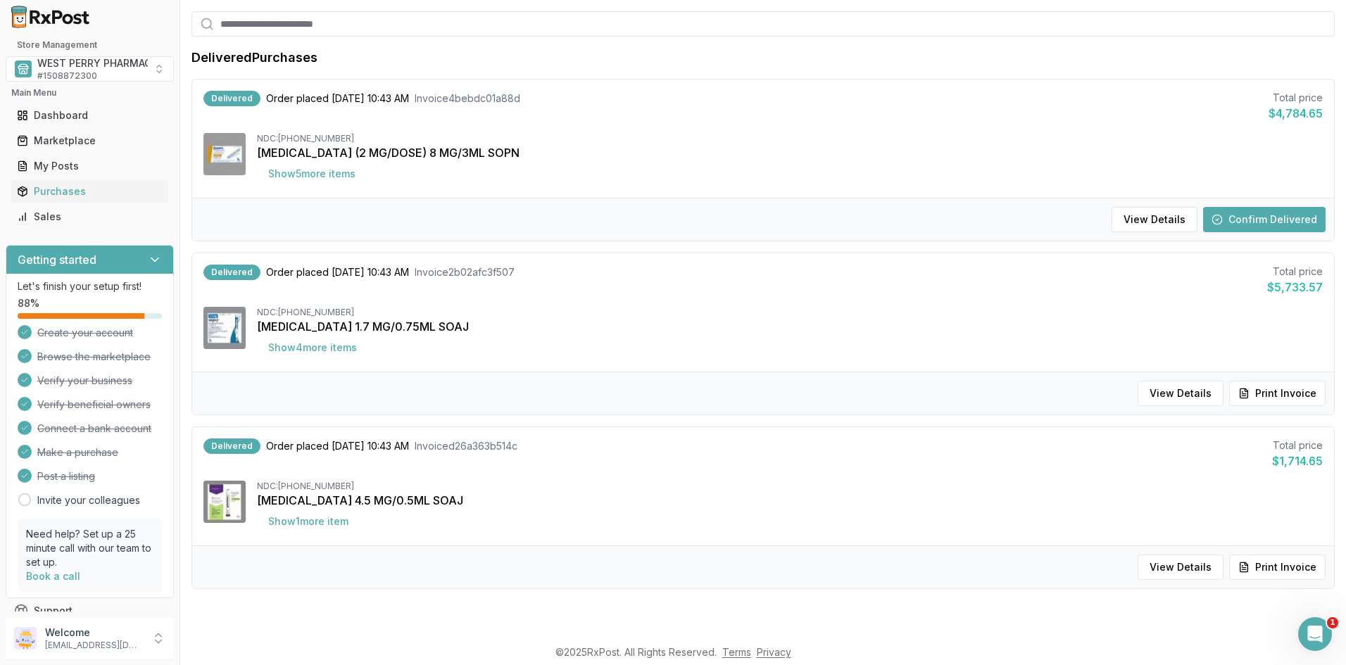
scroll to position [0, 0]
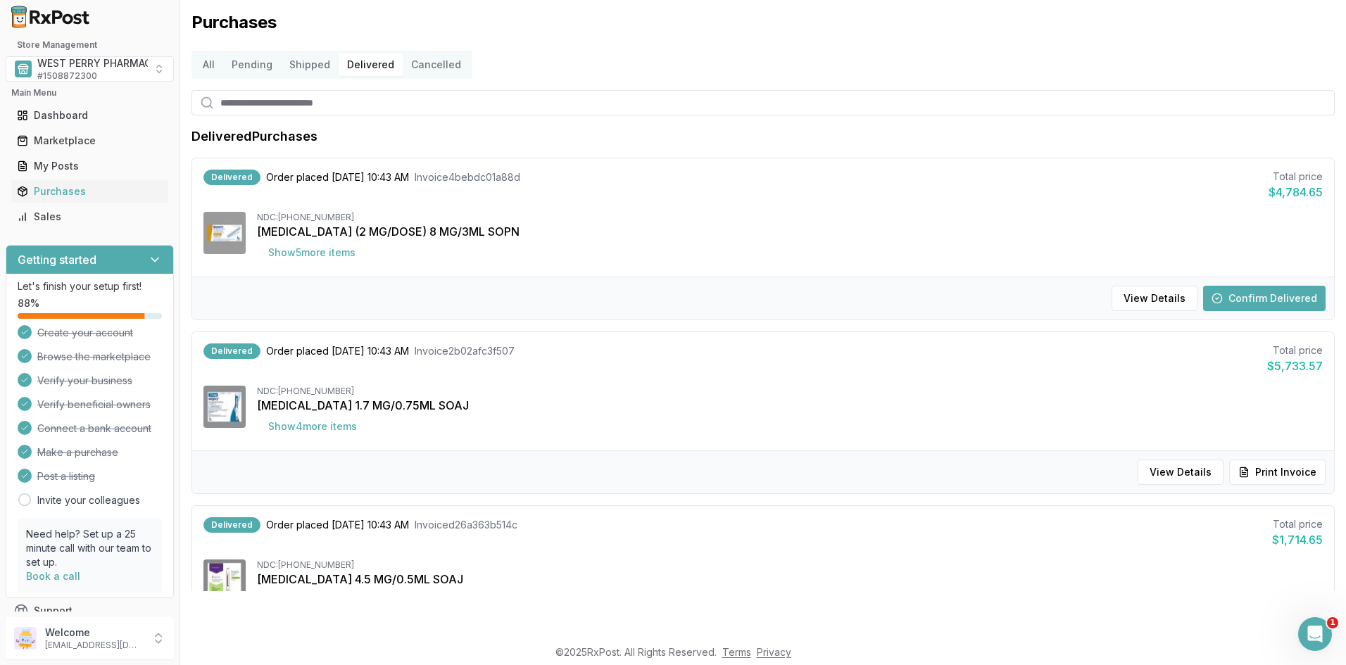
click at [1242, 299] on button "Confirm Delivered" at bounding box center [1264, 298] width 122 height 25
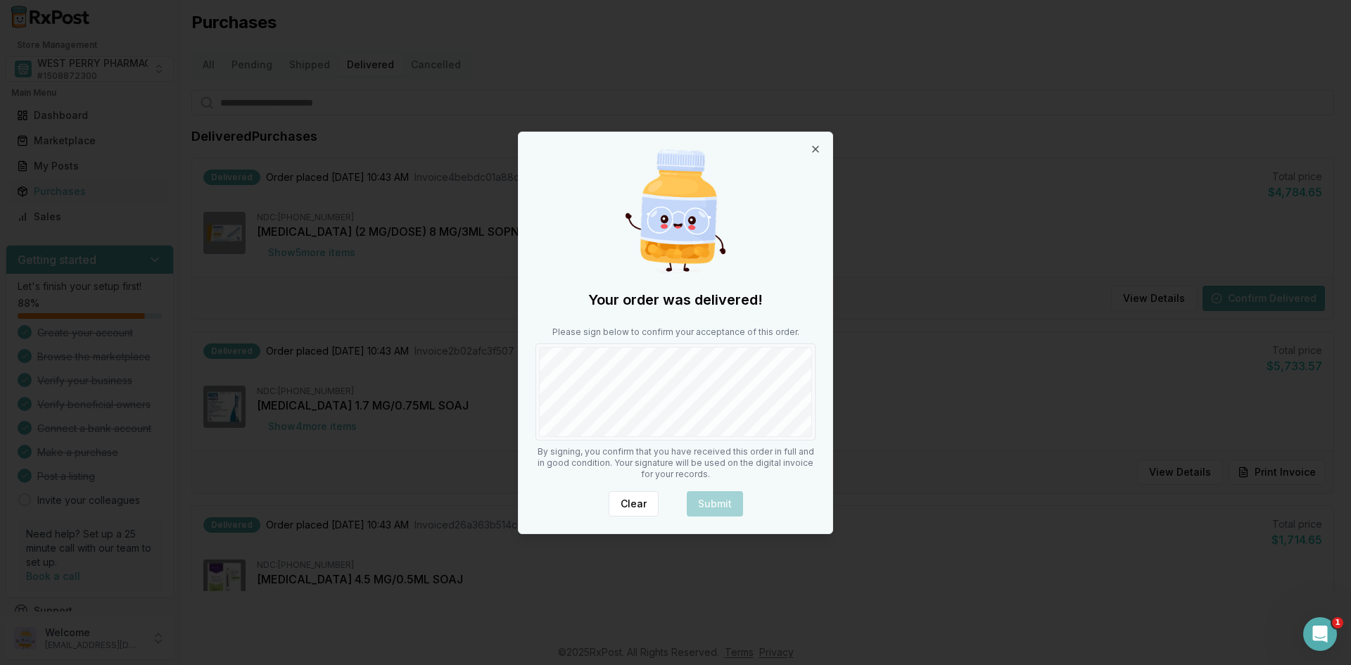
click at [610, 438] on div at bounding box center [676, 391] width 280 height 97
drag, startPoint x: 697, startPoint y: 495, endPoint x: 705, endPoint y: 496, distance: 8.5
click at [697, 496] on button "Submit" at bounding box center [715, 503] width 56 height 25
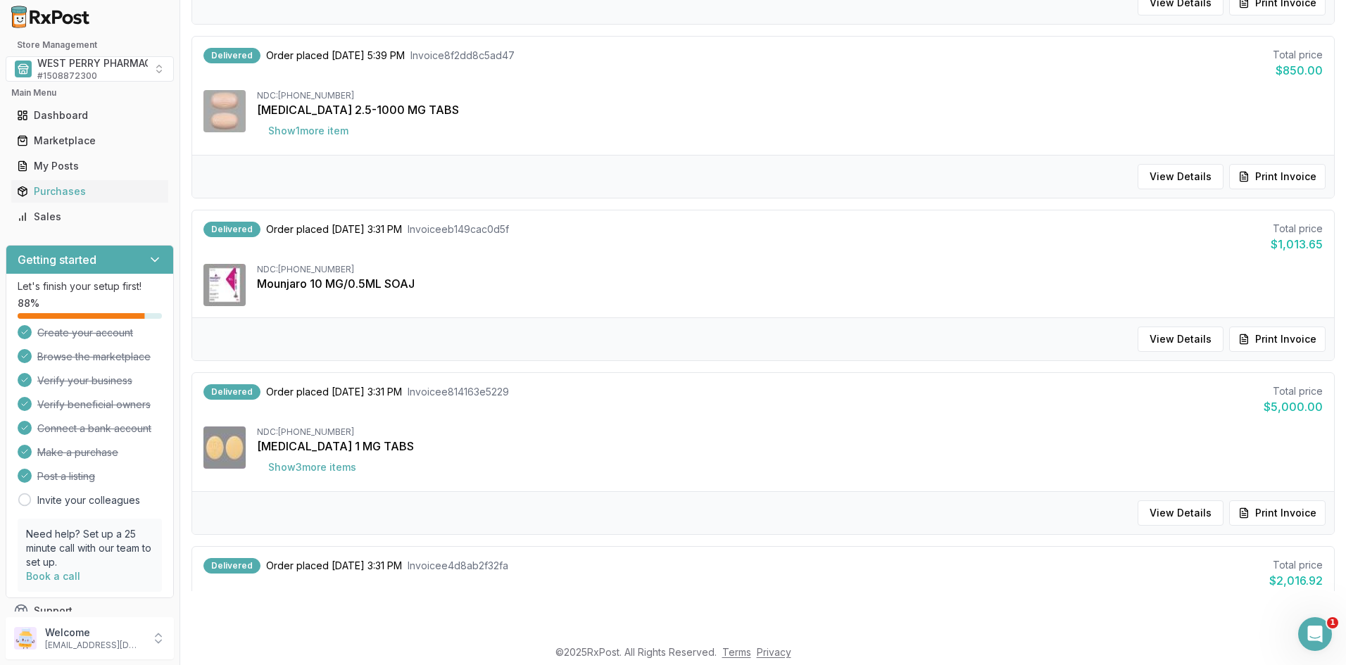
scroll to position [1353, 0]
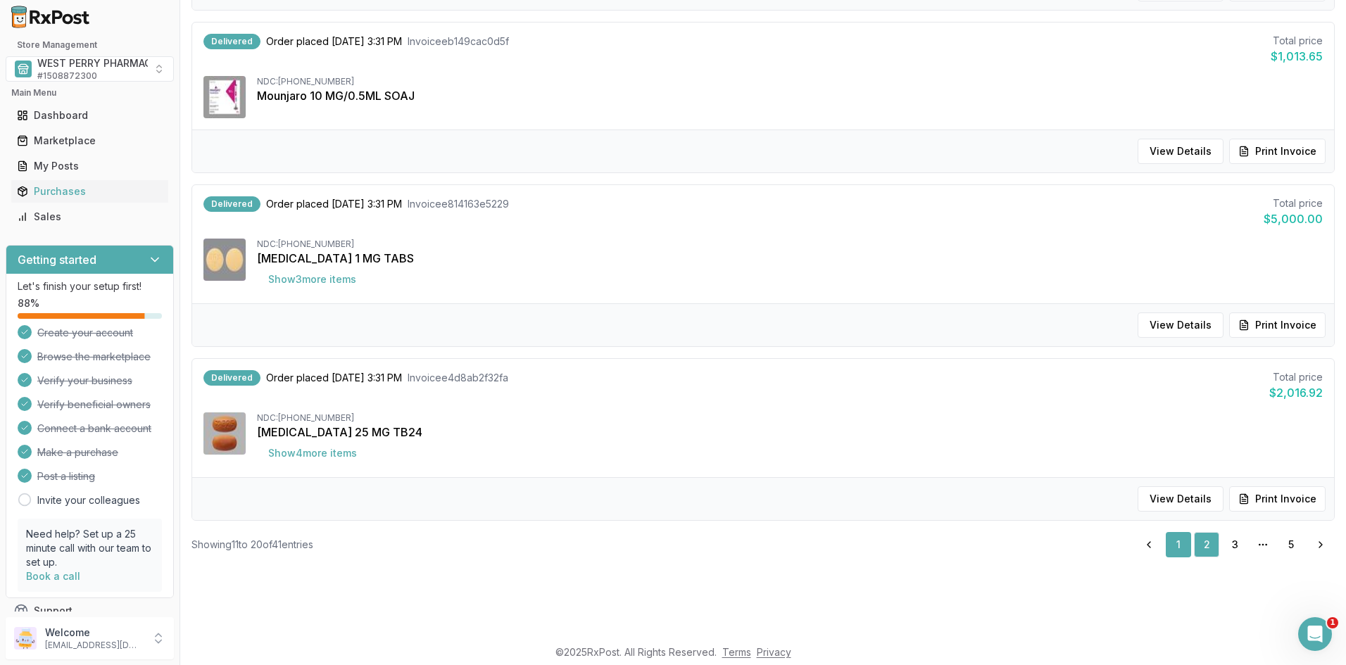
click at [1178, 545] on link "1" at bounding box center [1178, 544] width 25 height 25
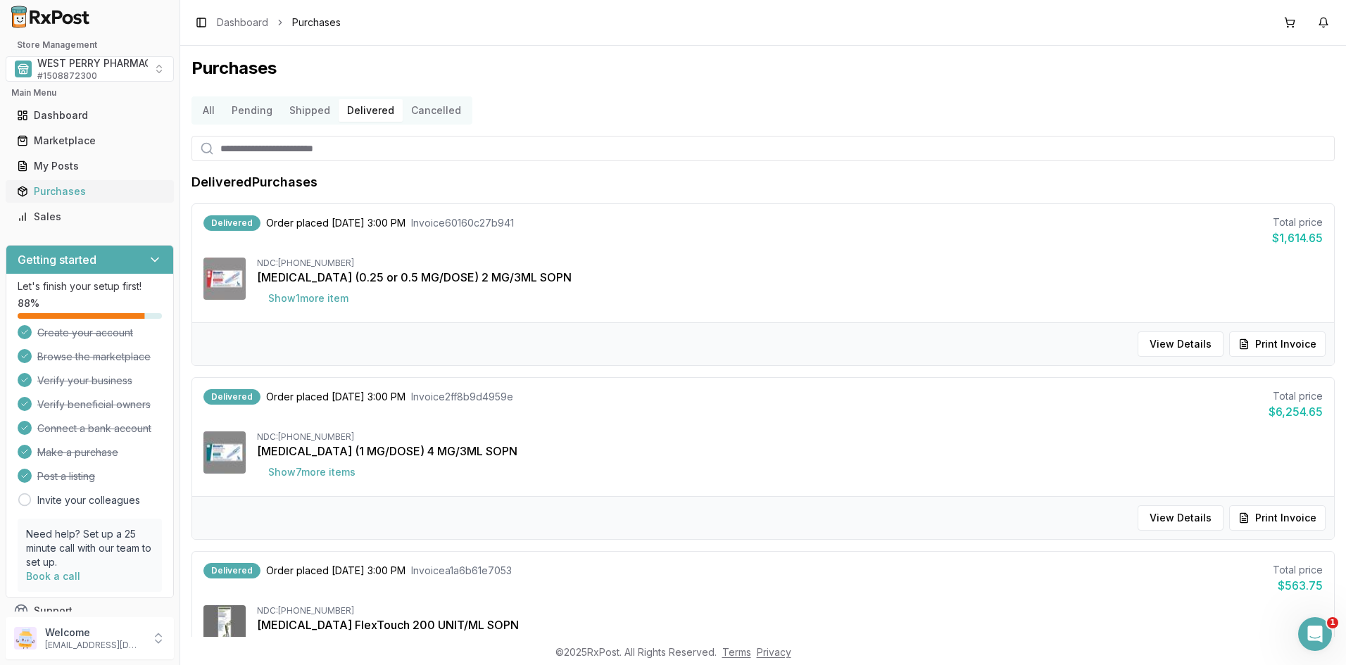
drag, startPoint x: 61, startPoint y: 195, endPoint x: 4, endPoint y: 244, distance: 74.9
click at [59, 194] on div "Purchases" at bounding box center [90, 191] width 146 height 14
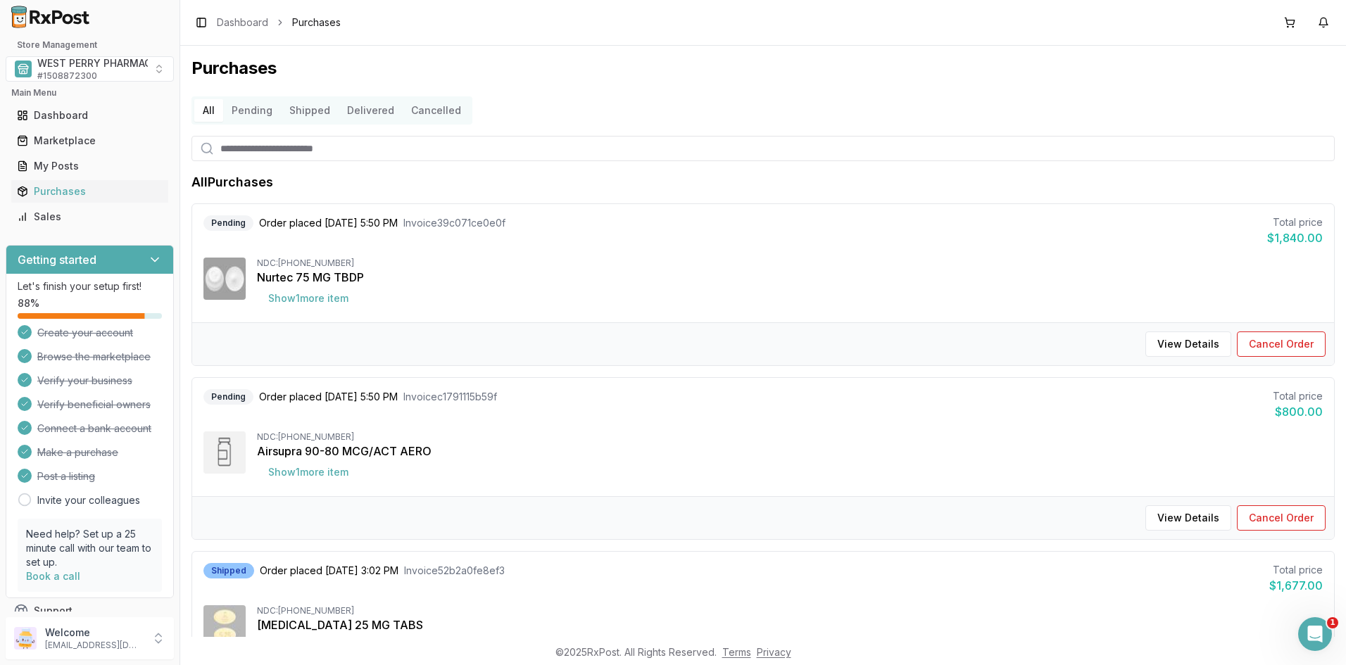
click at [650, 149] on input "search" at bounding box center [762, 148] width 1143 height 25
click at [486, 38] on div "Toggle Sidebar Dashboard Purchases" at bounding box center [763, 22] width 1166 height 45
